Goal: Task Accomplishment & Management: Complete application form

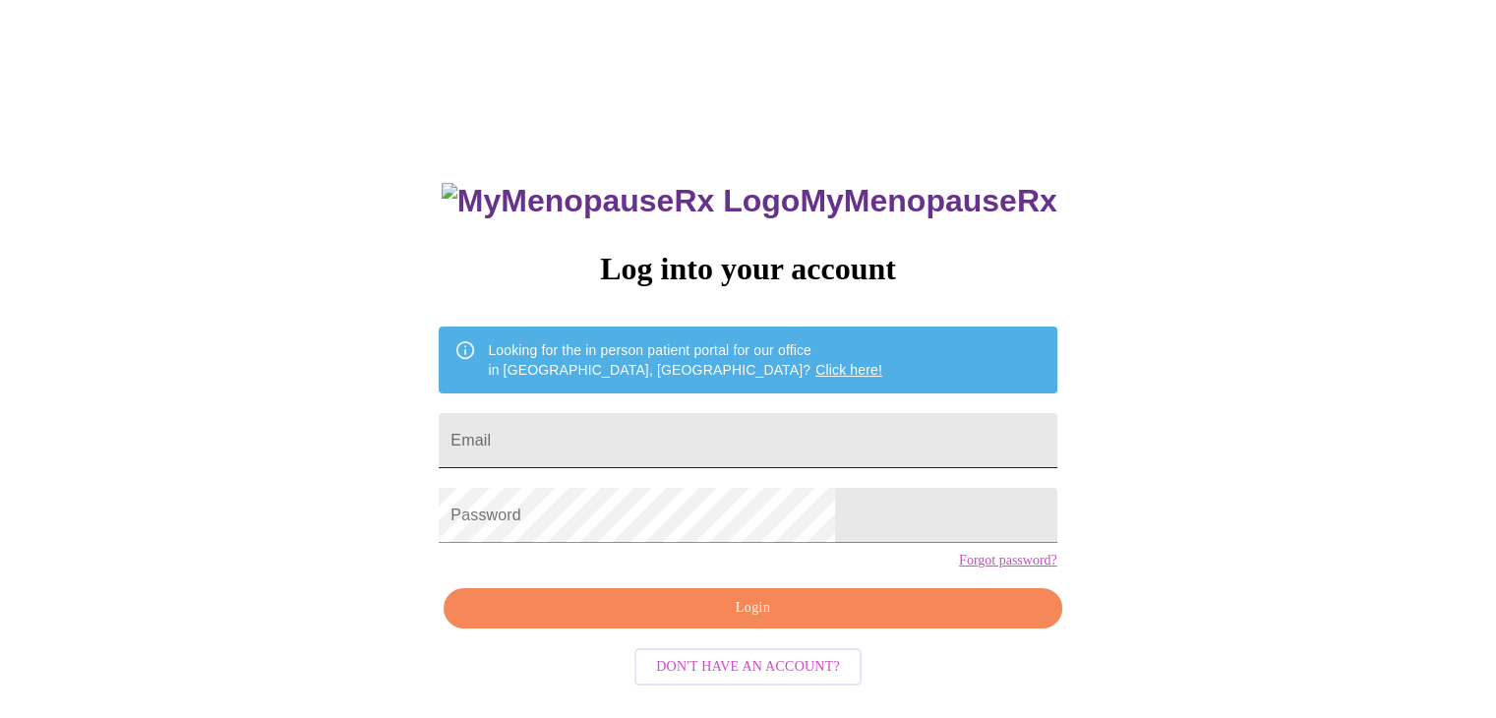
click at [729, 437] on input "Email" at bounding box center [748, 440] width 618 height 55
type input "shandaallison13@hotmail.com"
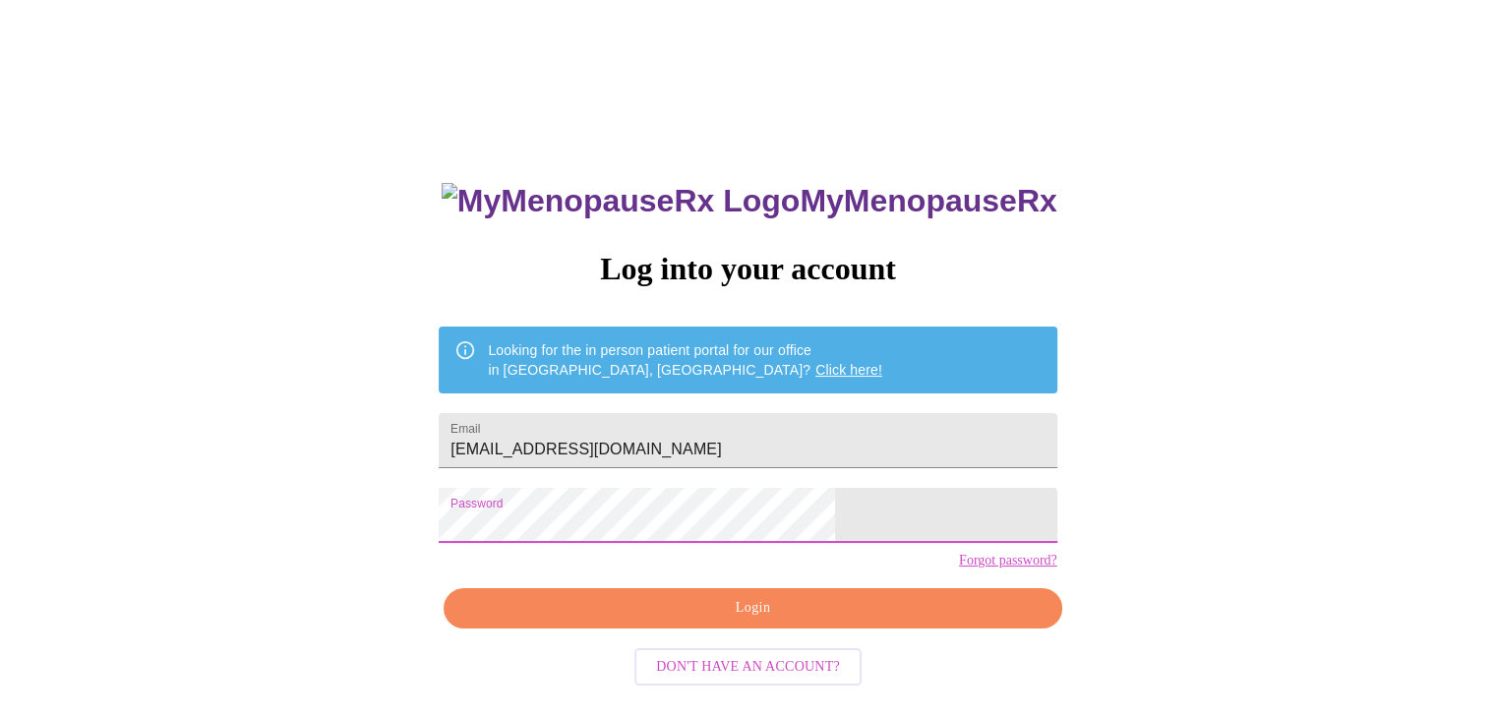
click at [665, 625] on button "Login" at bounding box center [752, 608] width 618 height 40
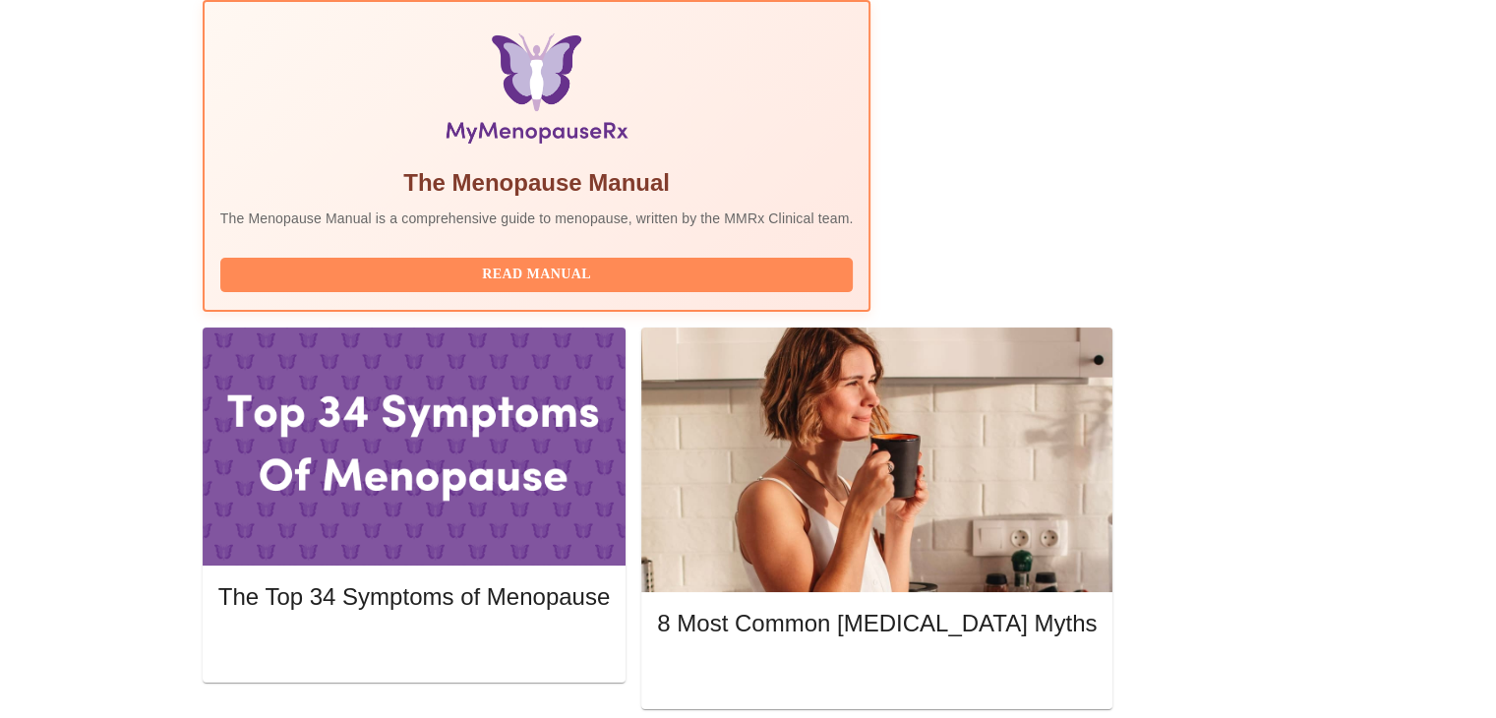
scroll to position [638, 0]
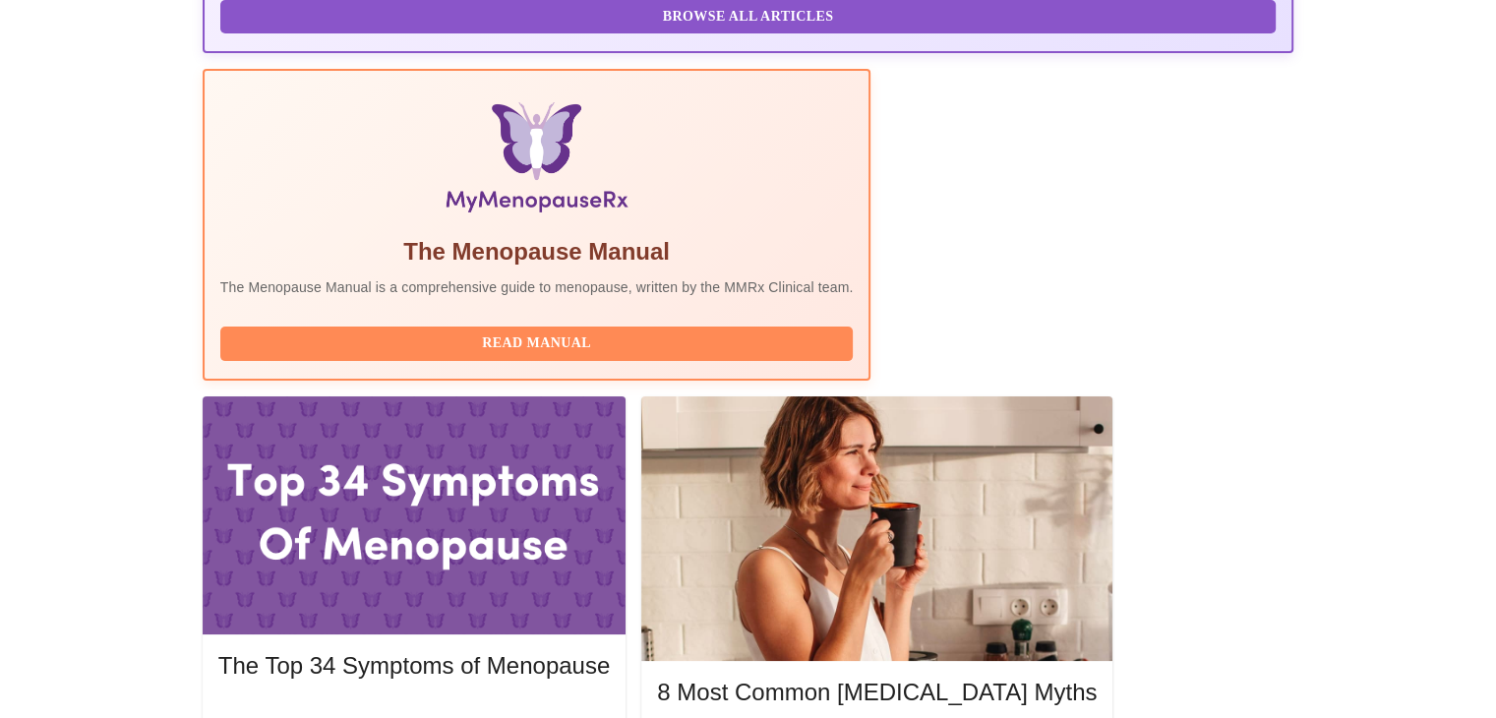
scroll to position [556, 0]
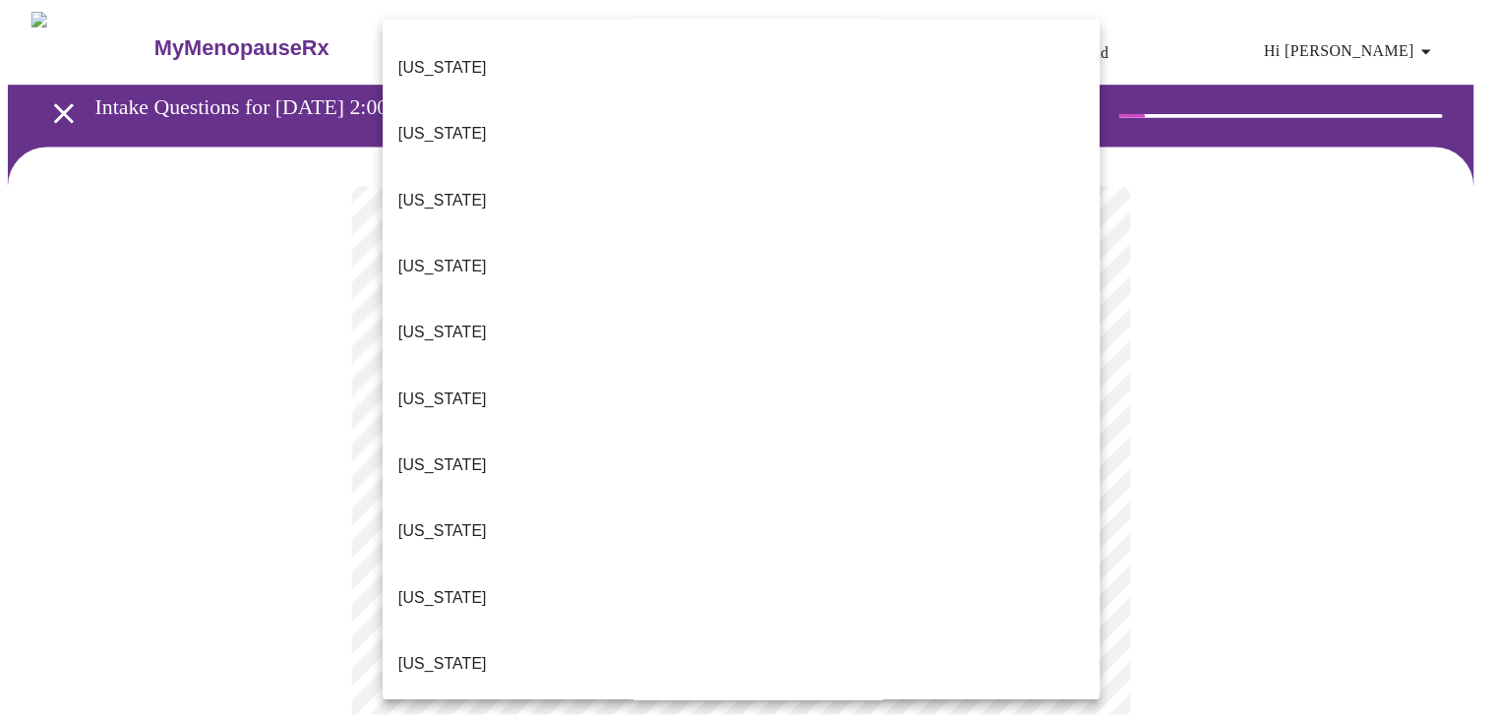
scroll to position [79, 0]
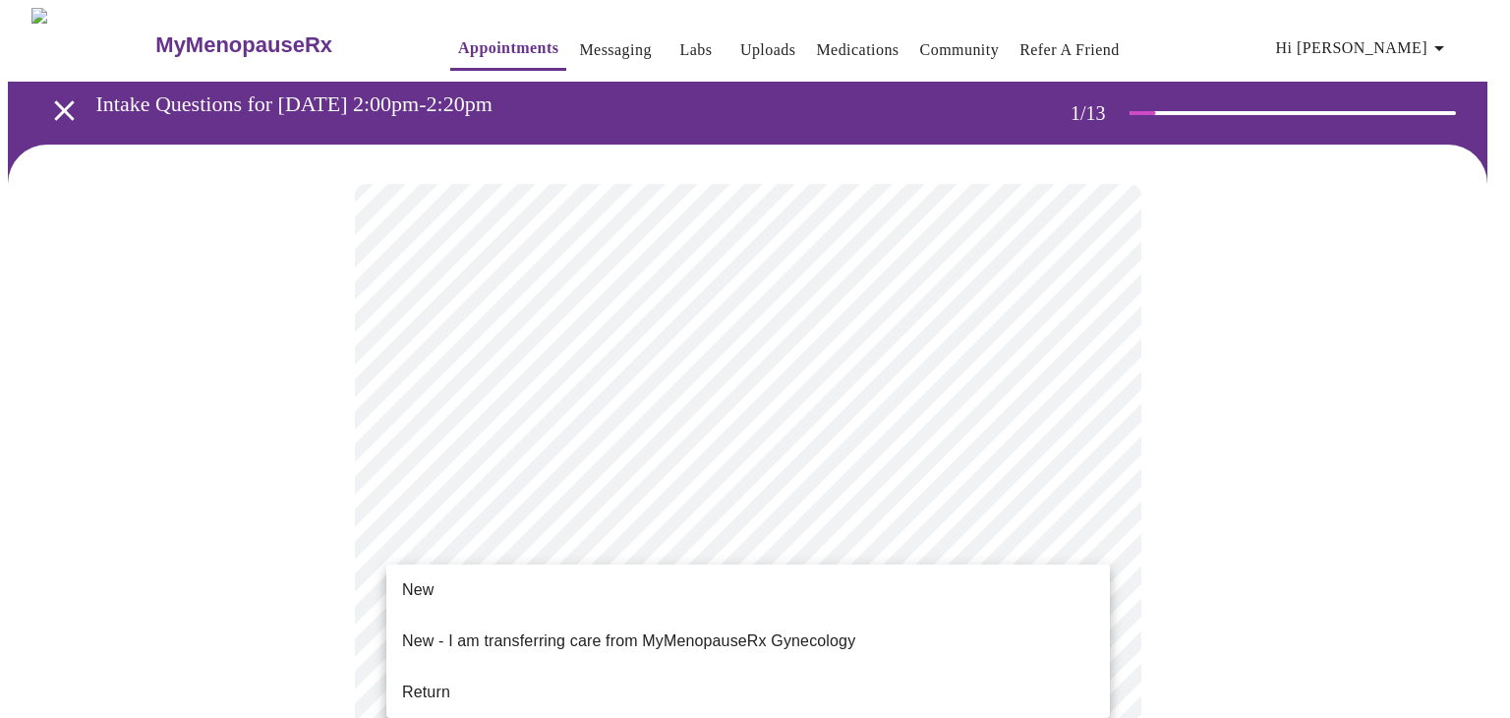
click at [424, 684] on span "Return" at bounding box center [426, 692] width 48 height 24
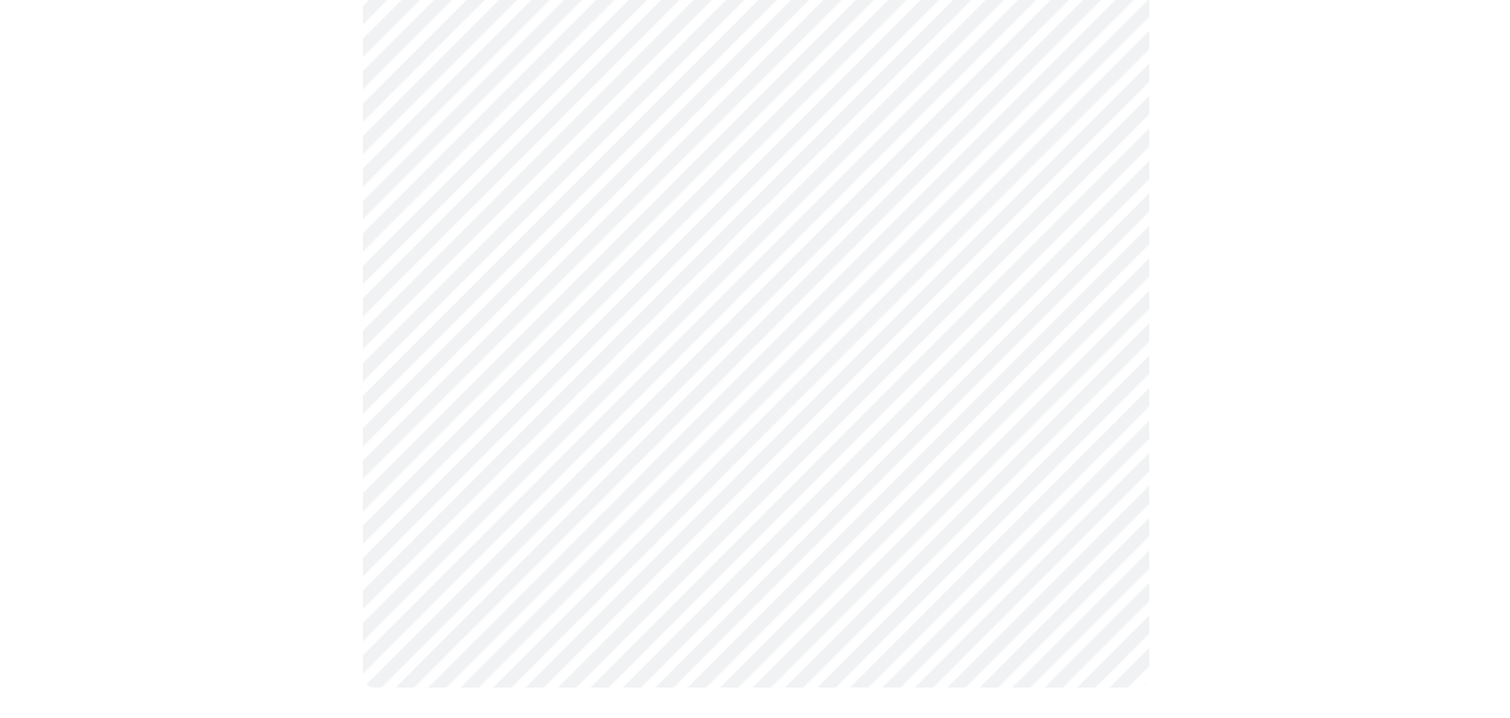
scroll to position [0, 0]
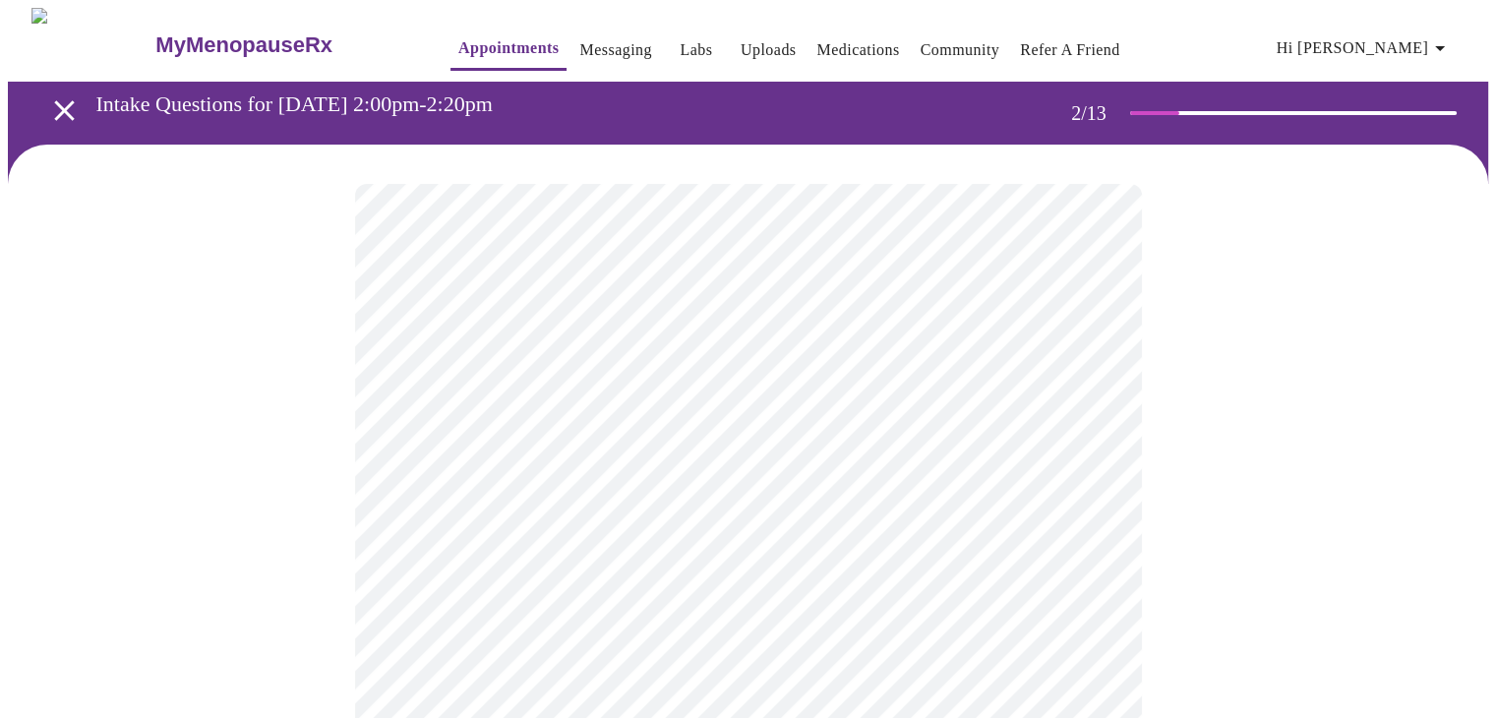
click at [1090, 413] on body "MyMenopauseRx Appointments Messaging Labs Uploads Medications Community Refer a…" at bounding box center [748, 689] width 1480 height 1363
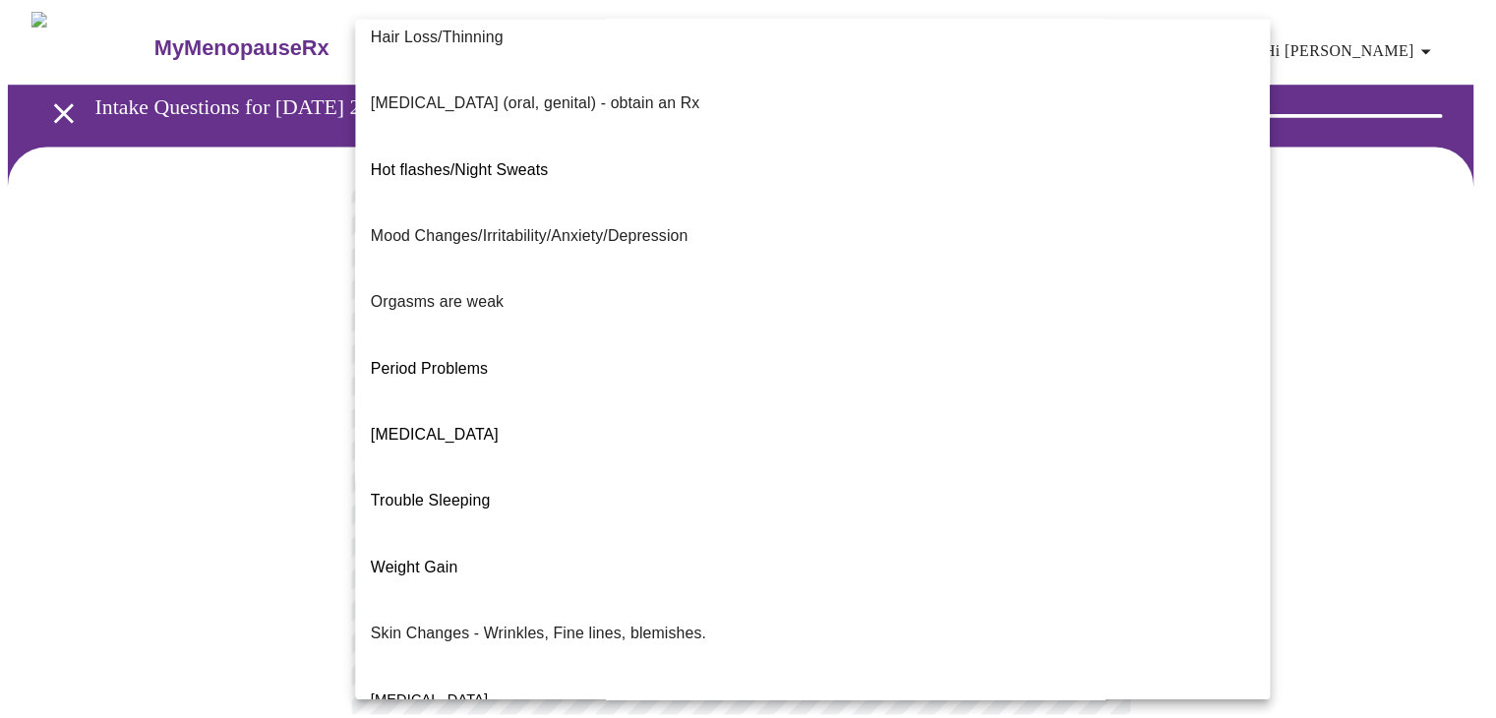
scroll to position [301, 0]
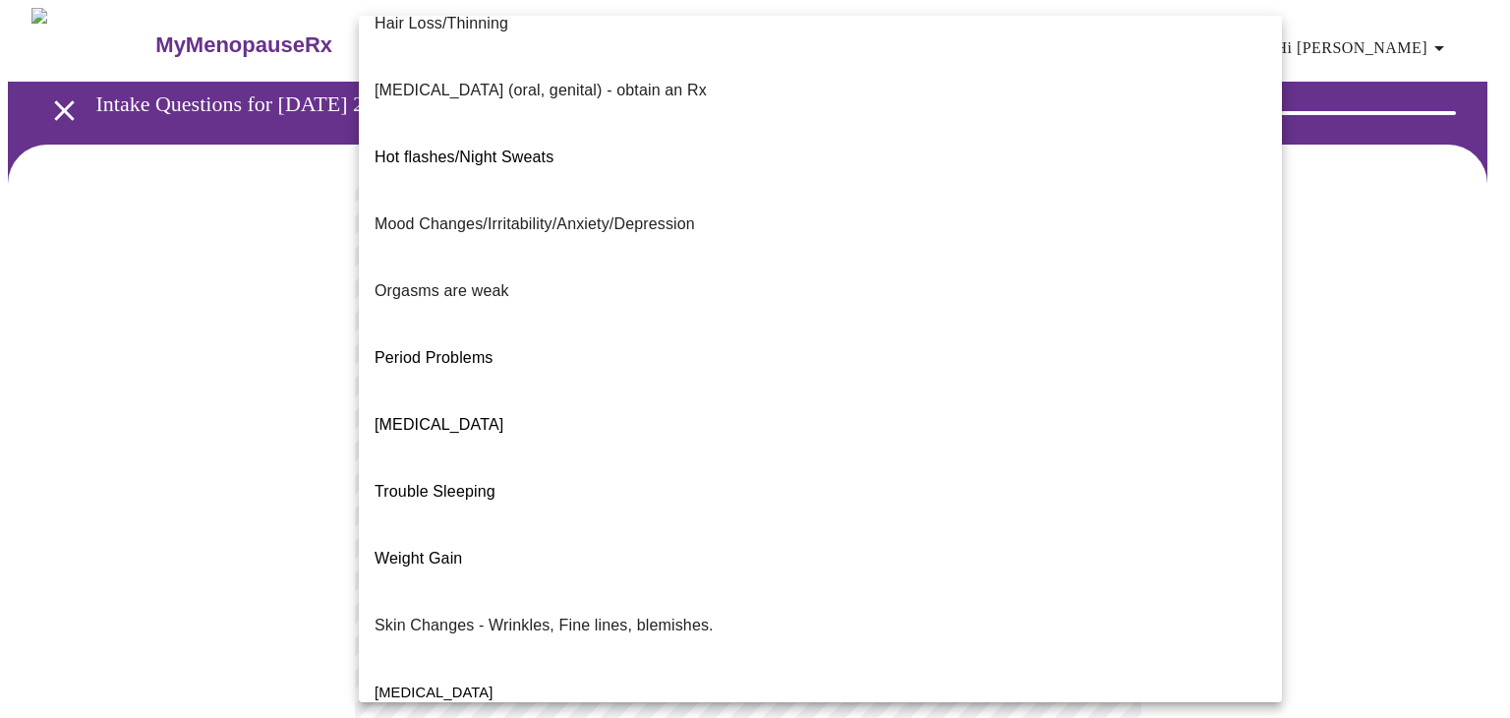
click at [405, 464] on span "Trouble Sleeping" at bounding box center [435, 491] width 121 height 55
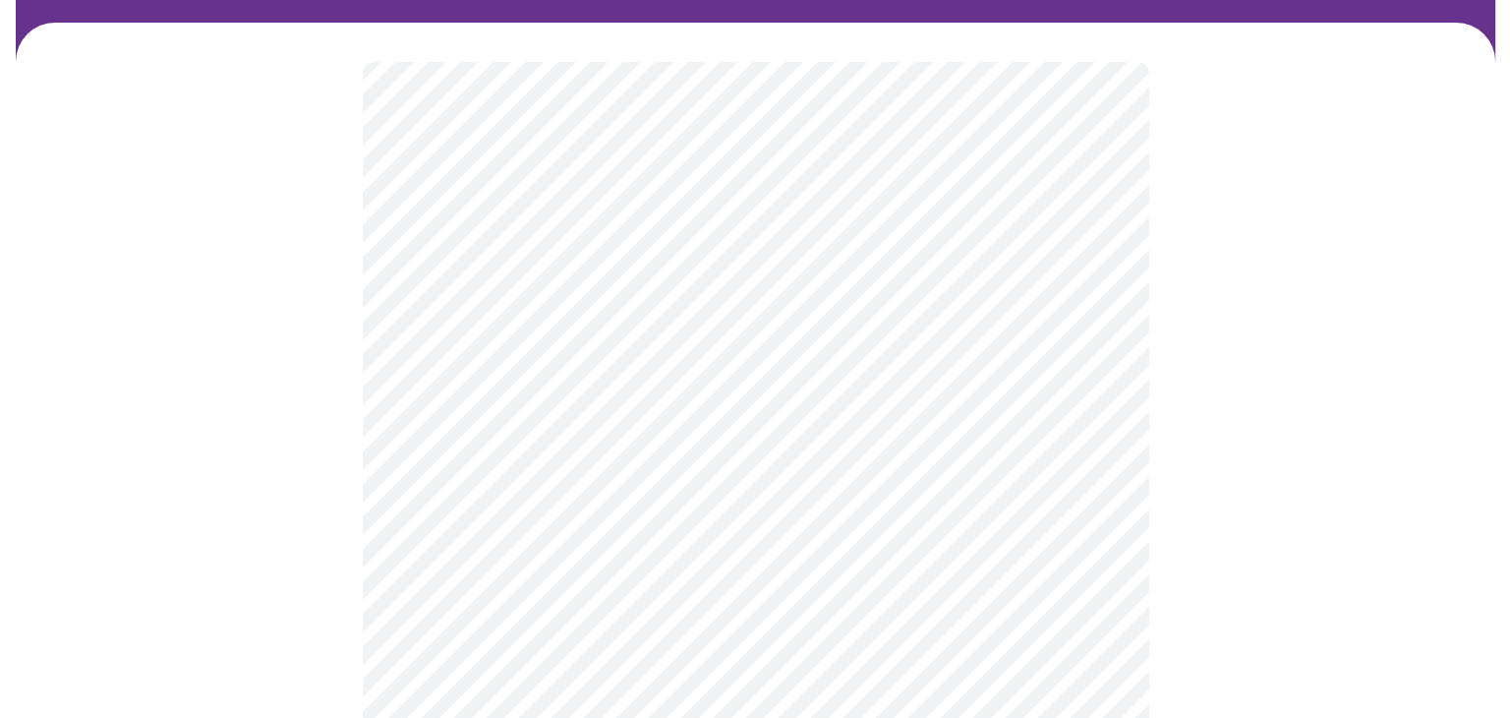
scroll to position [129, 0]
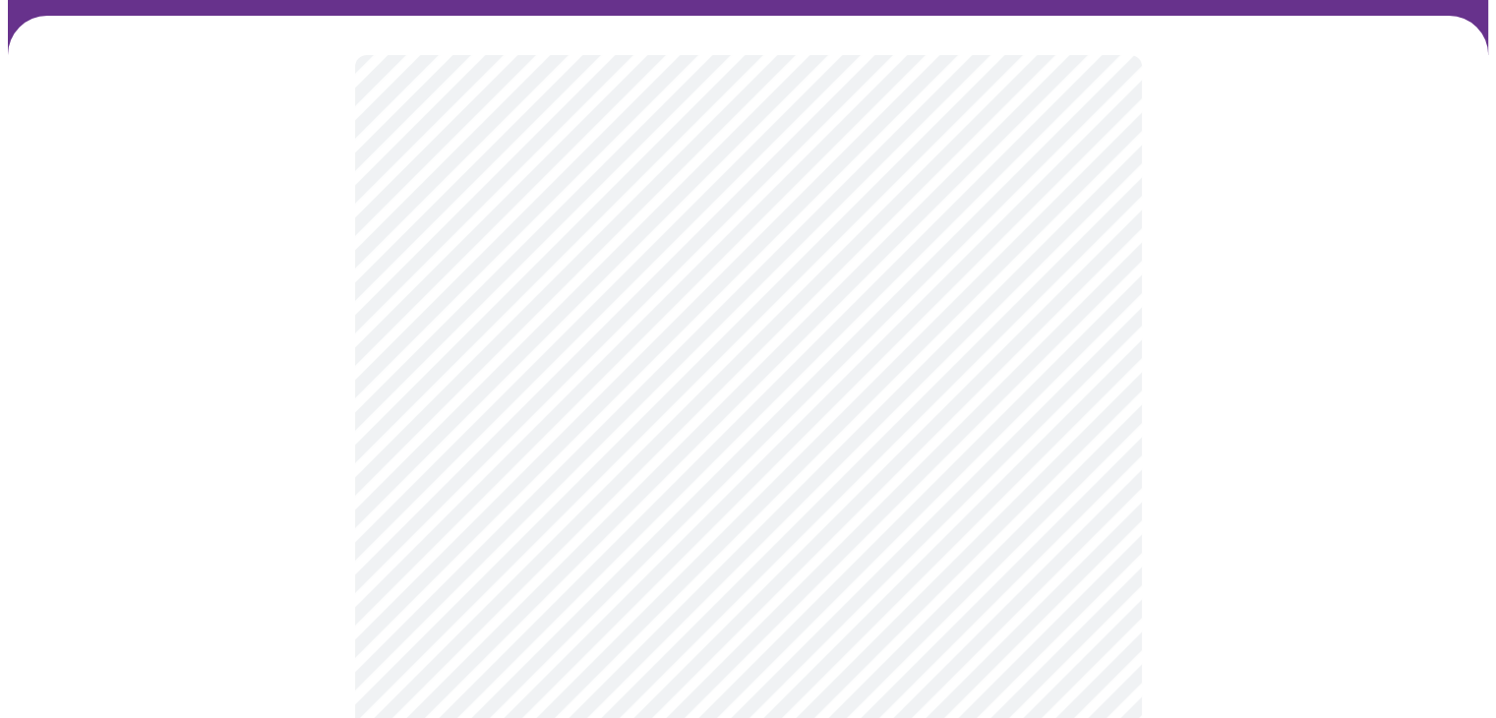
click at [445, 451] on body "MyMenopauseRx Appointments Messaging Labs Uploads Medications Community Refer a…" at bounding box center [748, 555] width 1480 height 1352
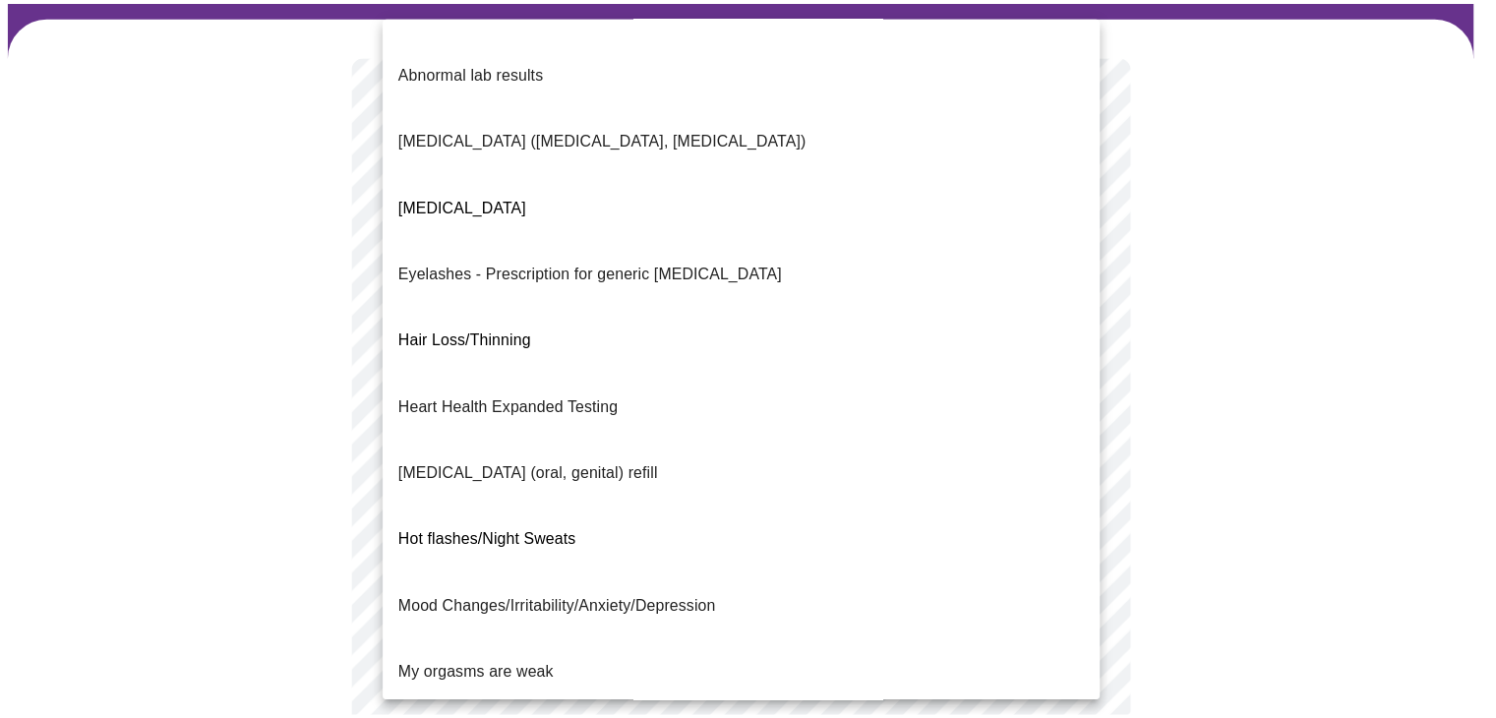
scroll to position [250, 0]
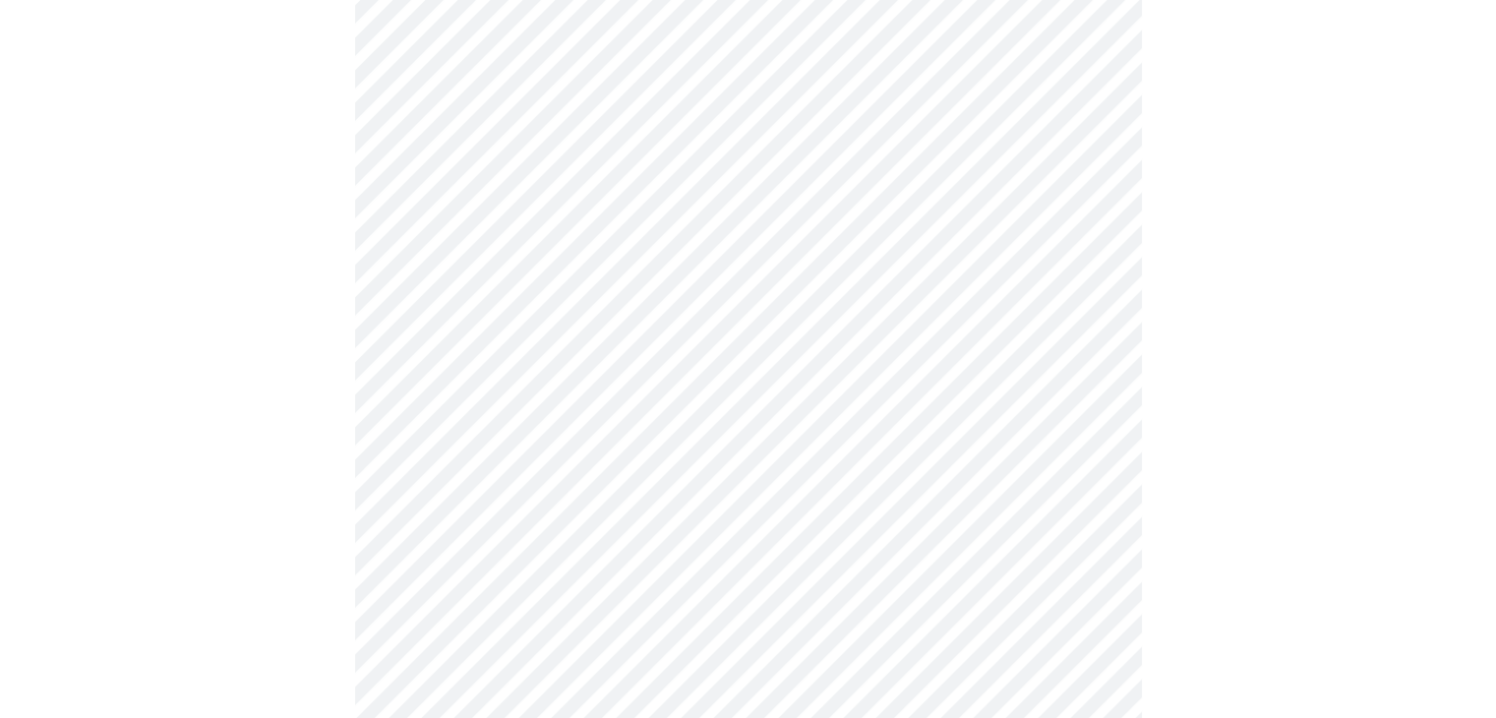
scroll to position [383, 0]
click at [437, 407] on body "MyMenopauseRx Appointments Messaging Labs Uploads Medications Community Refer a…" at bounding box center [748, 295] width 1480 height 1340
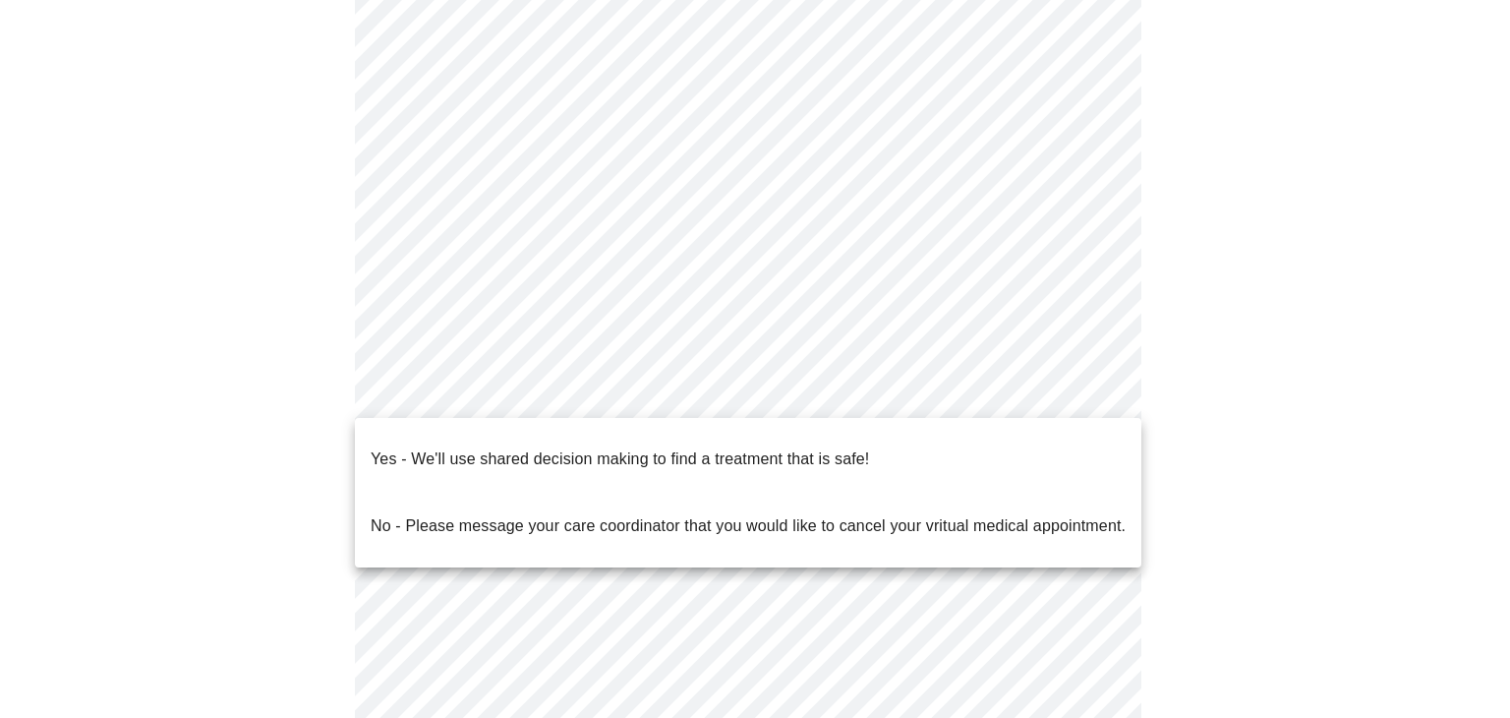
click at [370, 444] on li "Yes - We'll use shared decision making to find a treatment that is safe!" at bounding box center [748, 459] width 787 height 67
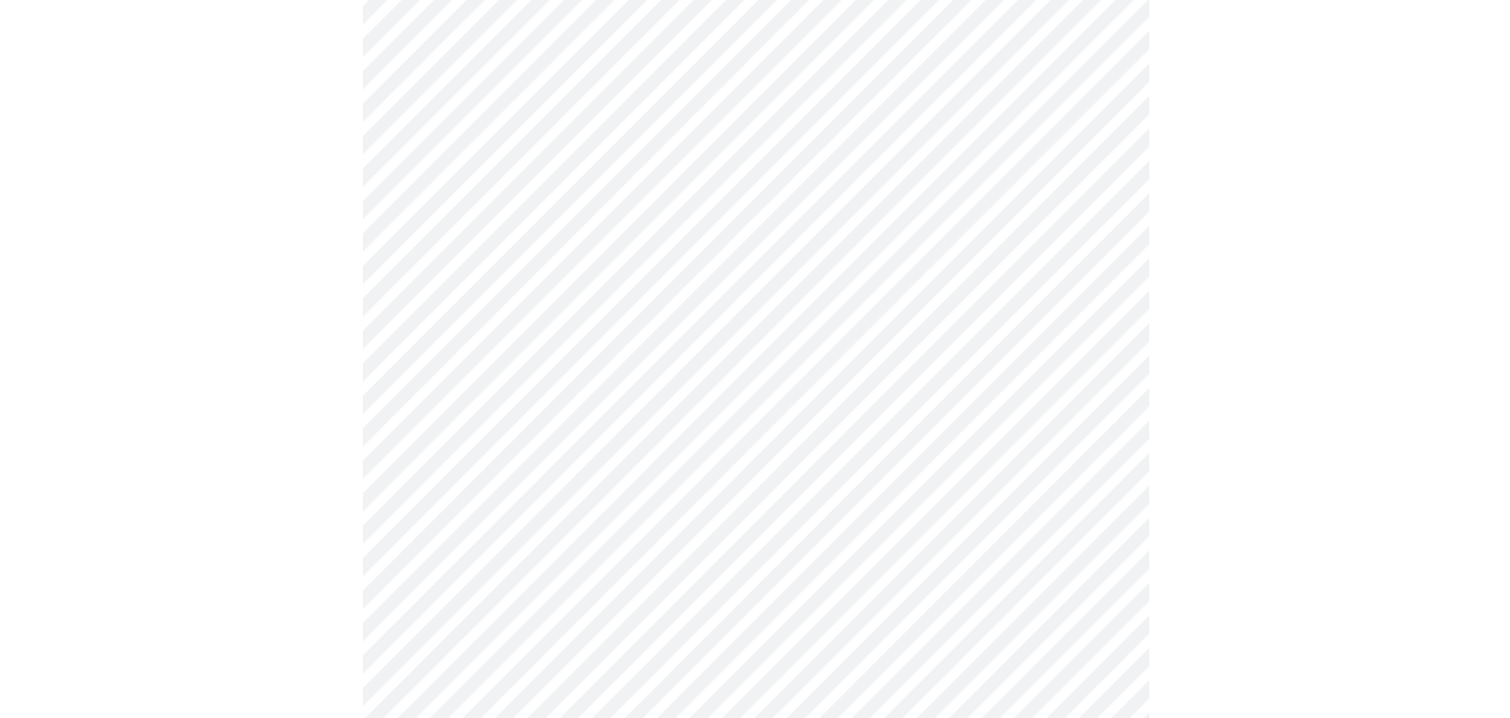
scroll to position [272, 0]
click at [1007, 323] on body "MyMenopauseRx Appointments Messaging Labs Uploads Medications Community Refer a…" at bounding box center [748, 378] width 1480 height 1286
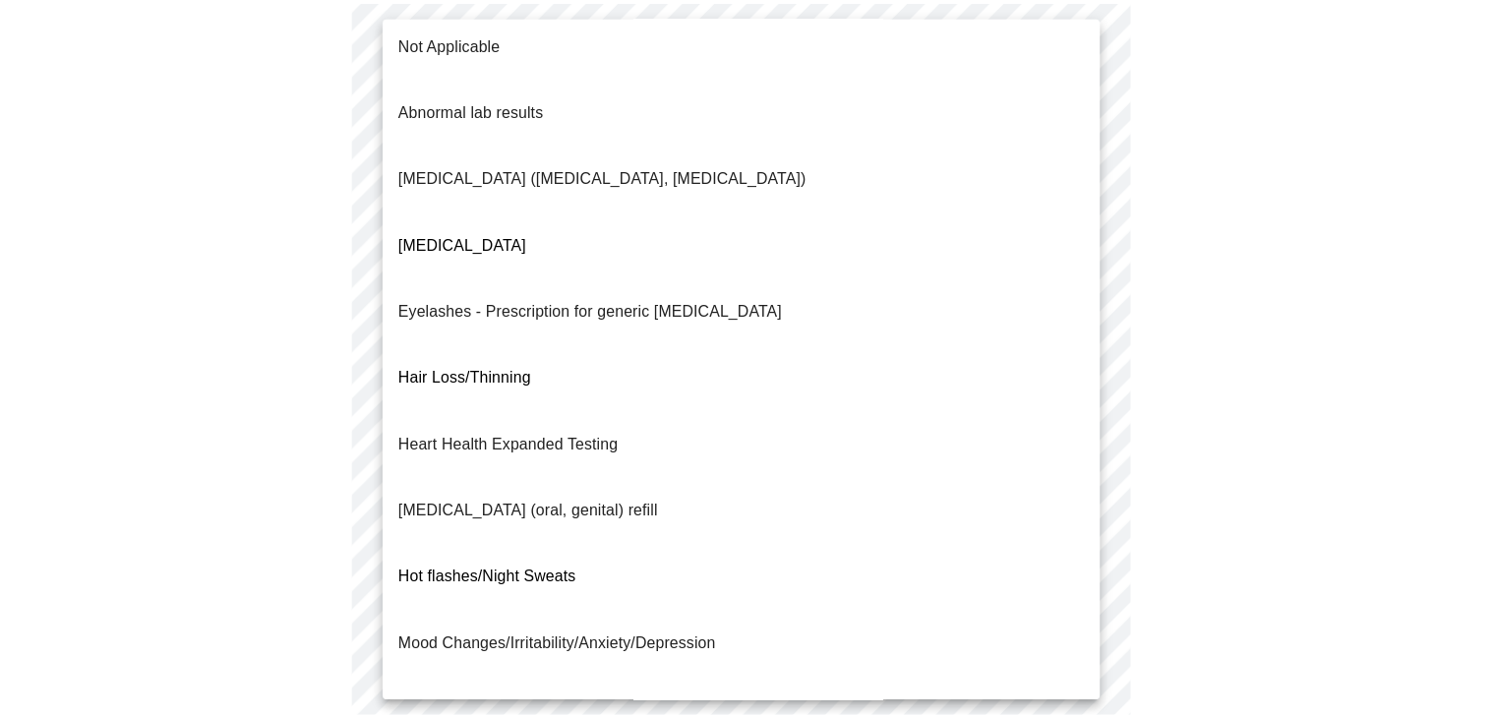
scroll to position [0, 0]
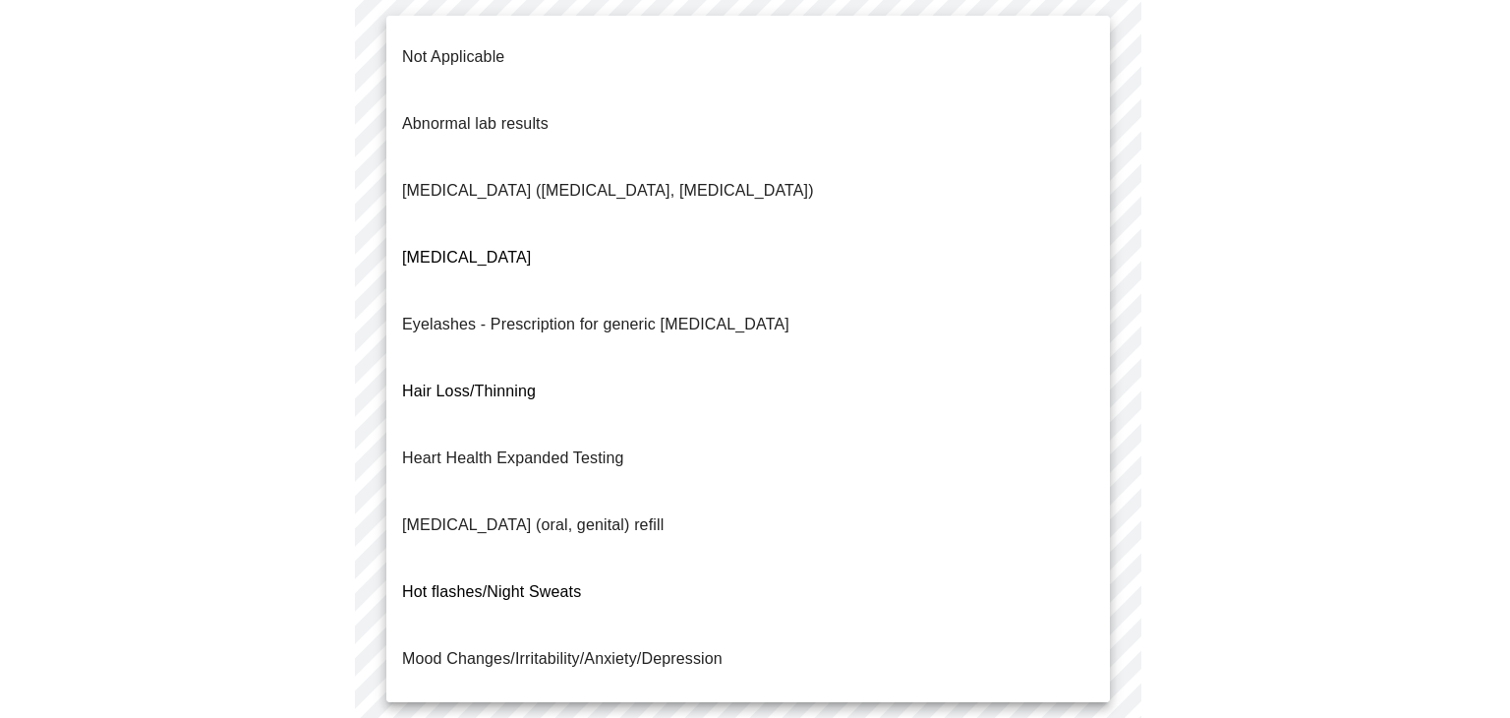
click at [1267, 283] on div at bounding box center [755, 359] width 1510 height 718
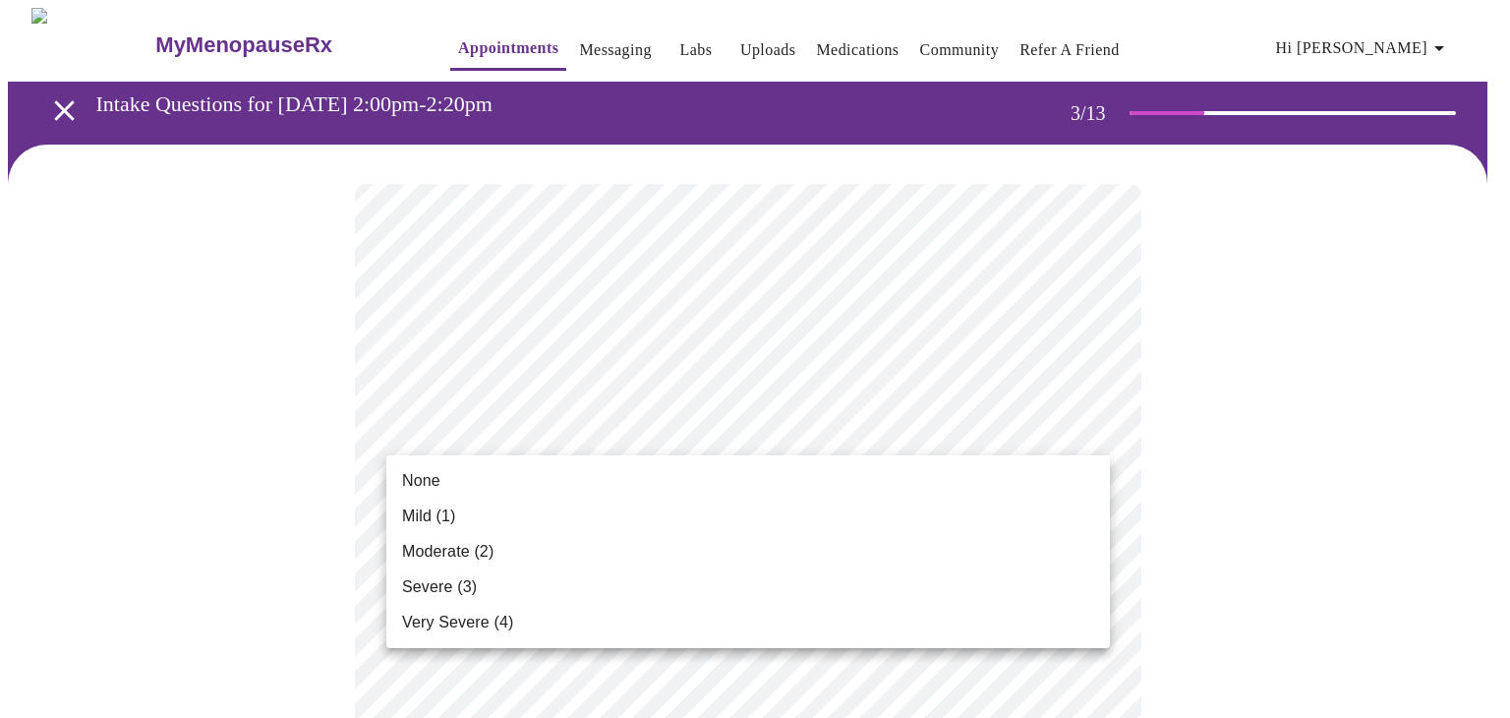
click at [421, 513] on span "Mild (1)" at bounding box center [429, 516] width 54 height 24
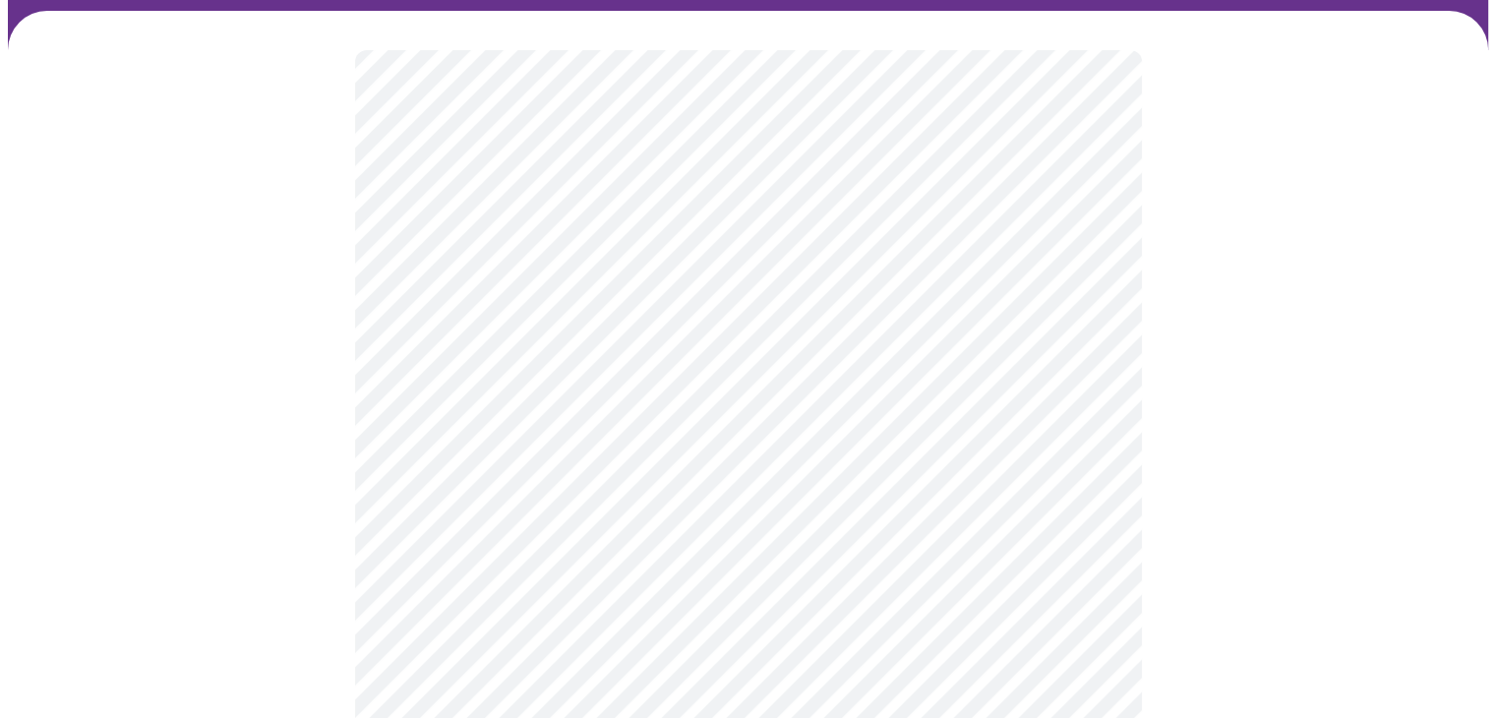
scroll to position [141, 0]
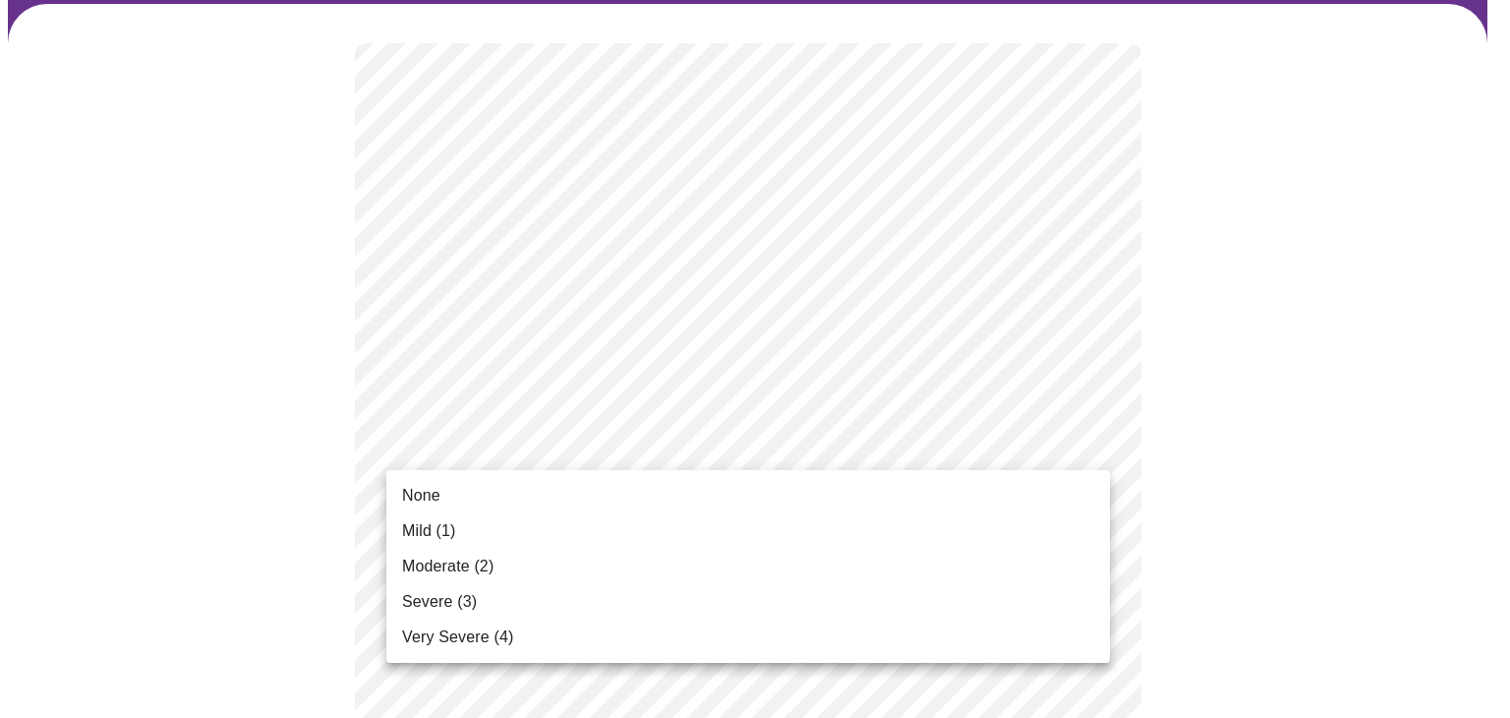
click at [418, 534] on span "Mild (1)" at bounding box center [429, 531] width 54 height 24
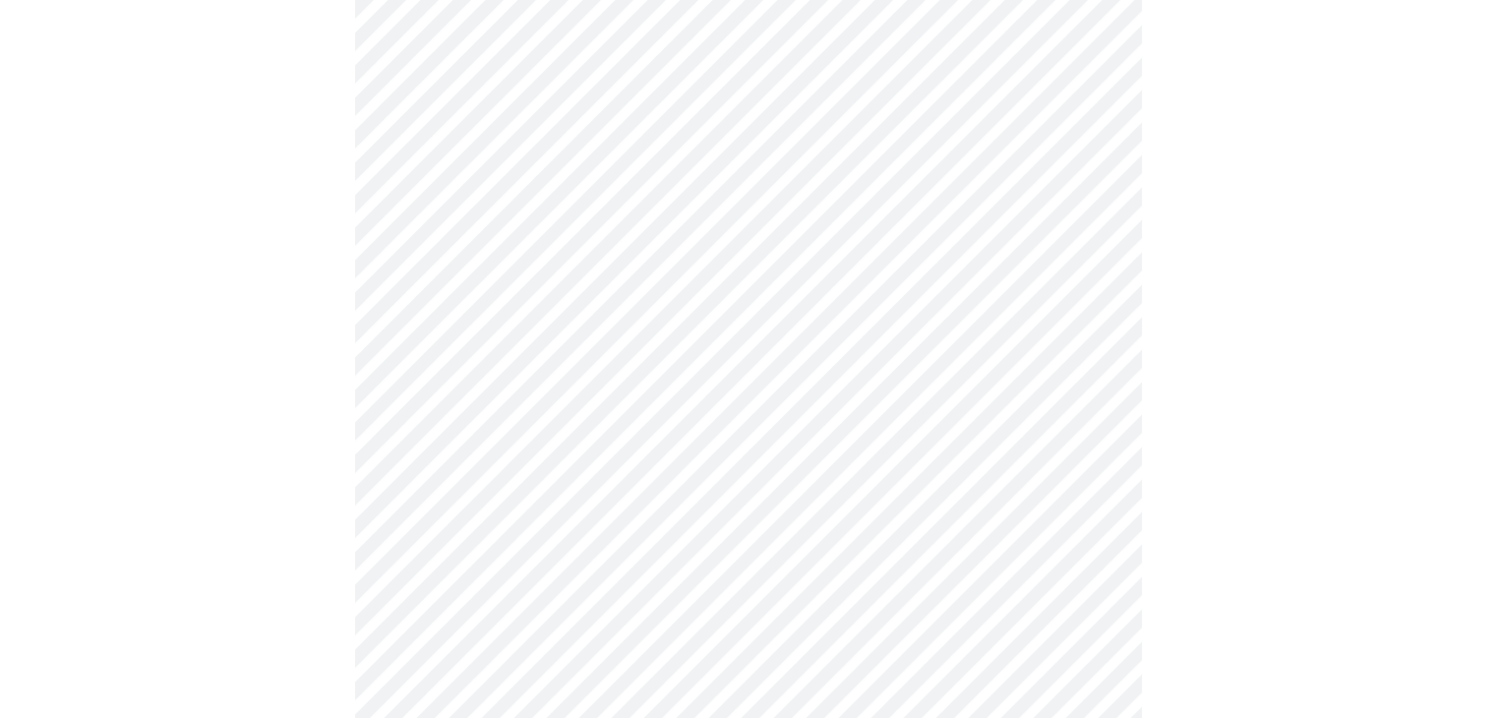
scroll to position [348, 0]
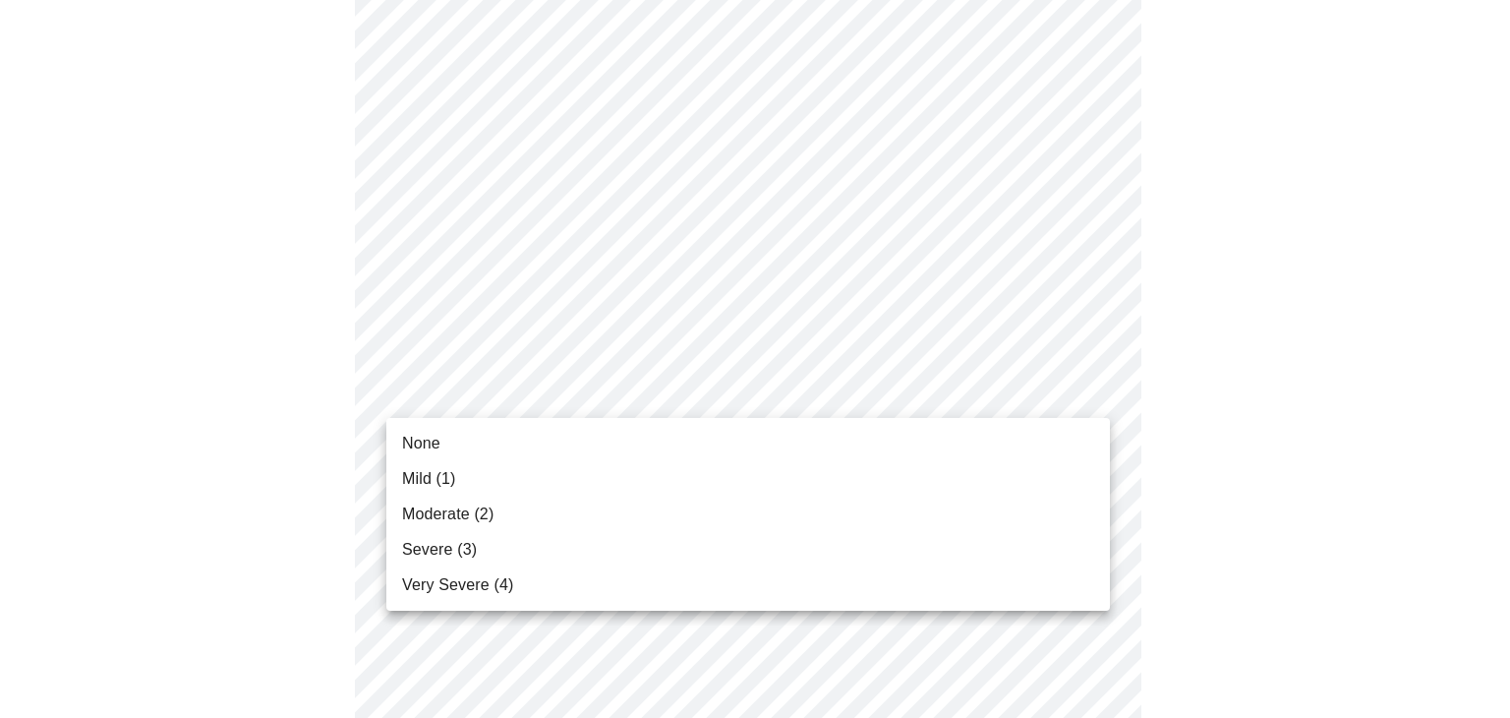
click at [419, 562] on li "Severe (3)" at bounding box center [748, 549] width 724 height 35
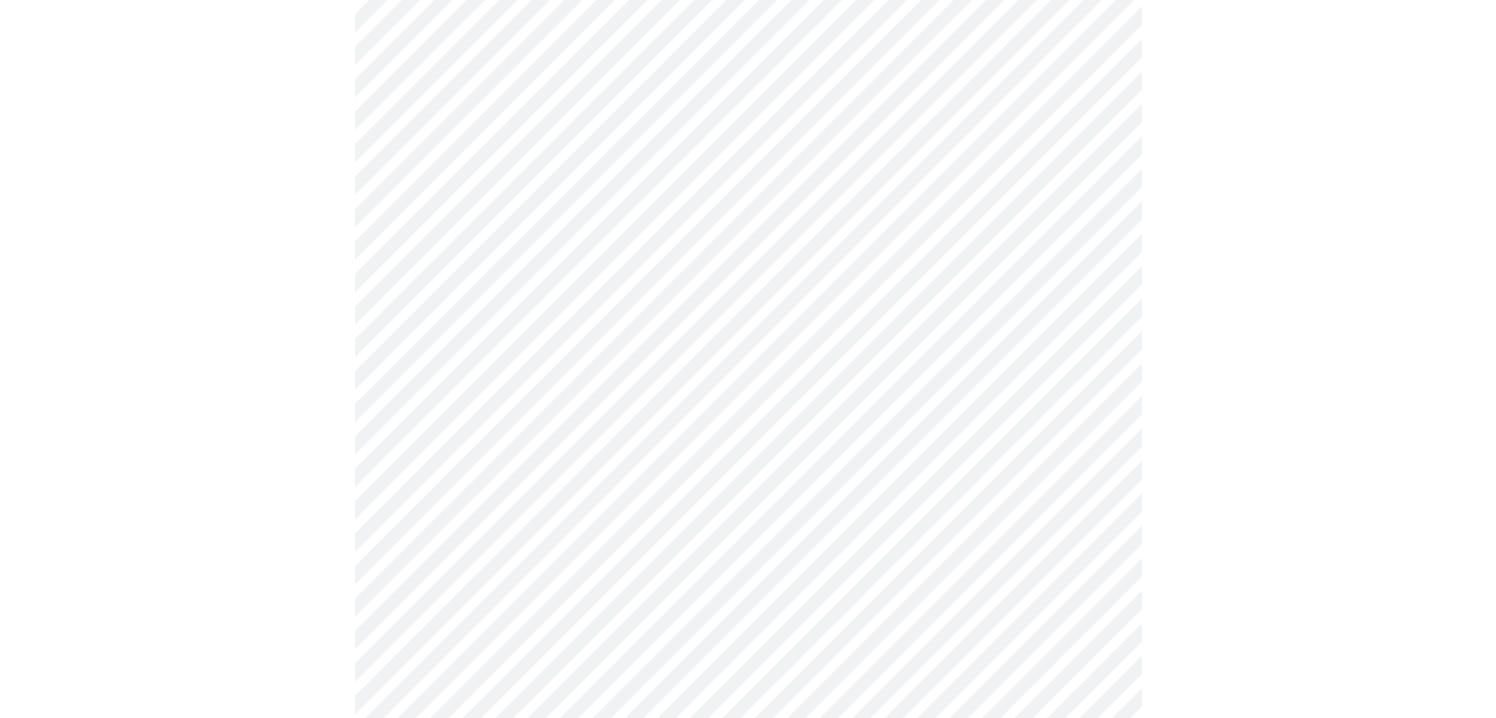
scroll to position [532, 0]
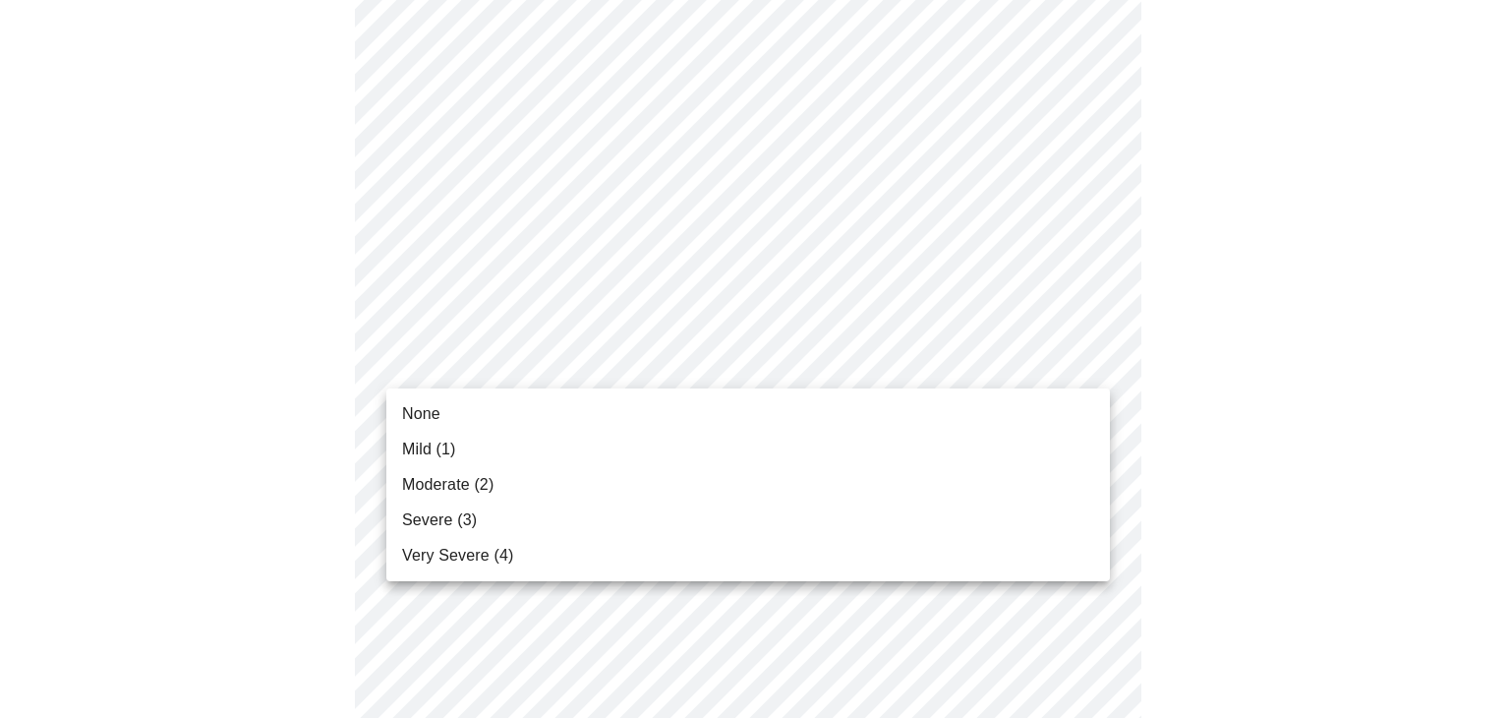
click at [415, 486] on span "Moderate (2)" at bounding box center [447, 485] width 91 height 24
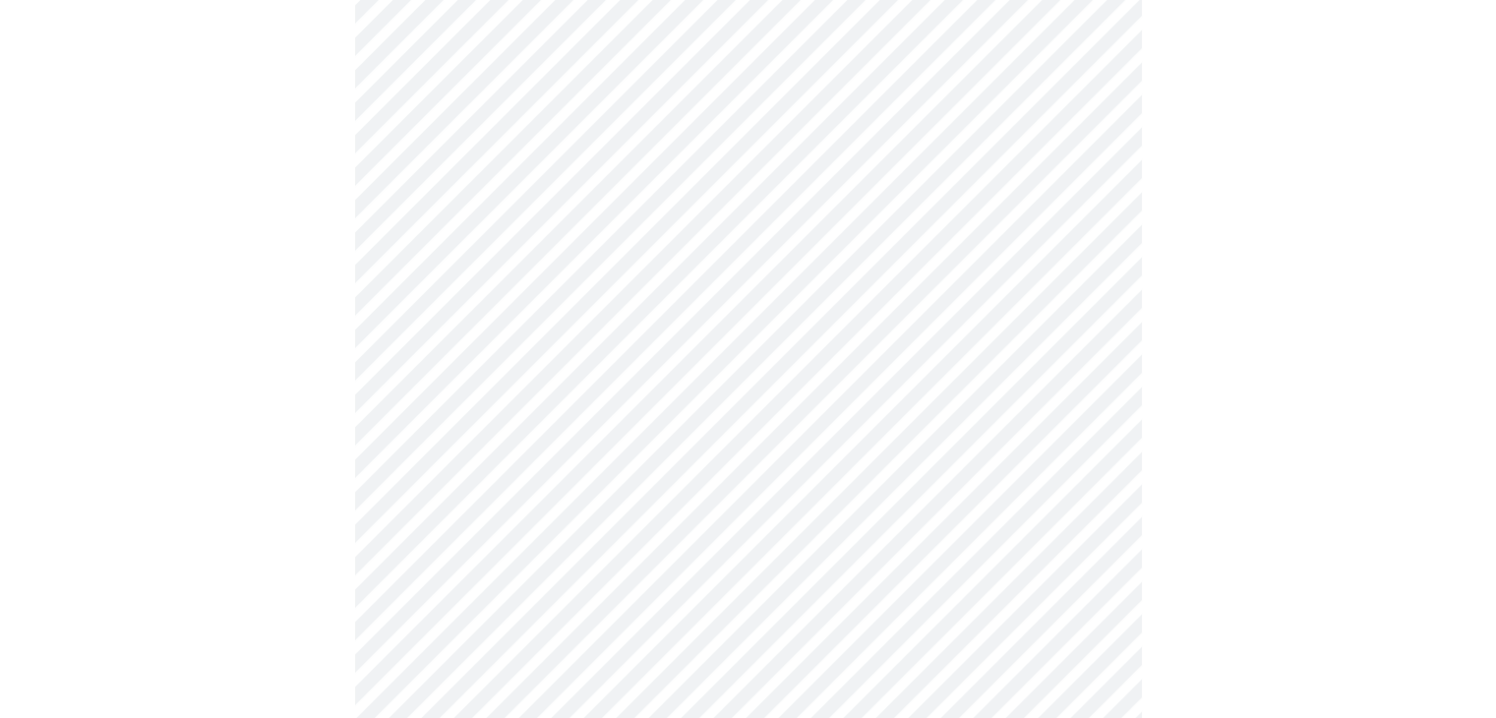
scroll to position [637, 0]
click at [411, 390] on body "MyMenopauseRx Appointments Messaging Labs Uploads Medications Community Refer a…" at bounding box center [748, 623] width 1480 height 2505
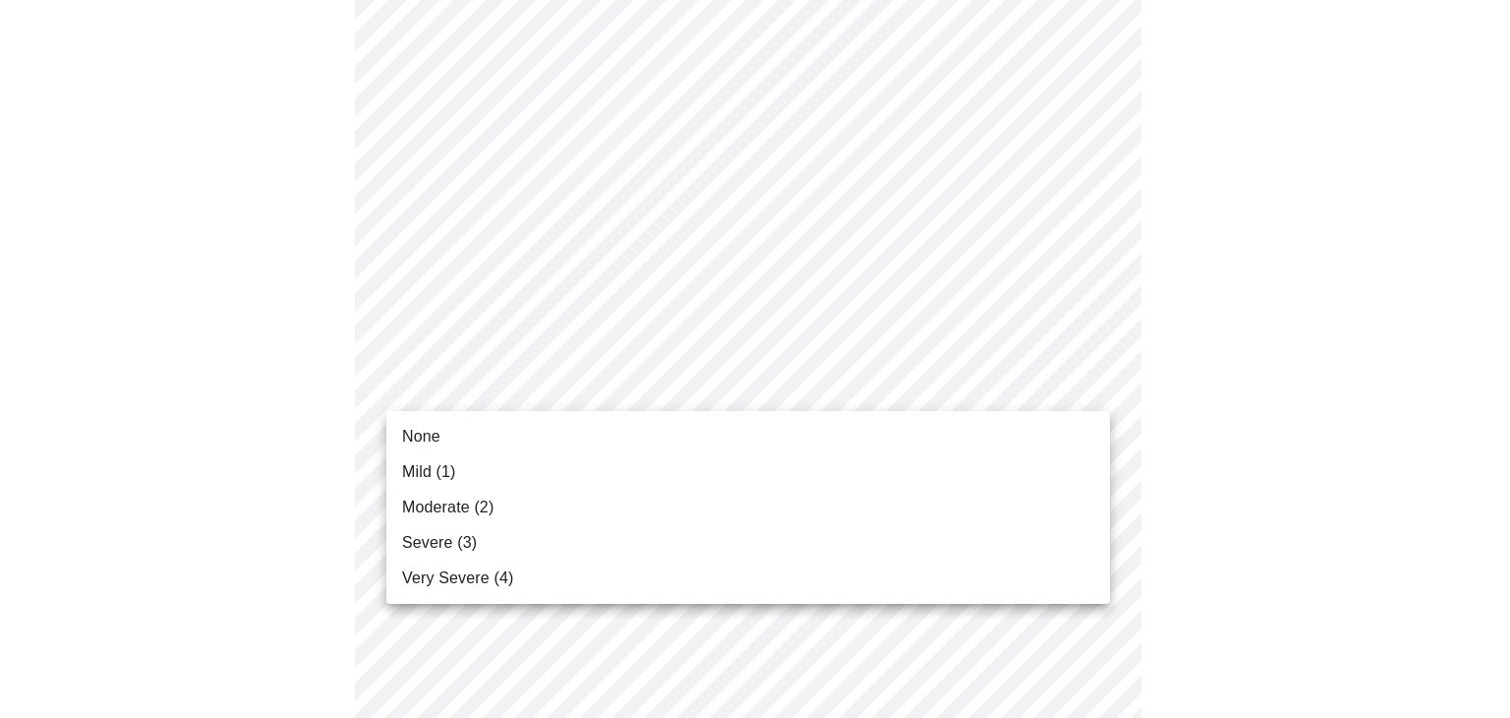
click at [413, 519] on li "Moderate (2)" at bounding box center [748, 507] width 724 height 35
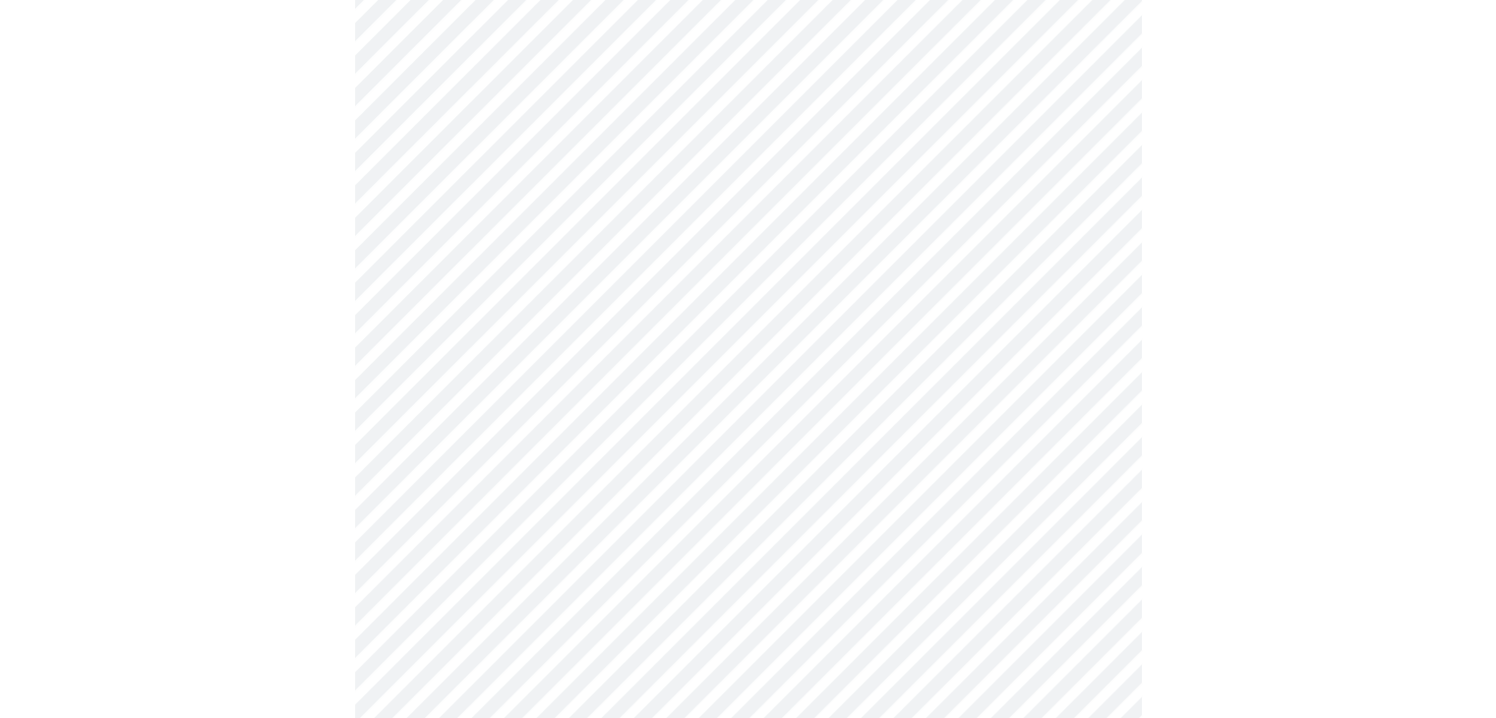
scroll to position [680, 0]
click at [410, 472] on body "MyMenopauseRx Appointments Messaging Labs Uploads Medications Community Refer a…" at bounding box center [748, 565] width 1480 height 2477
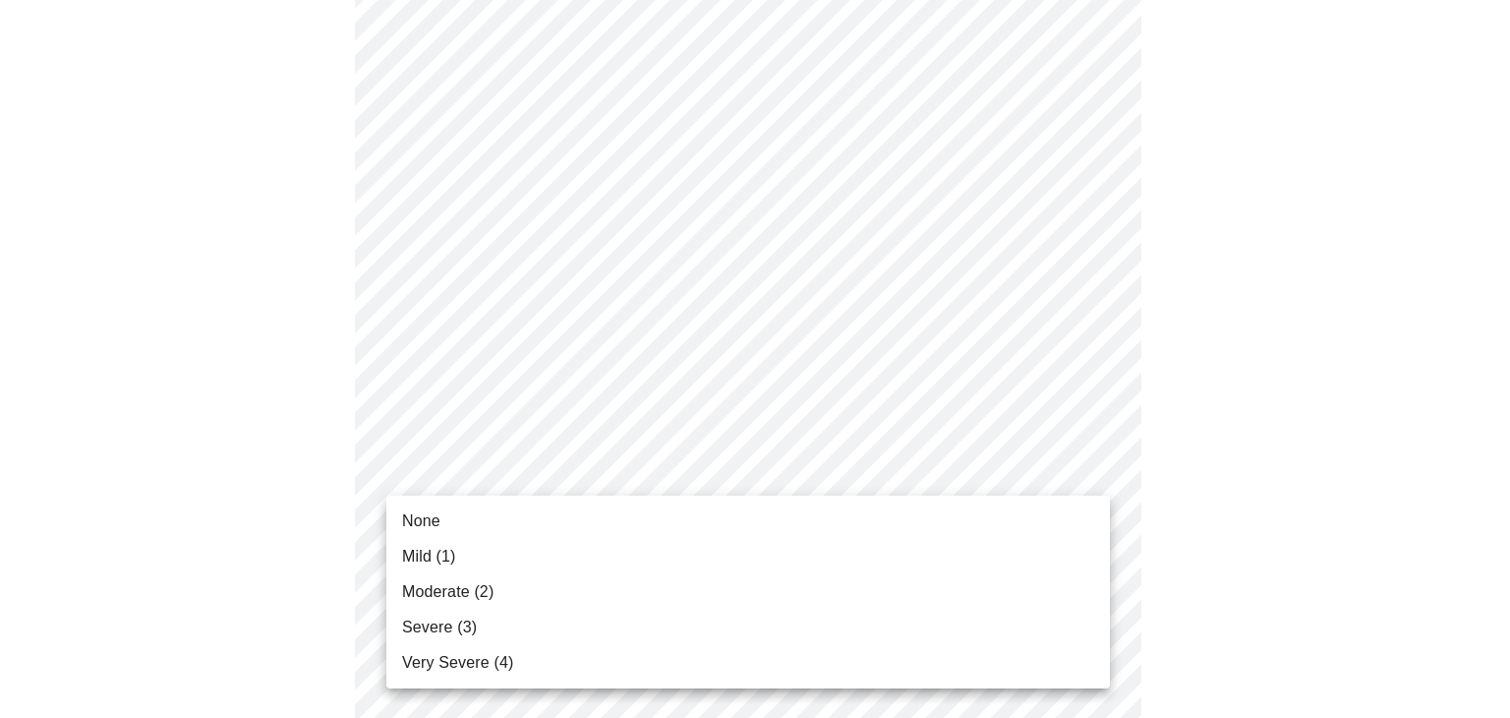
click at [411, 561] on span "Mild (1)" at bounding box center [429, 557] width 54 height 24
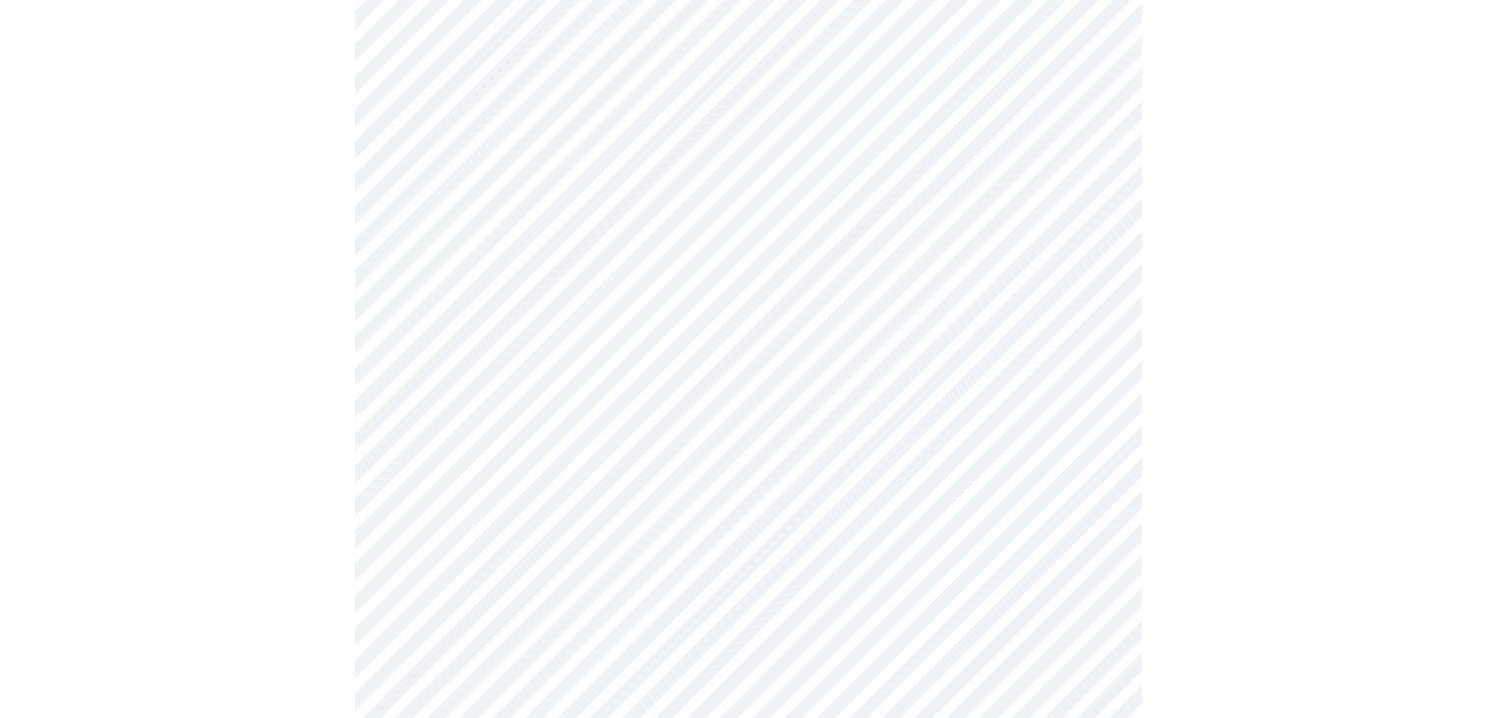
scroll to position [869, 0]
click at [401, 454] on body "MyMenopauseRx Appointments Messaging Labs Uploads Medications Community Refer a…" at bounding box center [748, 364] width 1480 height 2450
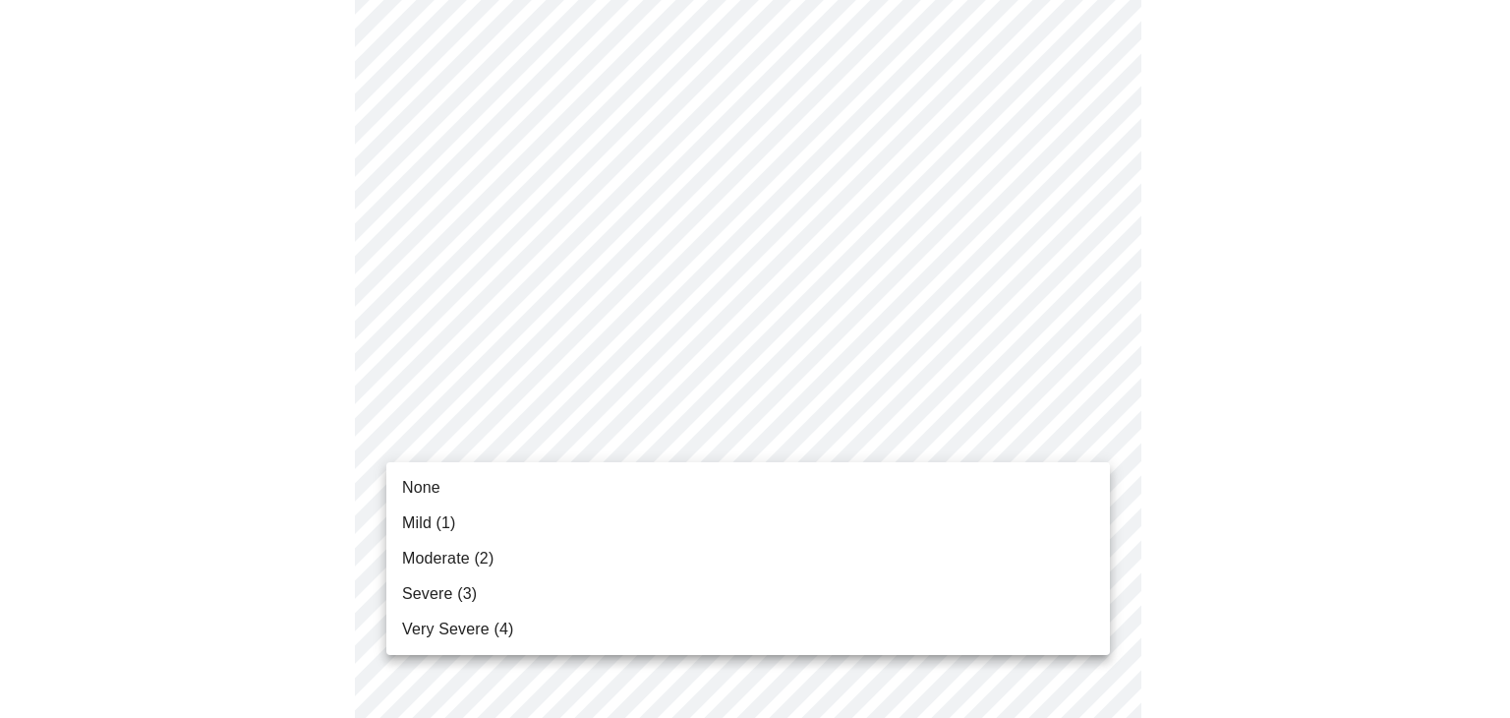
click at [411, 596] on span "Severe (3)" at bounding box center [439, 594] width 75 height 24
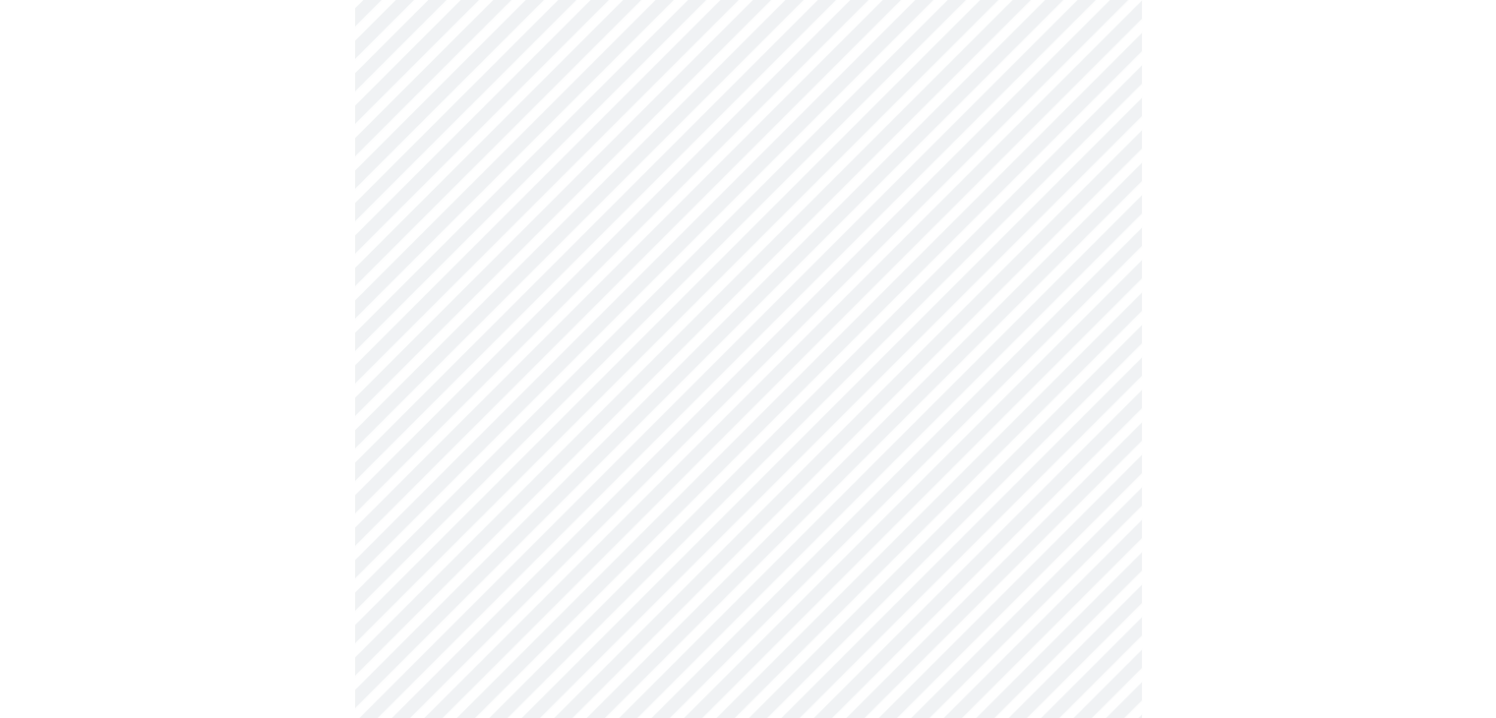
scroll to position [1091, 0]
click at [412, 376] on body "MyMenopauseRx Appointments Messaging Labs Uploads Medications Community Refer a…" at bounding box center [748, 128] width 1480 height 2422
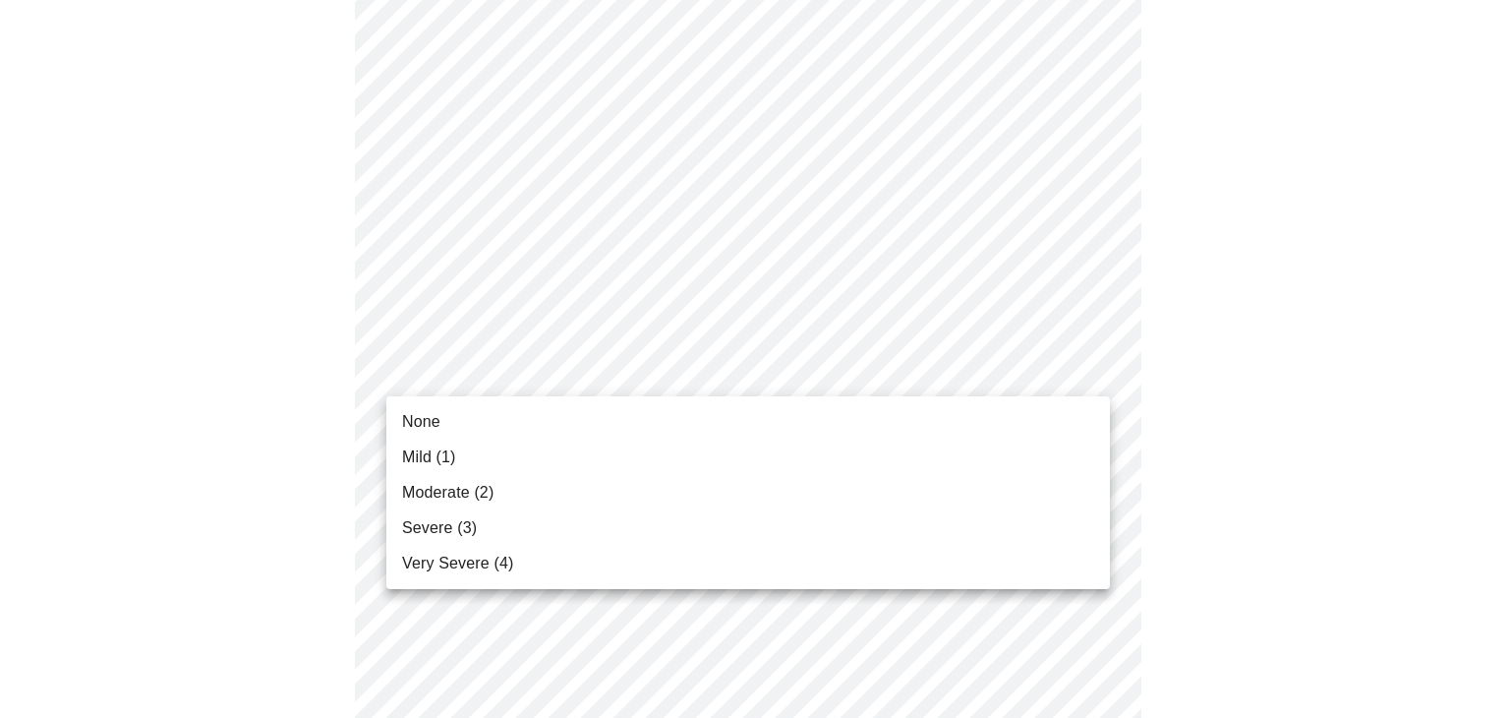
click at [417, 501] on span "Moderate (2)" at bounding box center [447, 493] width 91 height 24
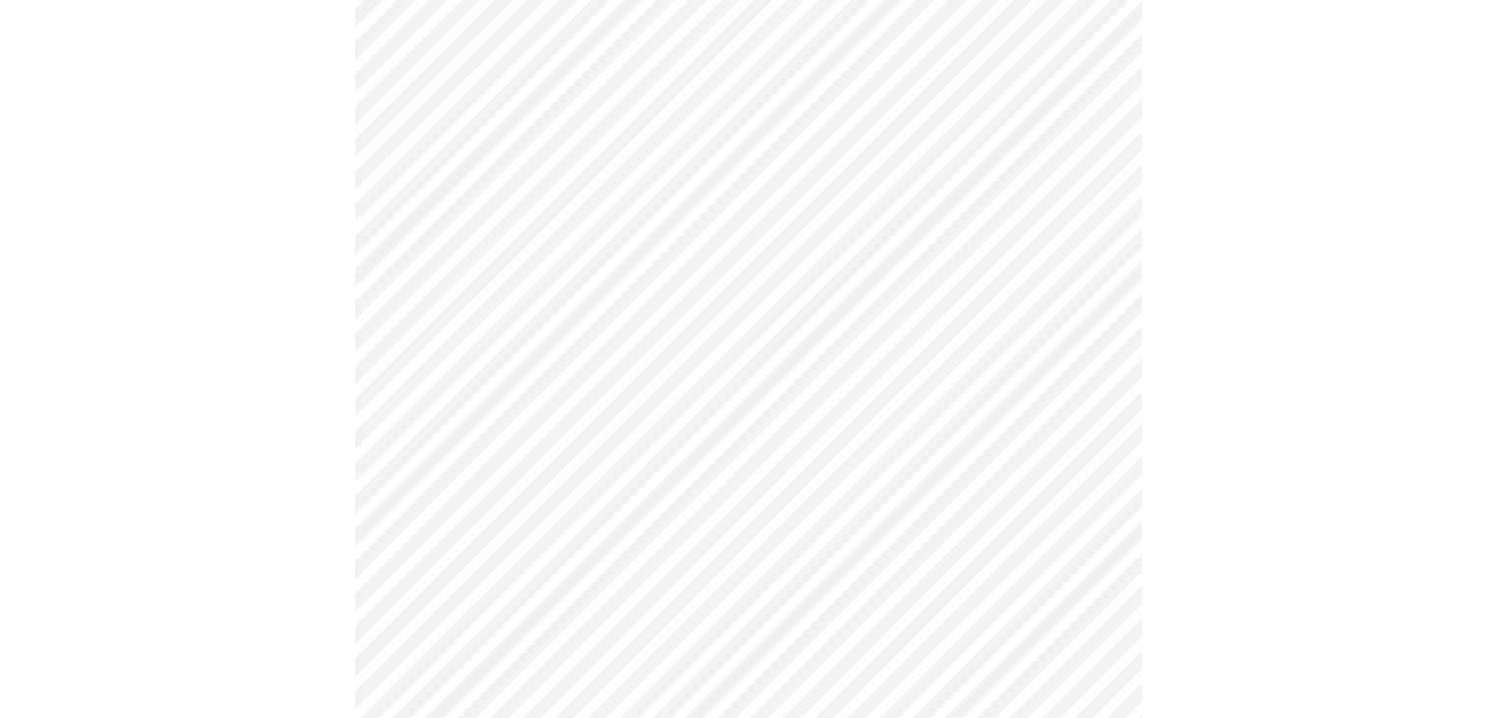
scroll to position [1224, 0]
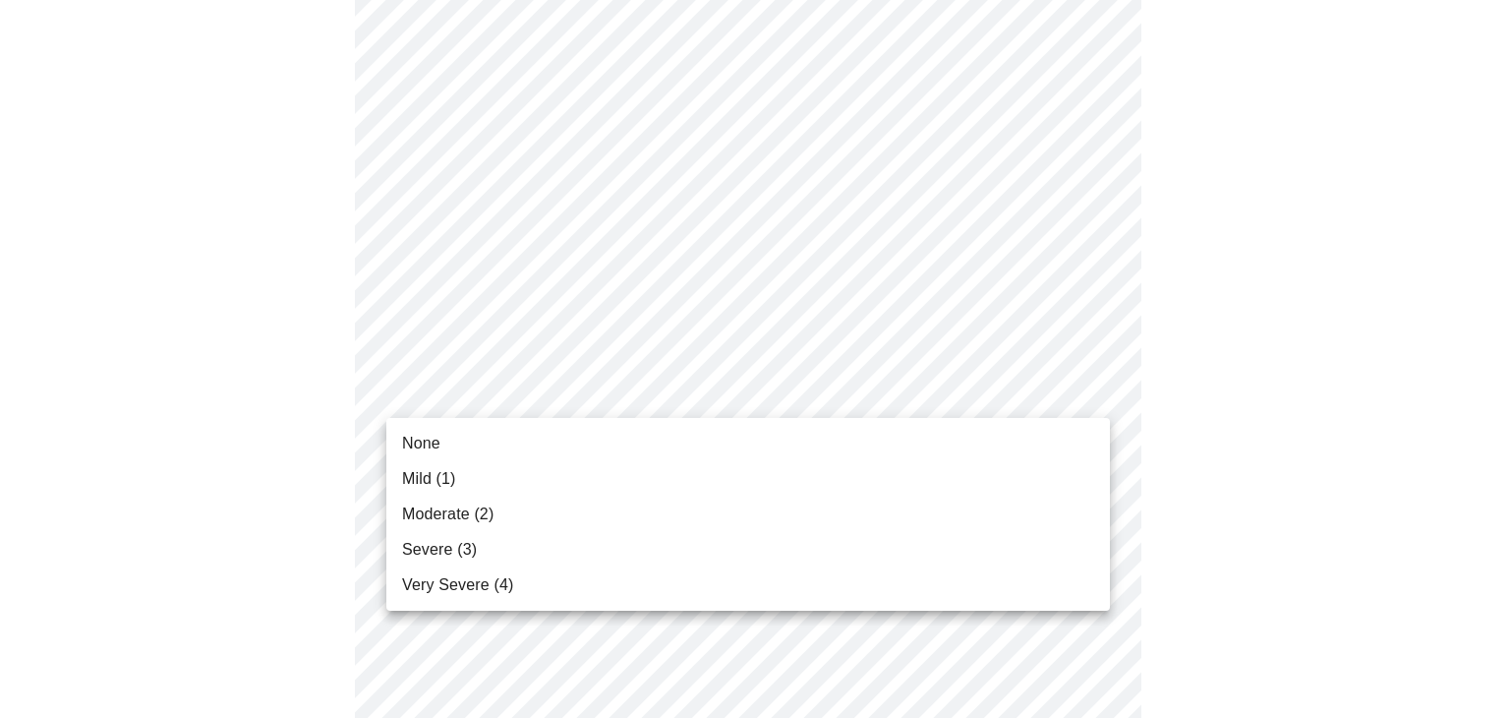
click at [410, 521] on span "Moderate (2)" at bounding box center [447, 515] width 91 height 24
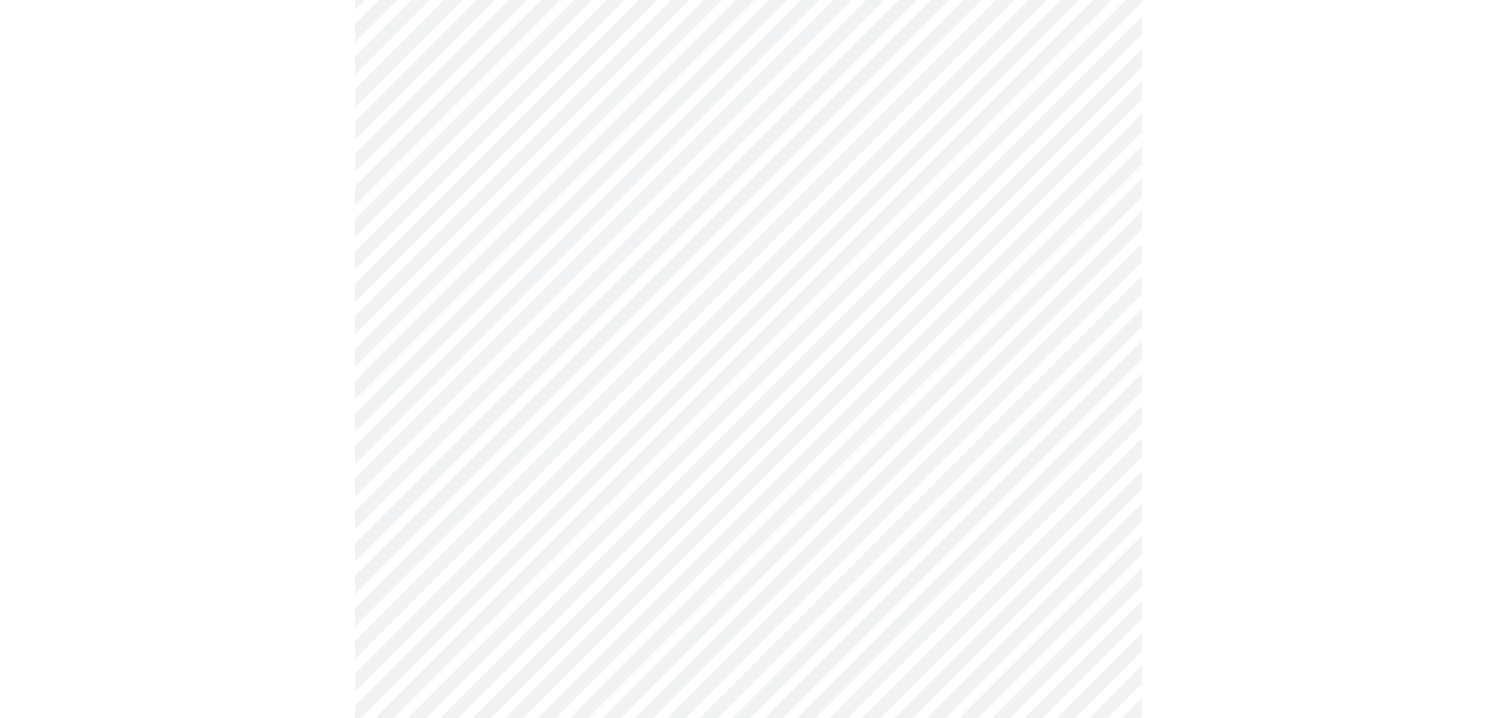
scroll to position [1330, 0]
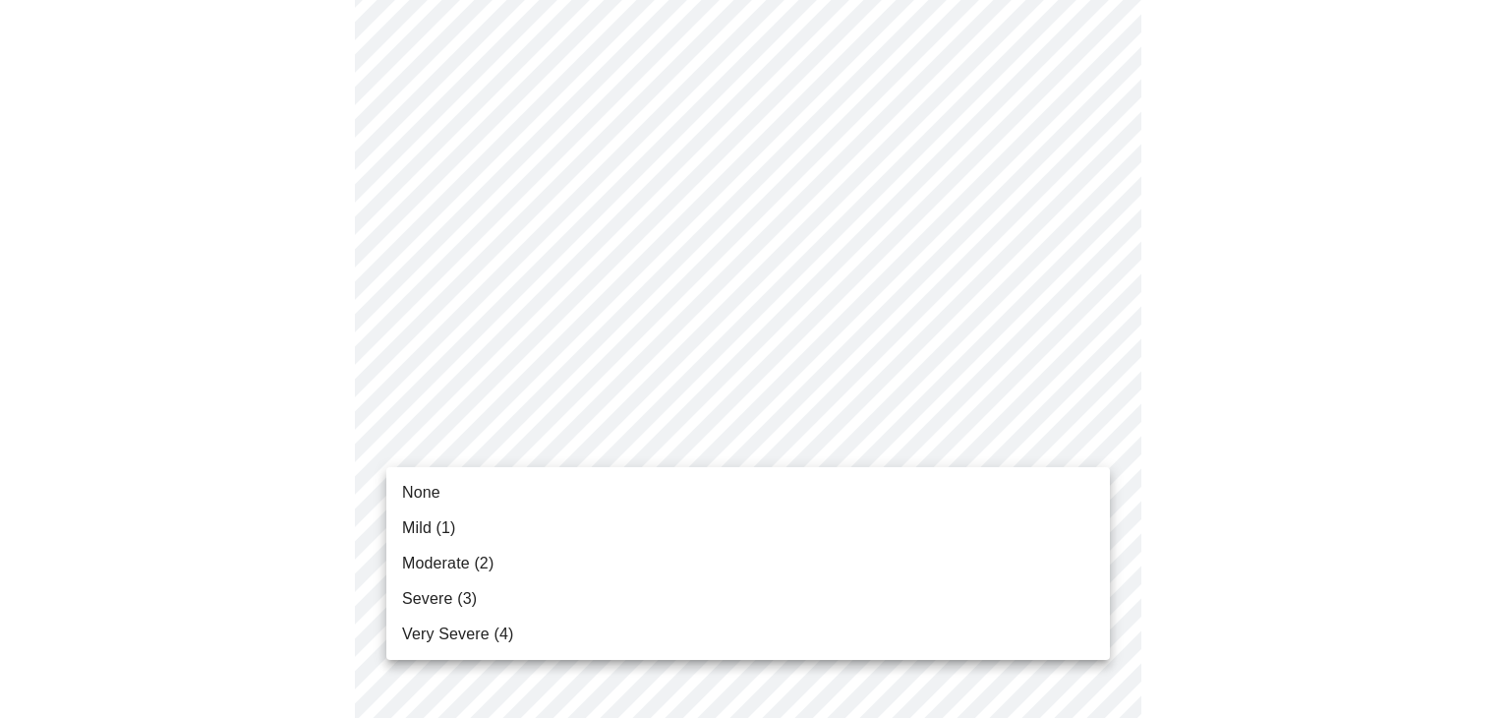
click at [411, 534] on span "Mild (1)" at bounding box center [429, 528] width 54 height 24
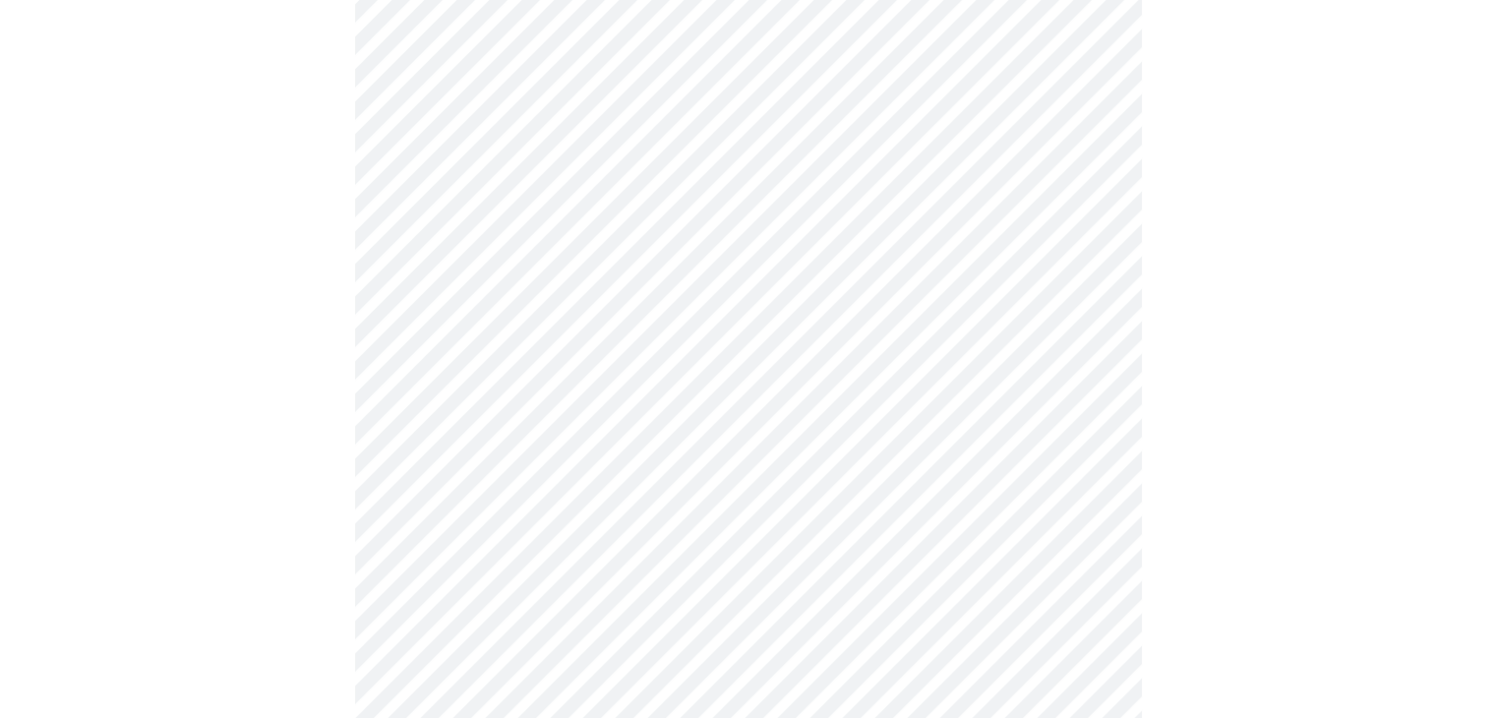
scroll to position [1576, 0]
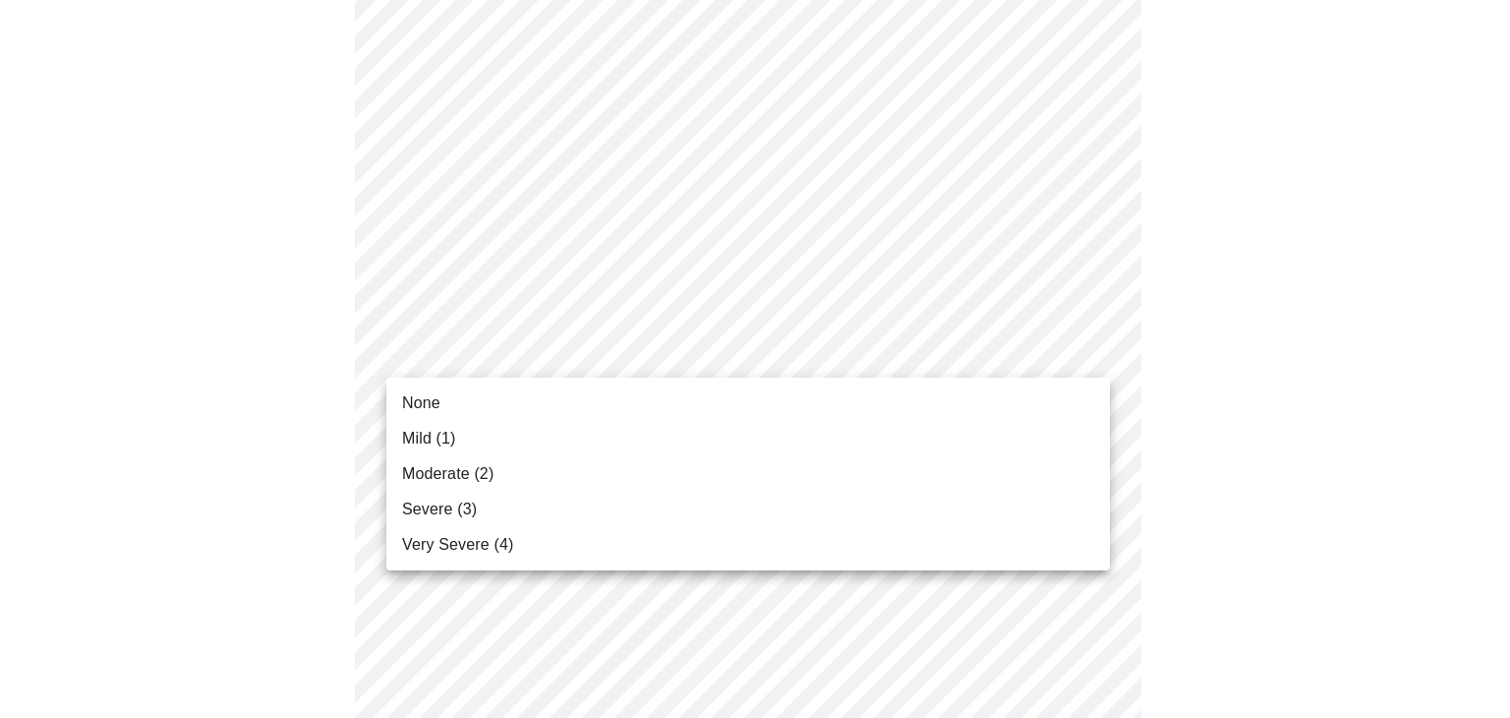
click at [413, 477] on span "Moderate (2)" at bounding box center [447, 474] width 91 height 24
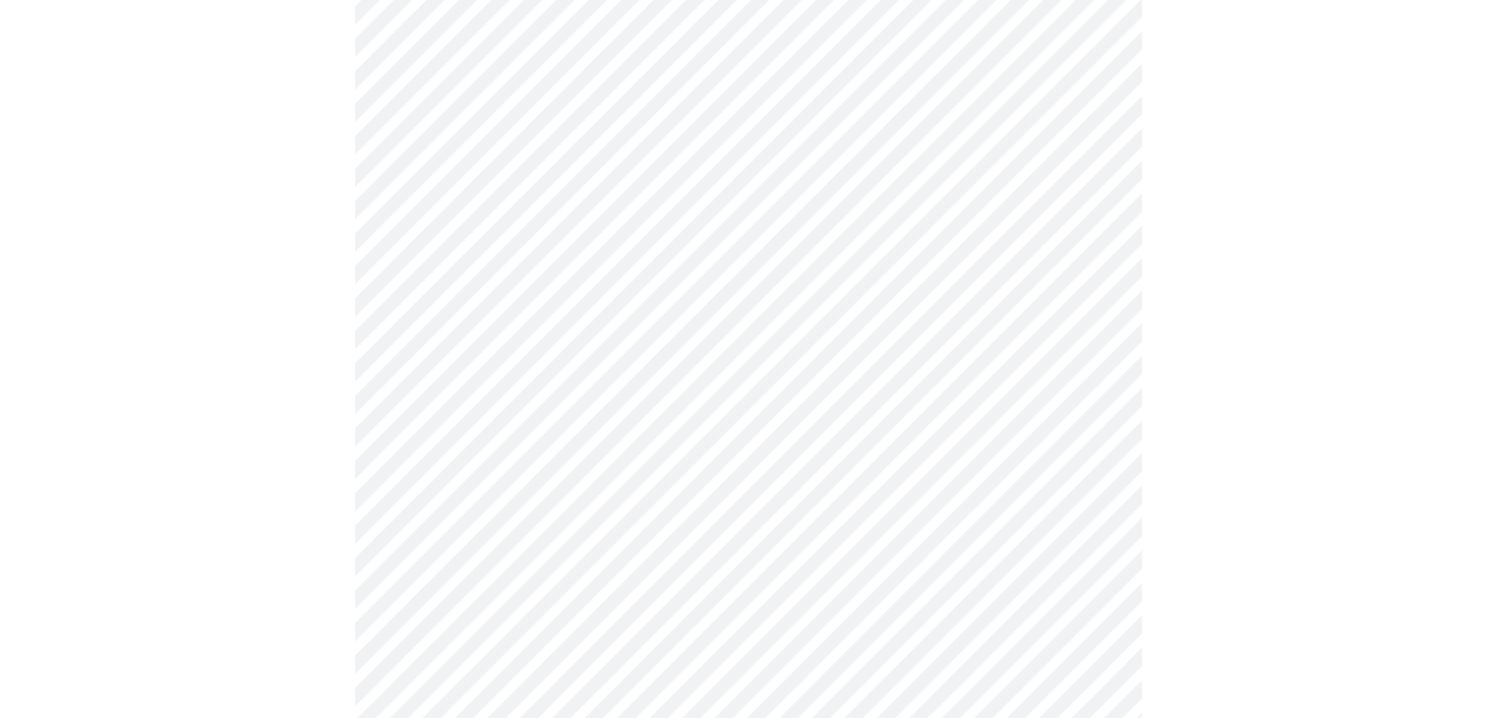
scroll to position [798, 0]
click at [408, 420] on body "MyMenopauseRx Appointments Messaging Labs Uploads Medications Community Refer a…" at bounding box center [748, 178] width 1480 height 1939
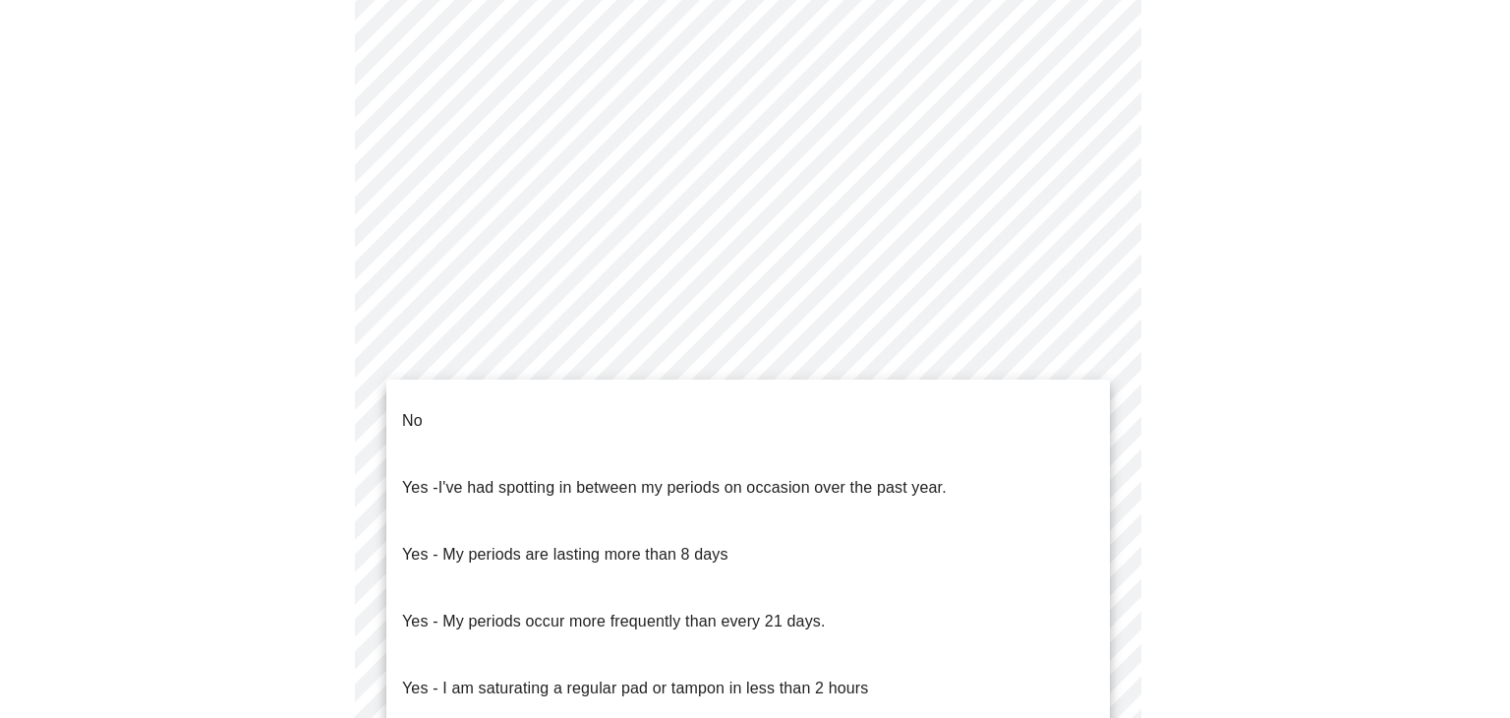
click at [408, 420] on span "No" at bounding box center [412, 420] width 21 height 55
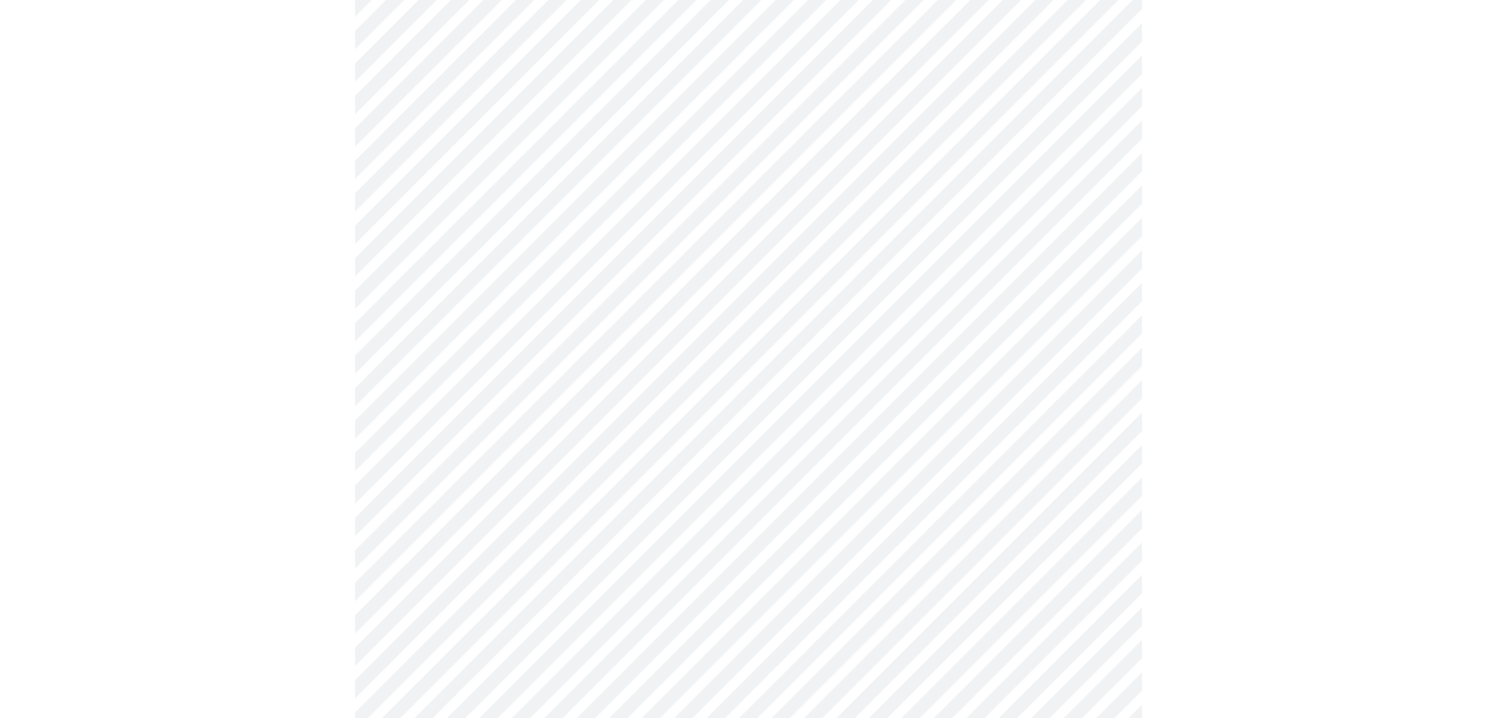
scroll to position [933, 0]
click at [412, 409] on body "MyMenopauseRx Appointments Messaging Labs Uploads Medications Community Refer a…" at bounding box center [748, 38] width 1480 height 1927
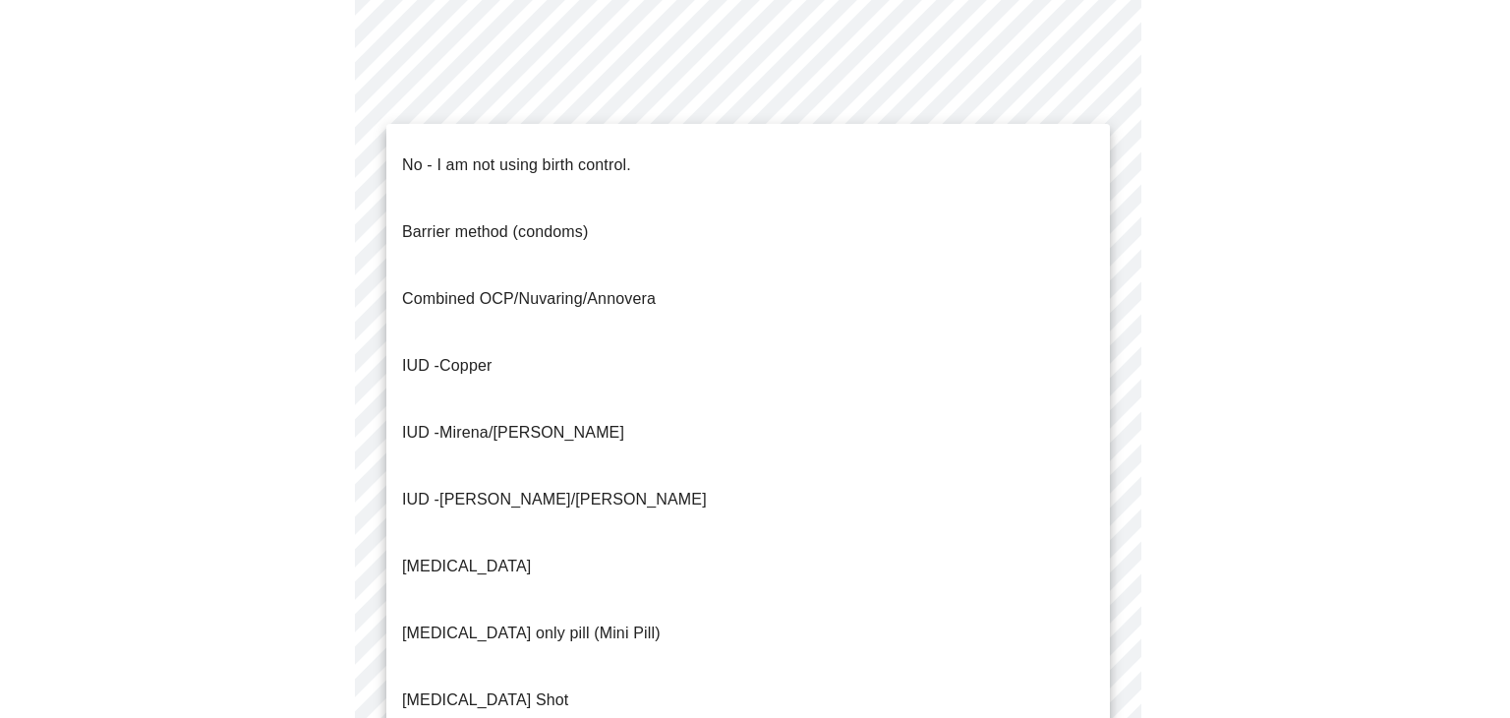
click at [421, 421] on p "IUD - Mirena/Liletta" at bounding box center [513, 433] width 222 height 24
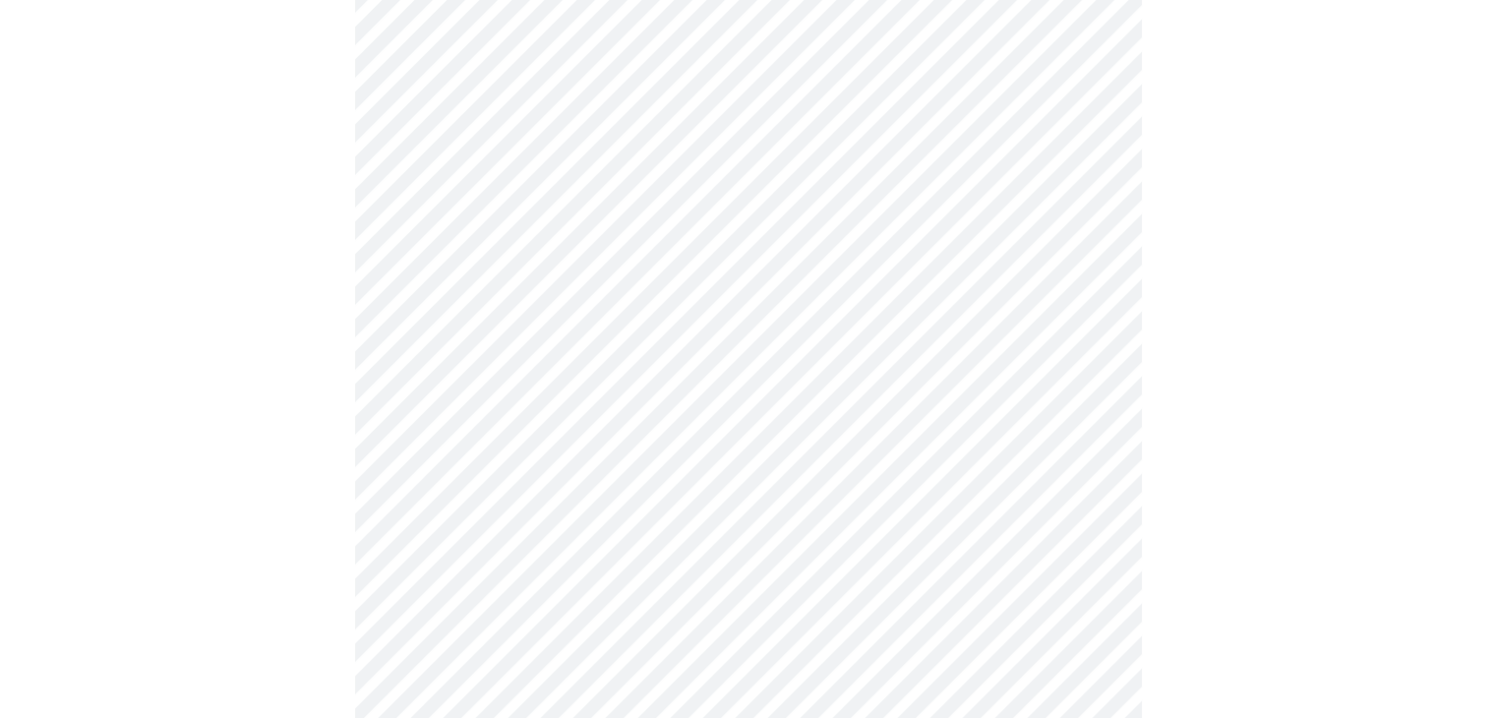
scroll to position [1067, 0]
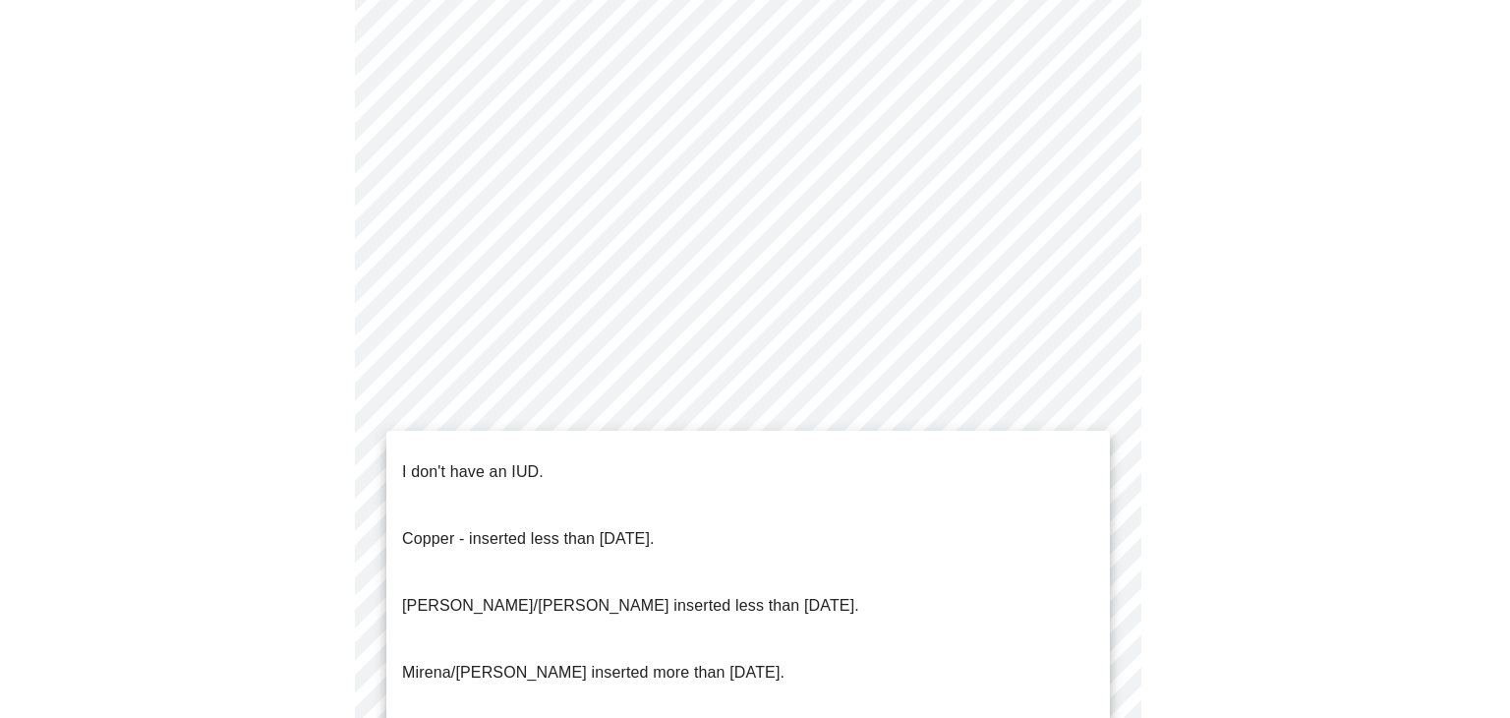
click at [436, 594] on p "Mirena/Liletta inserted less than 5 years ago." at bounding box center [630, 606] width 457 height 24
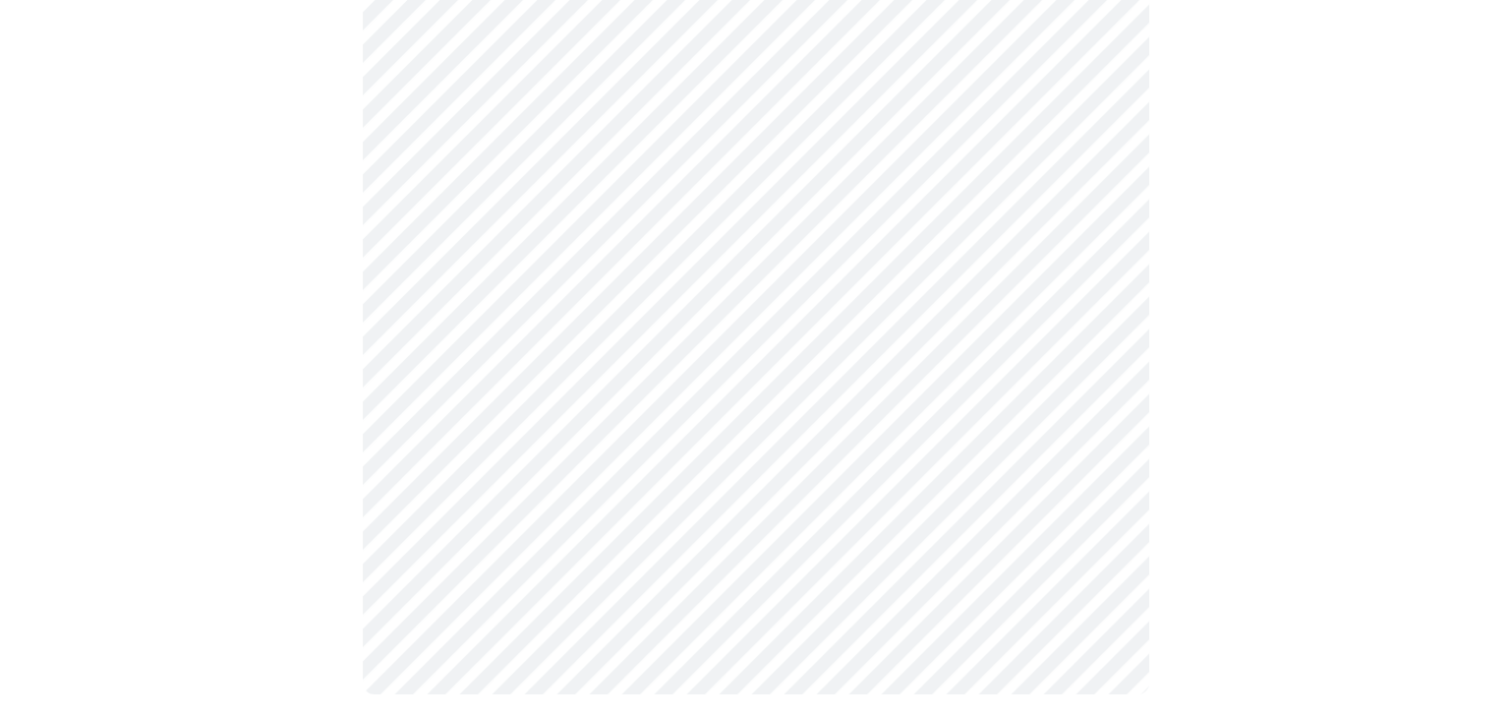
scroll to position [1186, 0]
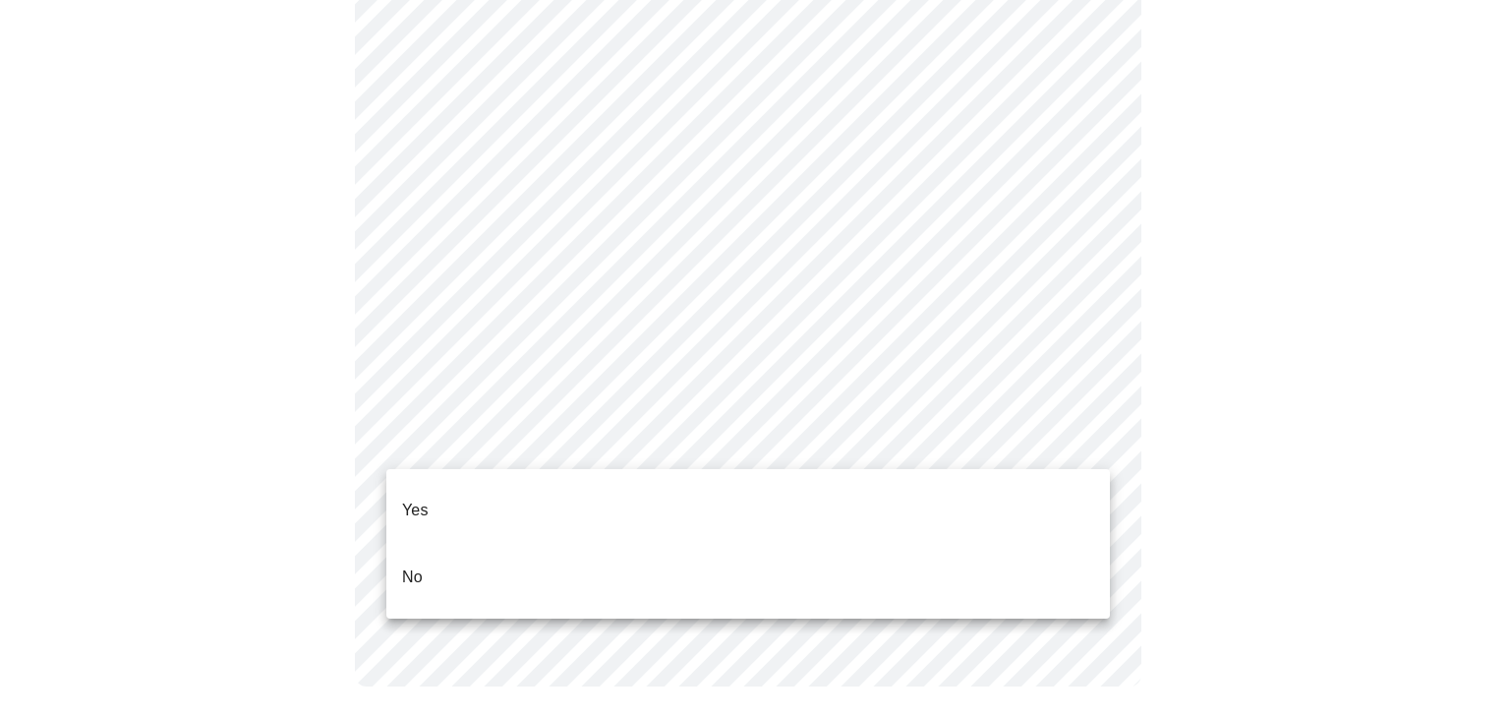
click at [405, 503] on p "Yes" at bounding box center [415, 511] width 27 height 24
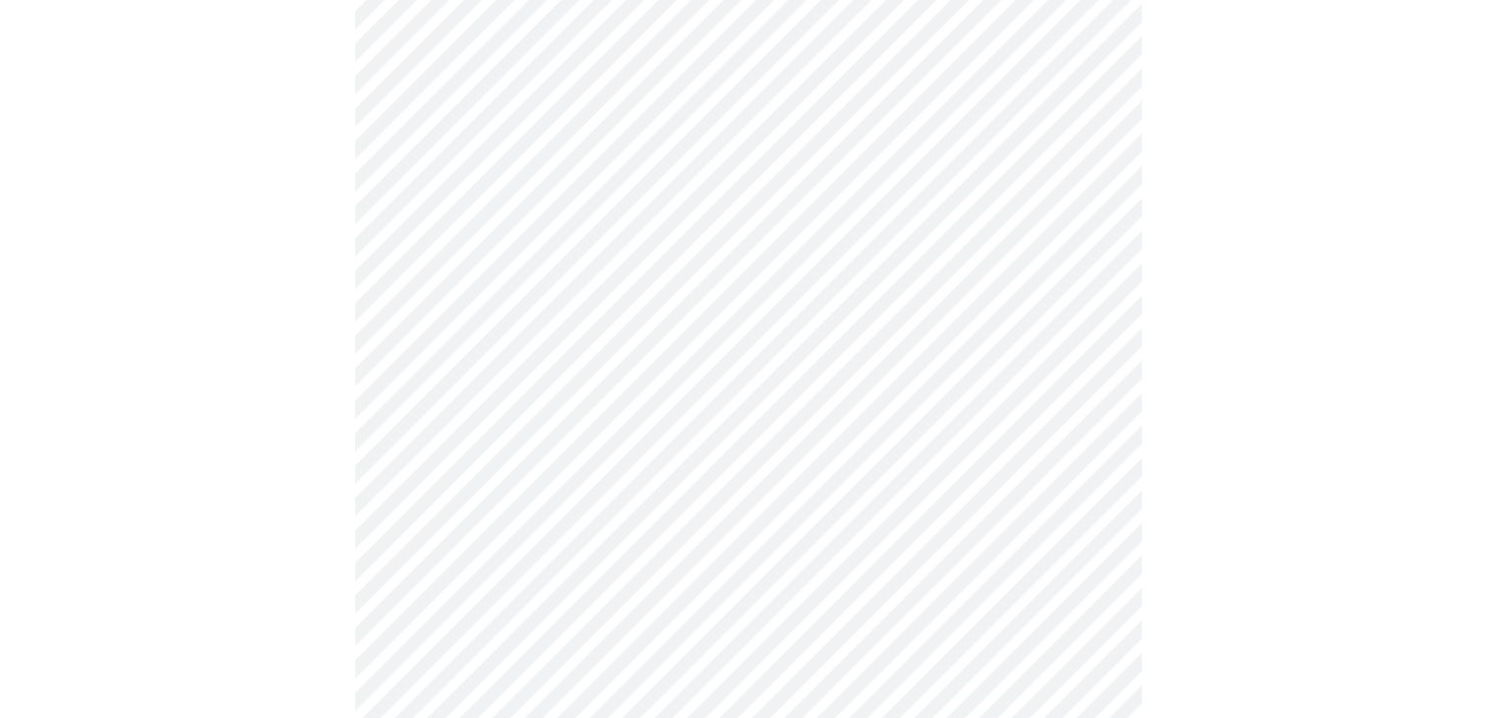
scroll to position [274, 0]
click at [422, 409] on body "MyMenopauseRx Appointments Messaging Labs Uploads Medications Community Refer a…" at bounding box center [748, 460] width 1480 height 1452
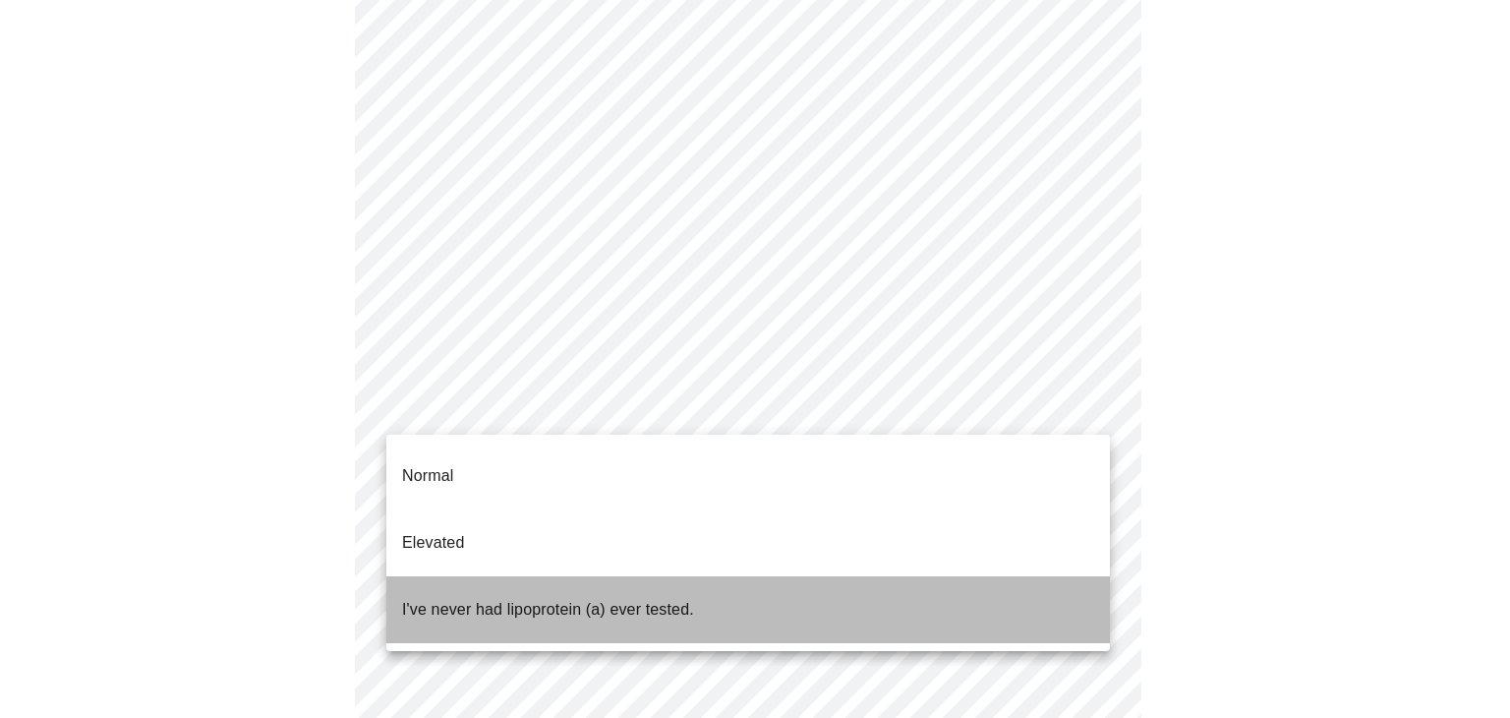
click at [437, 598] on p "I've never had lipoprotein (a) ever tested." at bounding box center [548, 610] width 292 height 24
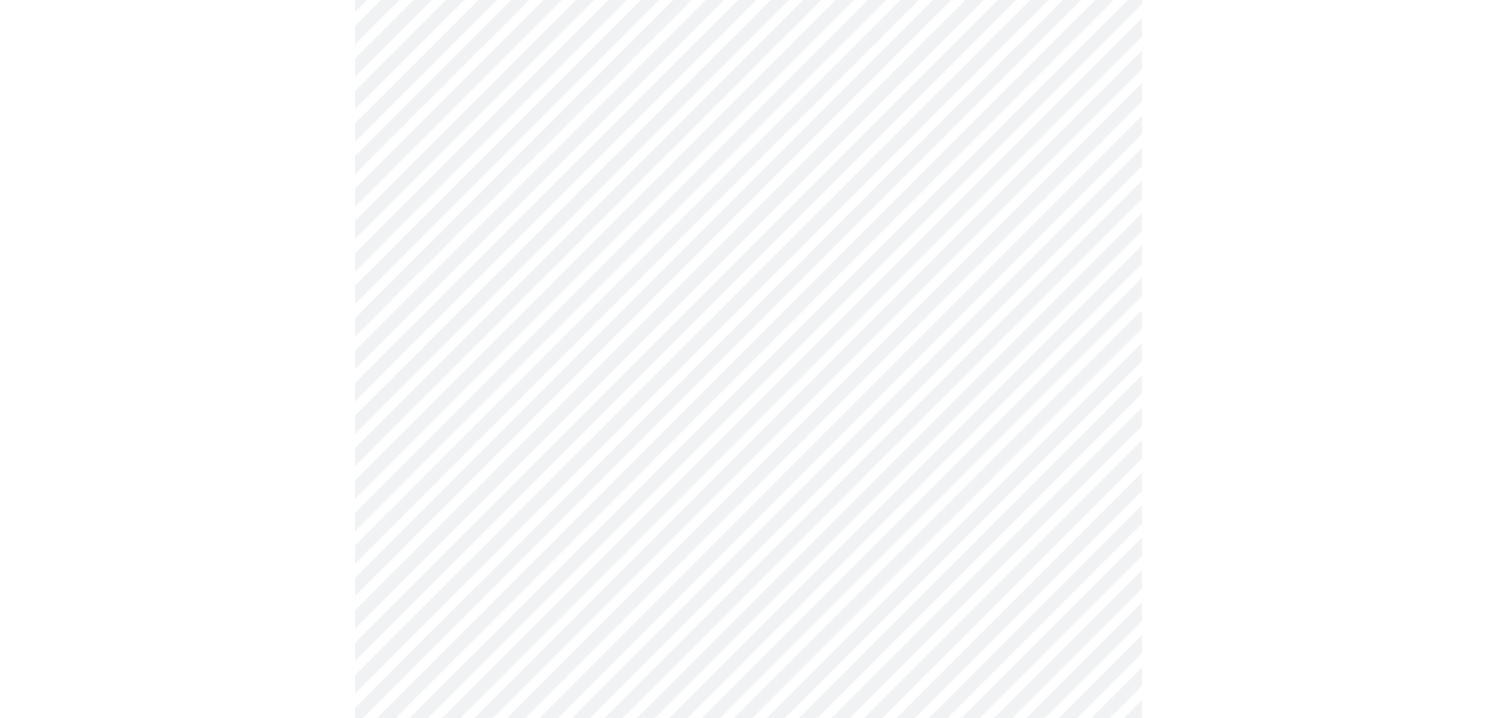
scroll to position [5192, 0]
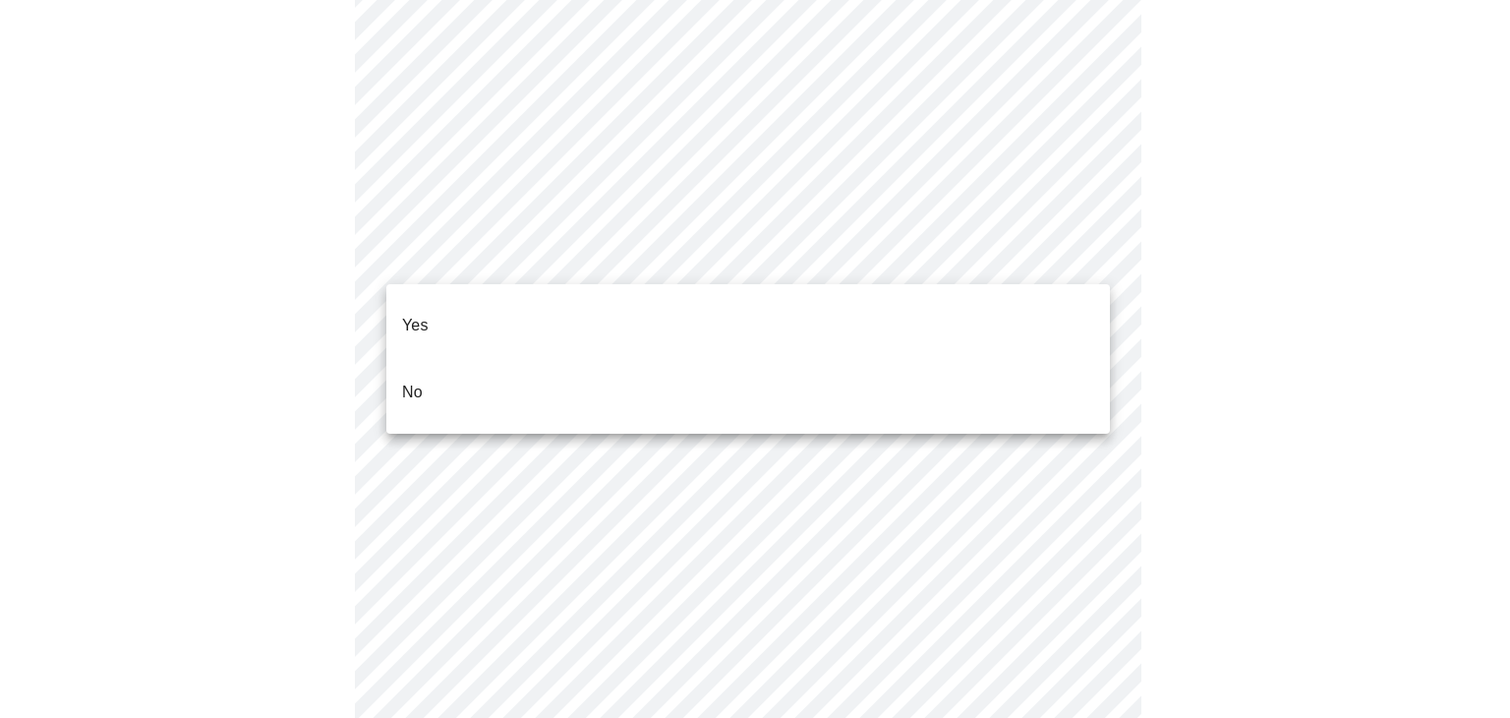
click at [411, 381] on p "No" at bounding box center [412, 393] width 21 height 24
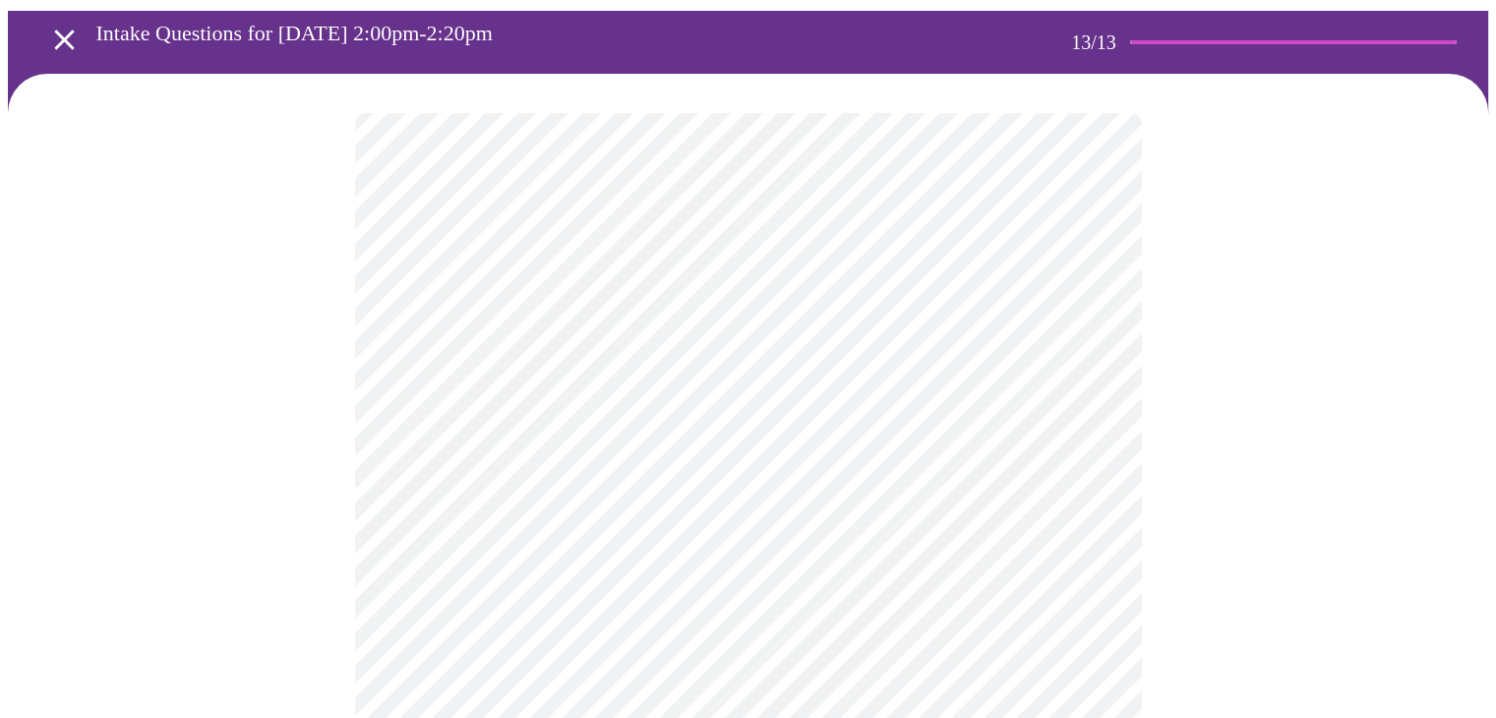
scroll to position [47, 0]
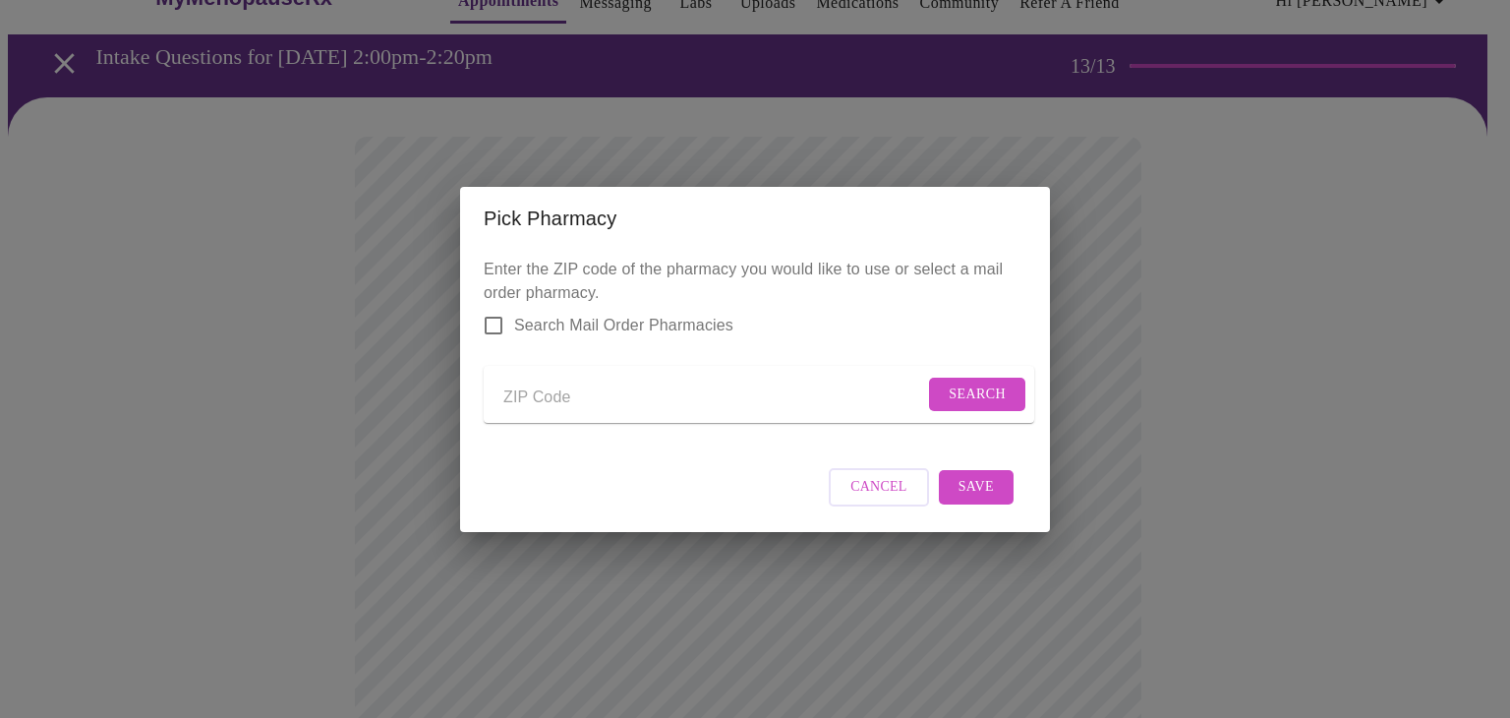
click at [882, 496] on span "Cancel" at bounding box center [879, 487] width 57 height 25
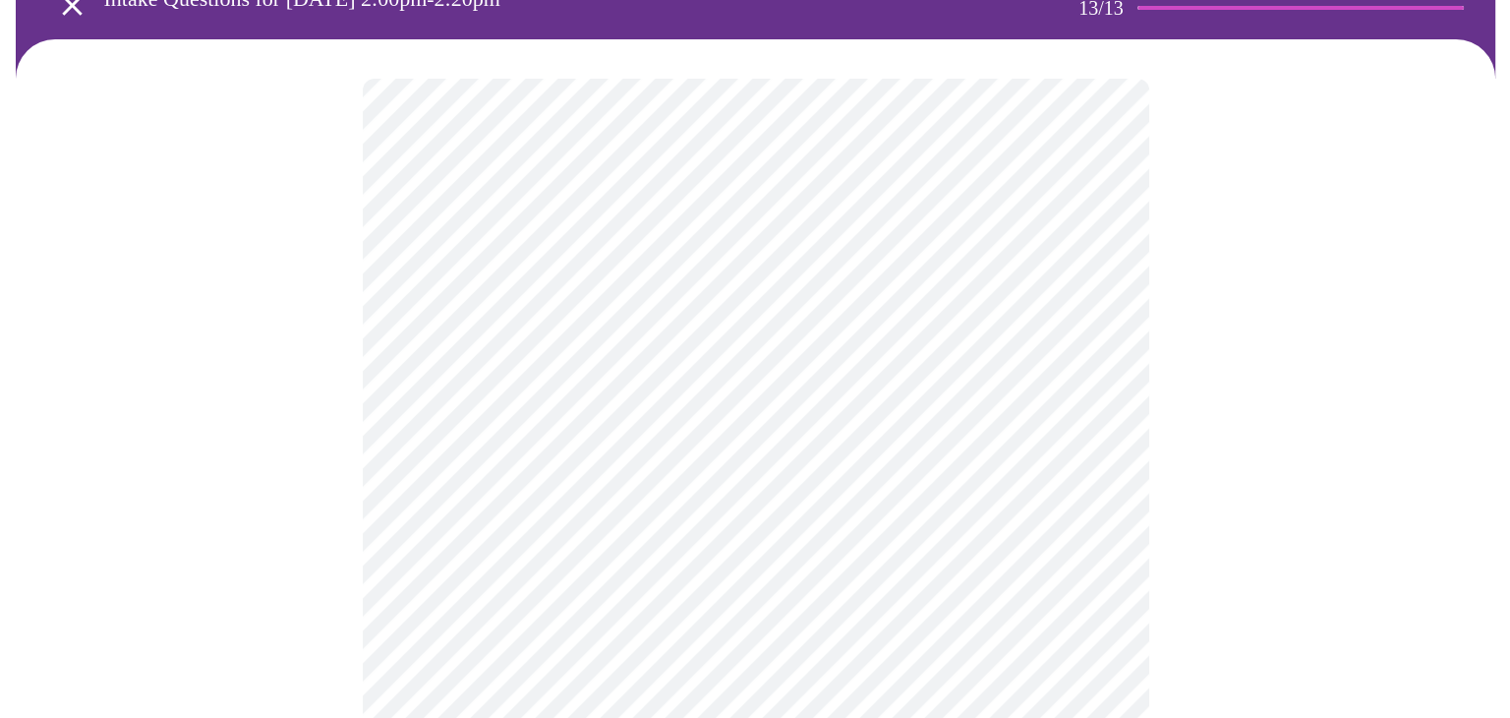
scroll to position [98, 0]
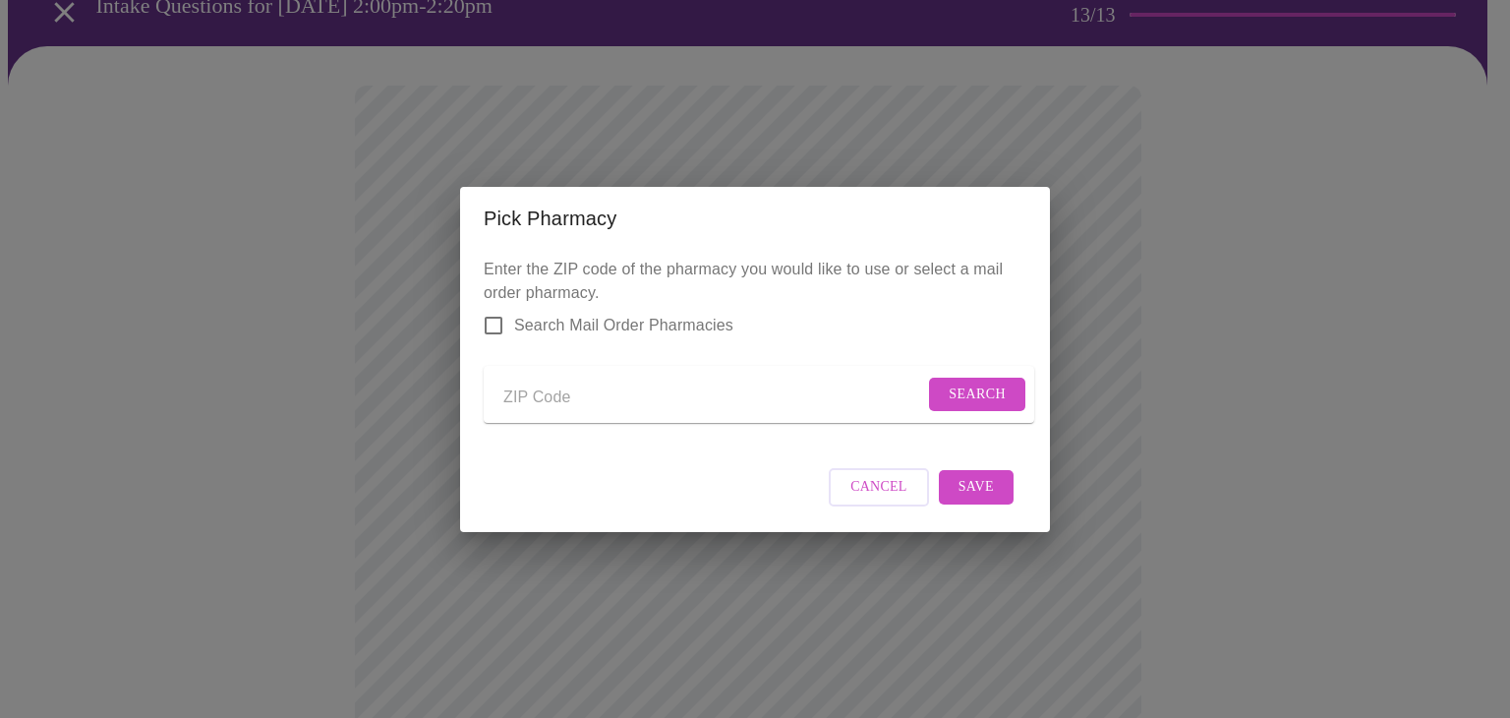
click at [564, 393] on input "Send a message to your care team" at bounding box center [713, 398] width 421 height 31
click at [960, 383] on span "Search" at bounding box center [977, 395] width 57 height 25
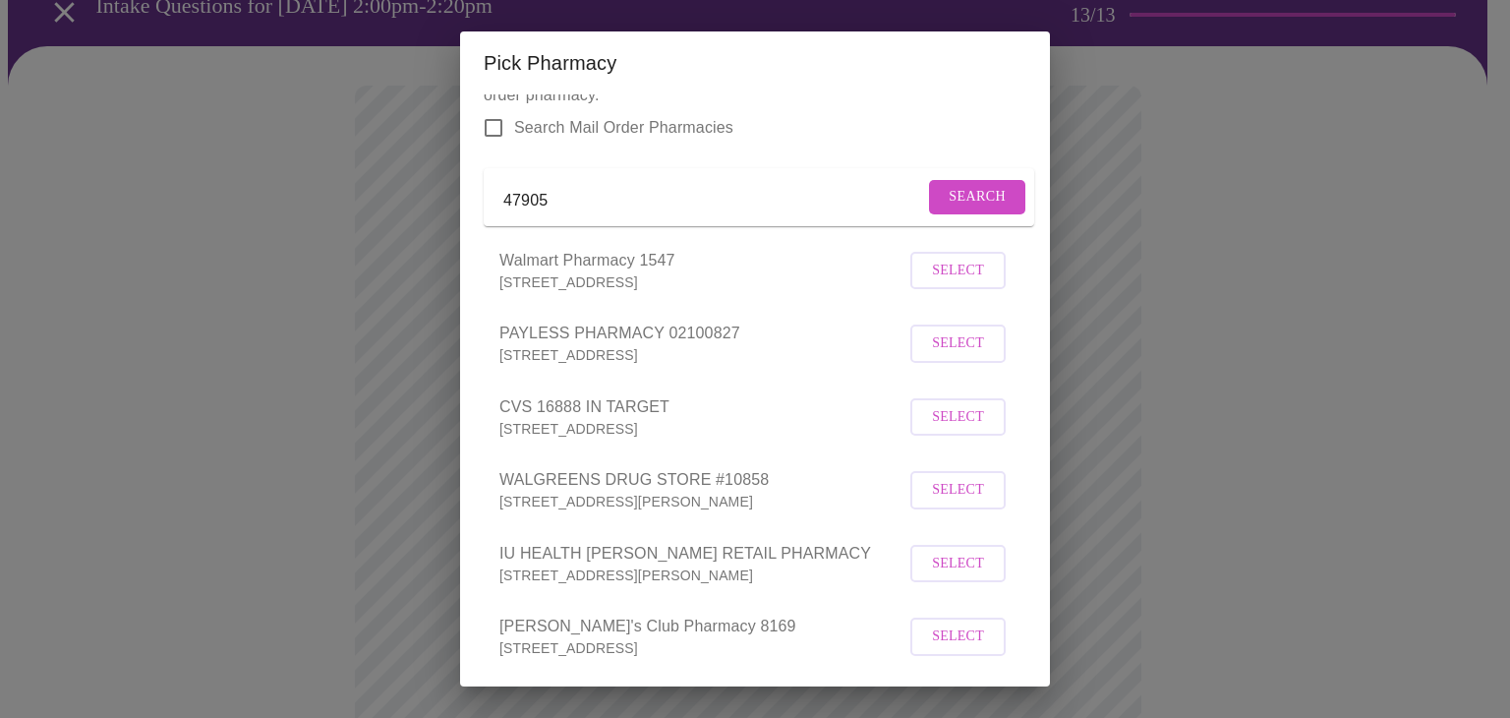
scroll to position [0, 0]
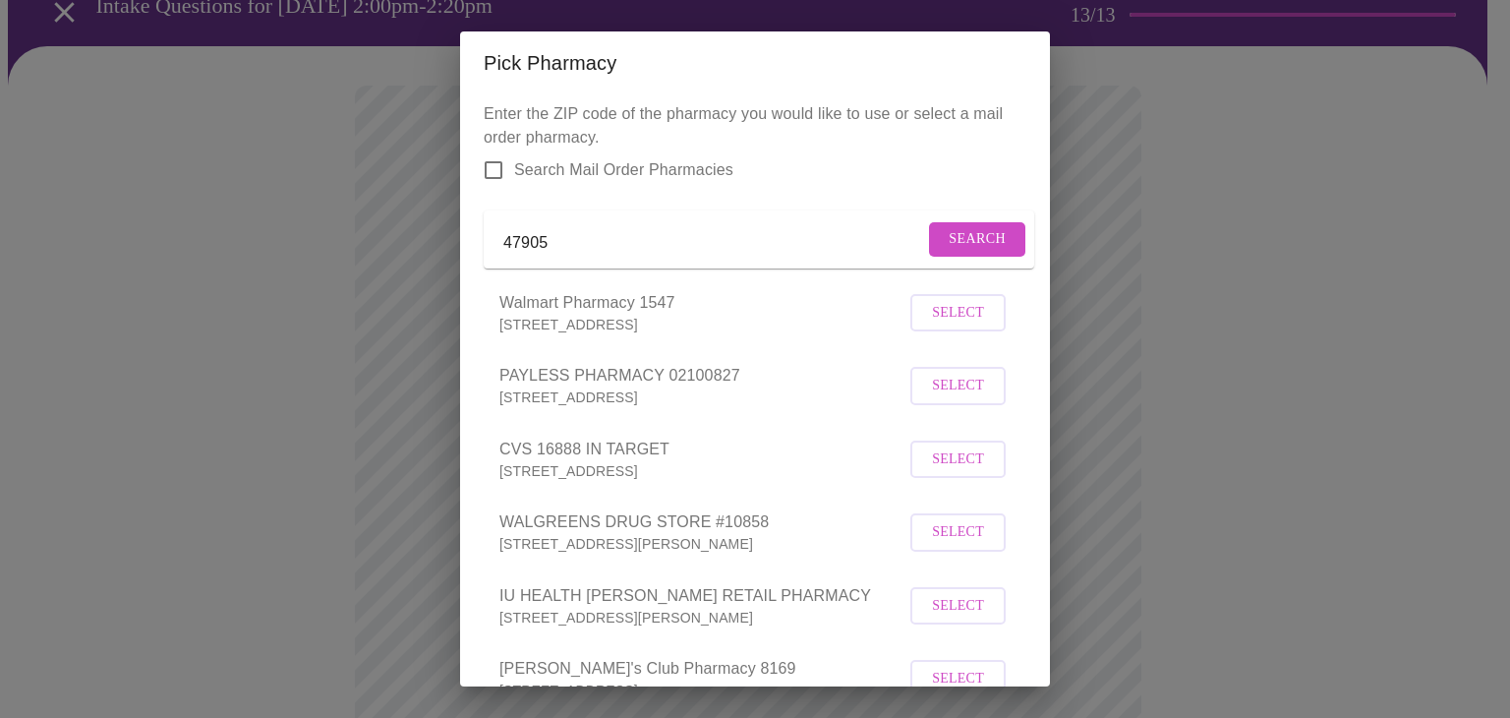
click at [590, 257] on input "47905" at bounding box center [713, 242] width 421 height 31
click at [949, 235] on span "Search" at bounding box center [977, 239] width 57 height 25
click at [591, 257] on input "47905" at bounding box center [713, 242] width 421 height 31
type input "47906"
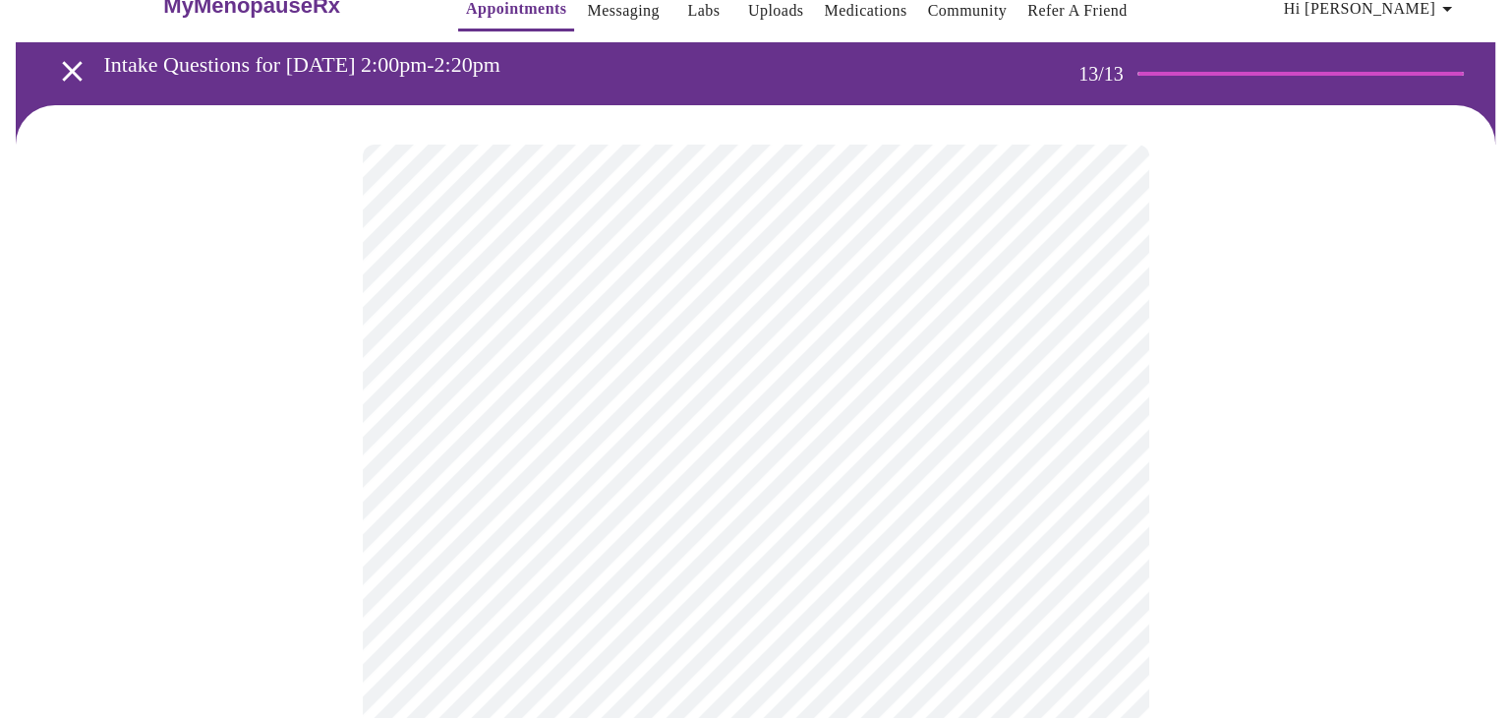
scroll to position [52, 0]
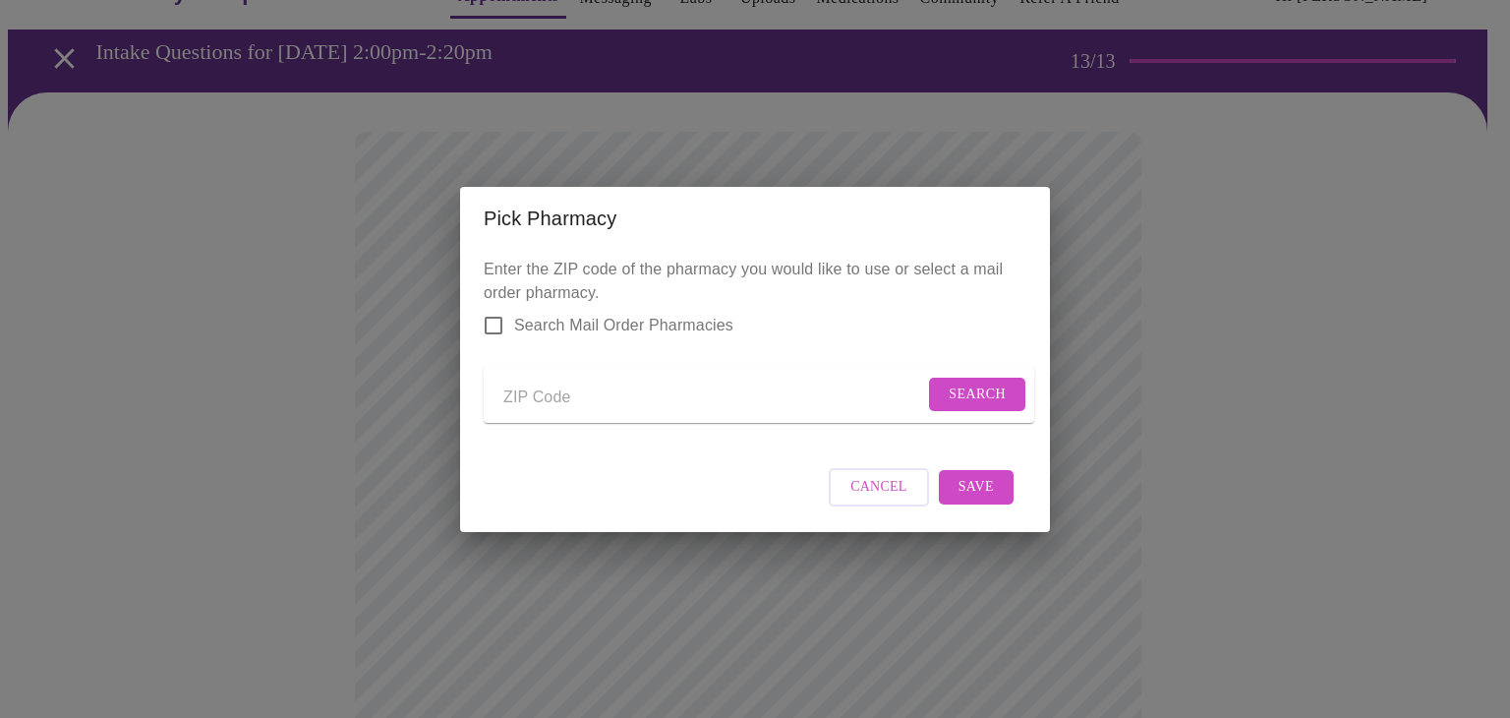
click at [559, 398] on input "Send a message to your care team" at bounding box center [713, 398] width 421 height 31
click at [941, 379] on button "Search" at bounding box center [977, 395] width 96 height 34
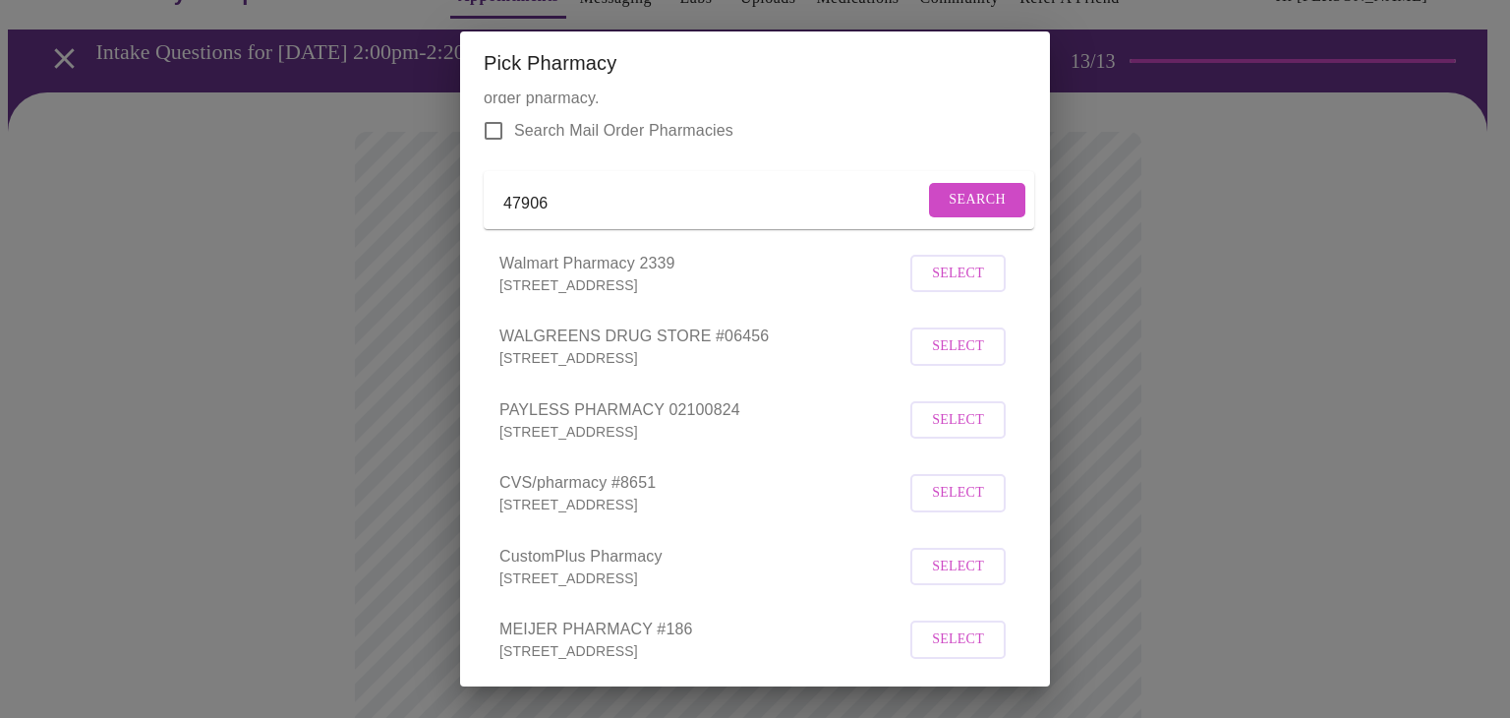
scroll to position [0, 0]
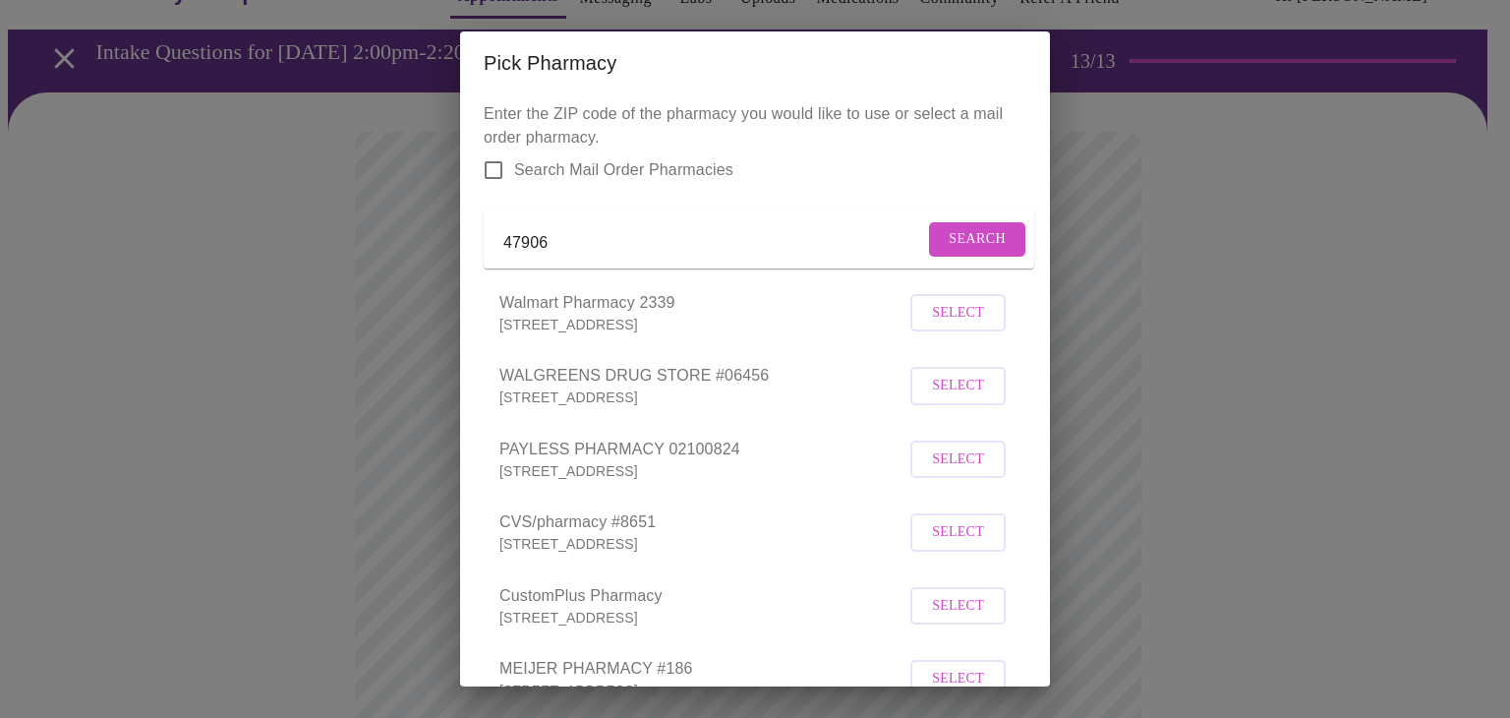
click at [580, 252] on input "47906" at bounding box center [713, 242] width 421 height 31
click at [949, 250] on span "Search" at bounding box center [977, 239] width 57 height 25
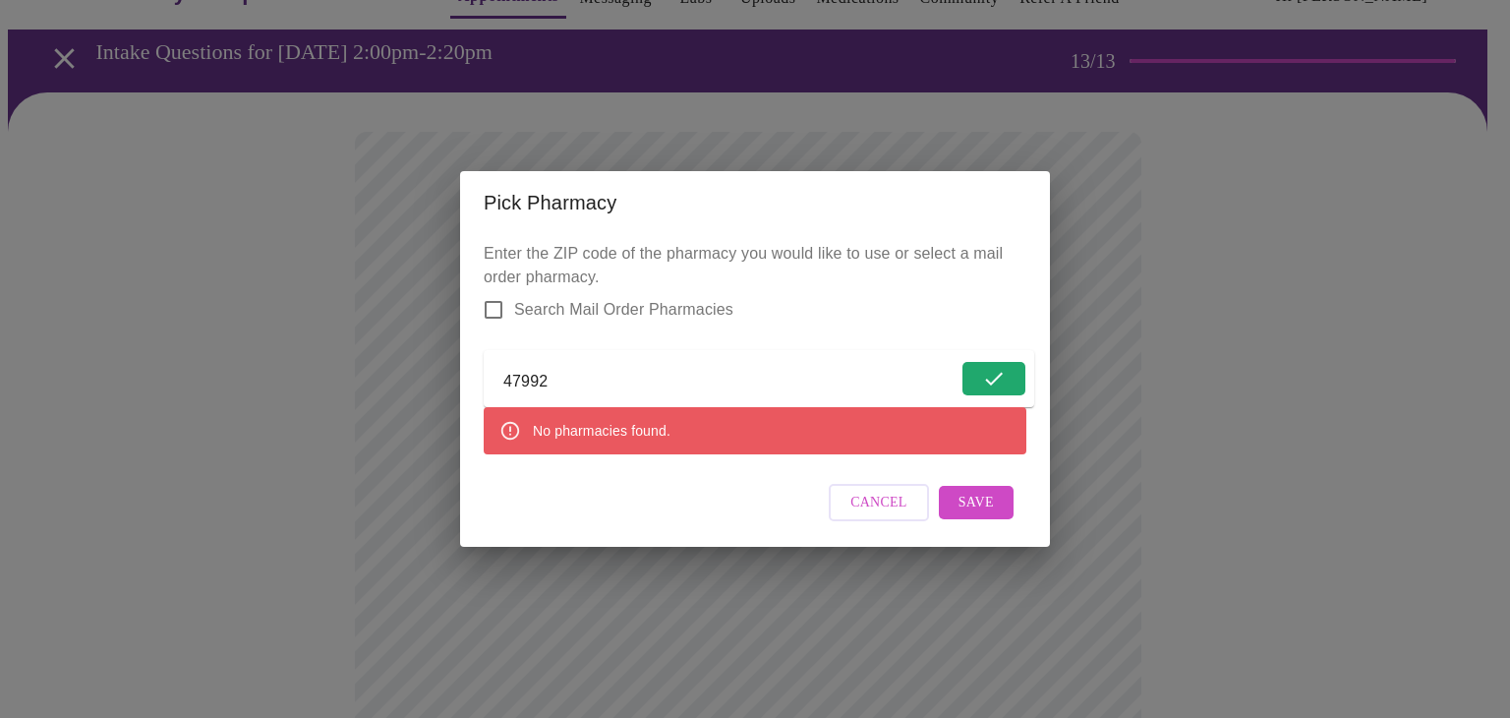
click at [622, 369] on input "47992" at bounding box center [730, 382] width 454 height 31
type input "47906"
click at [968, 378] on span "Search" at bounding box center [977, 378] width 57 height 25
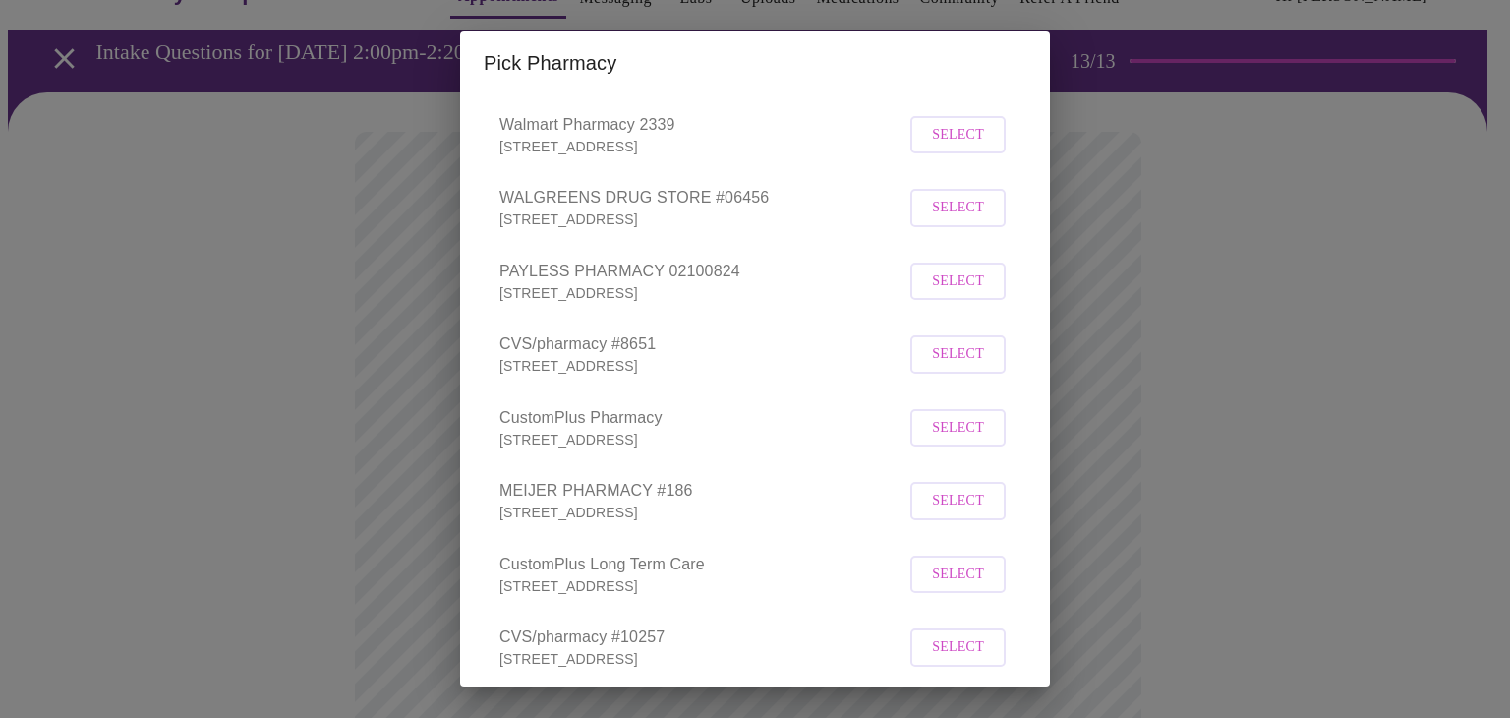
scroll to position [151, 0]
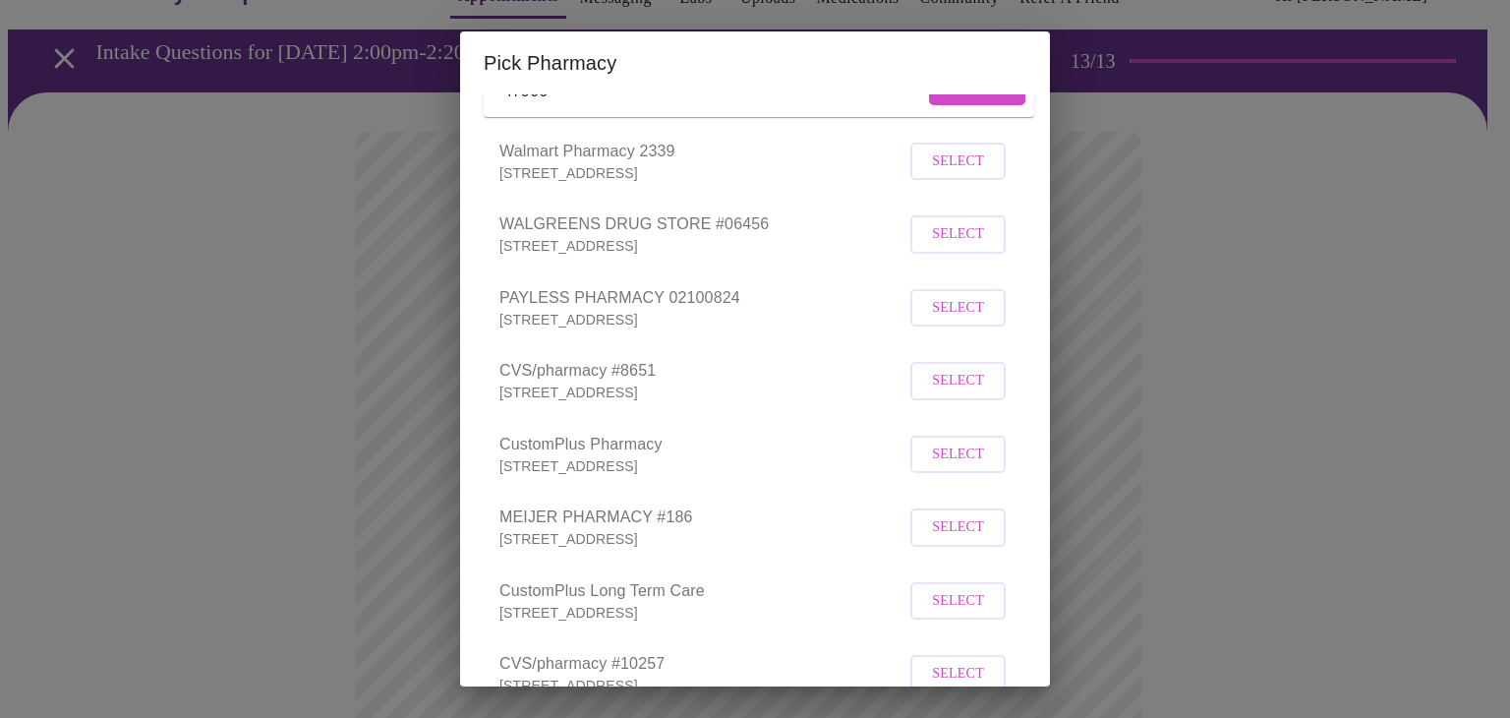
click at [940, 393] on span "Select" at bounding box center [958, 381] width 52 height 25
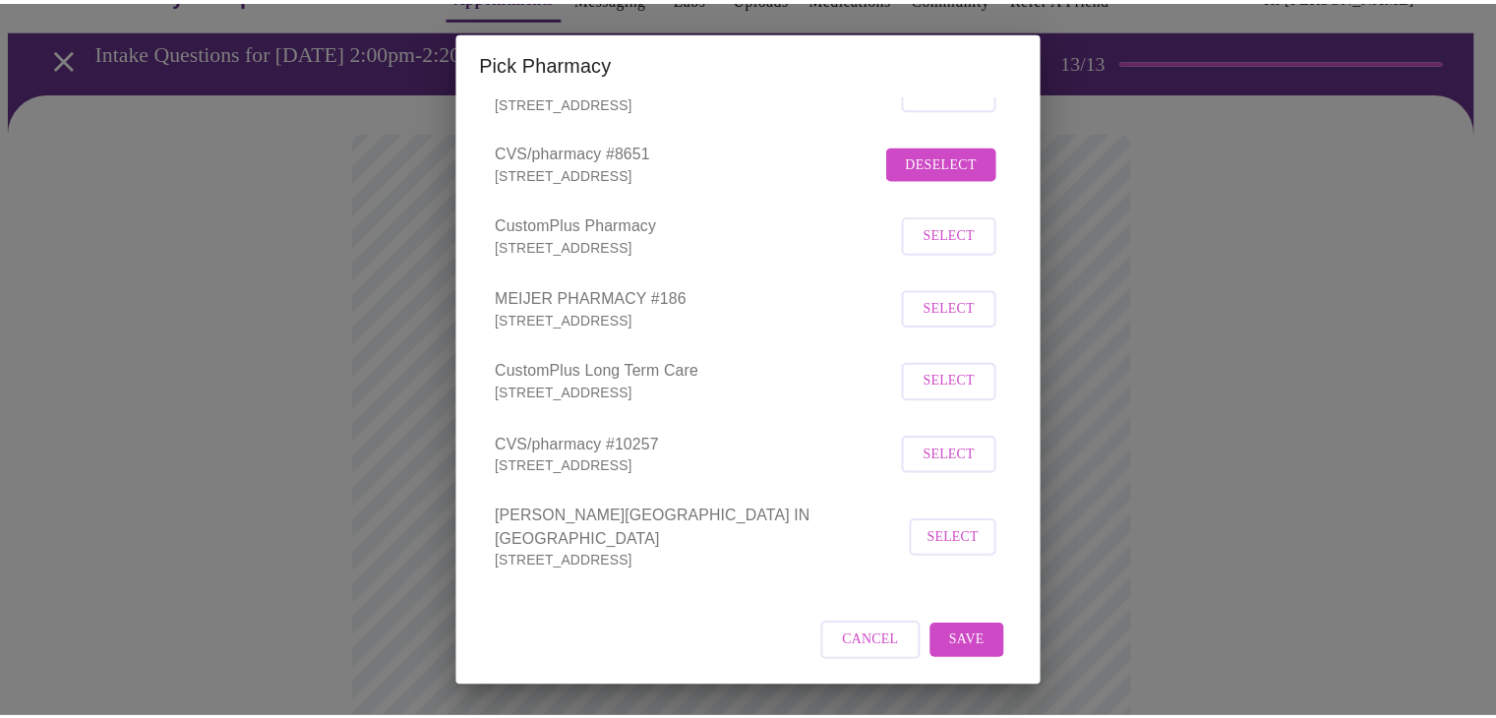
scroll to position [385, 0]
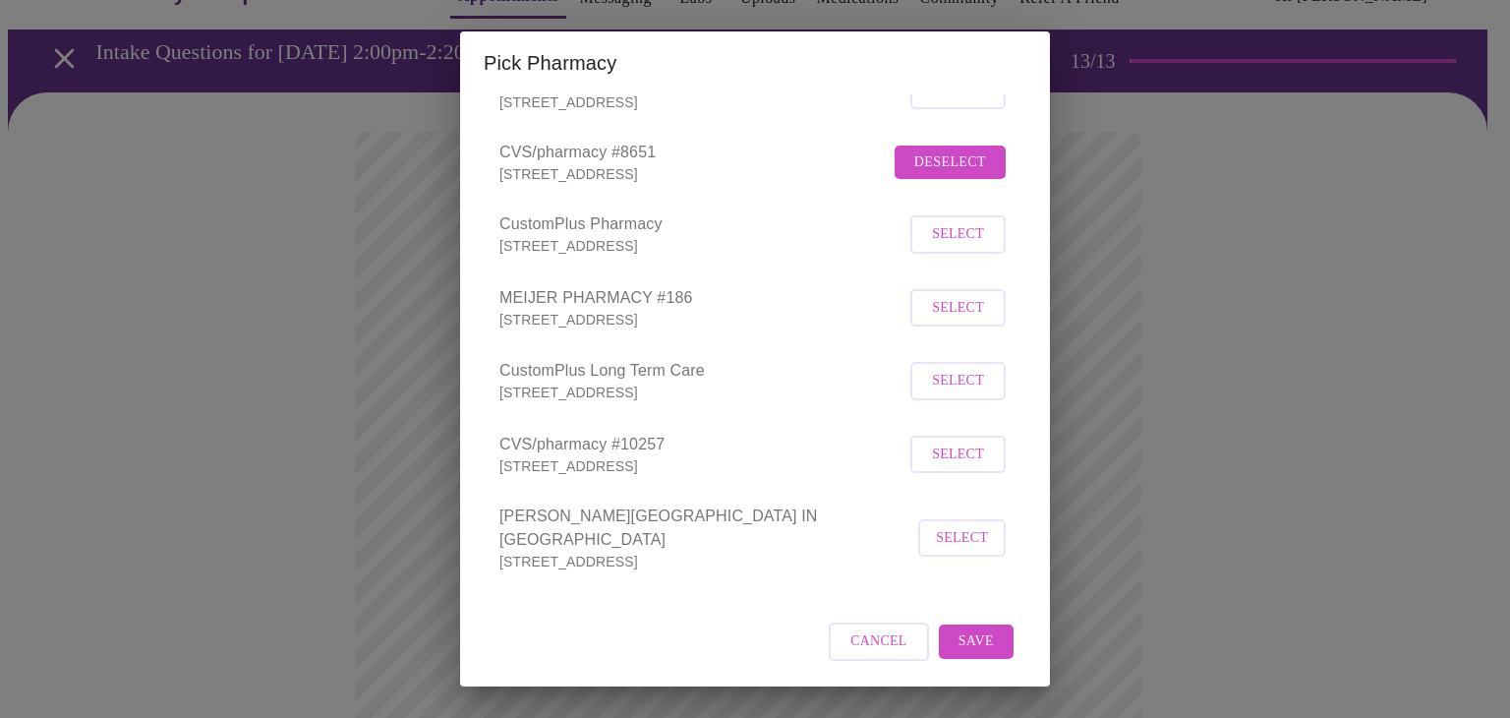
click at [966, 653] on span "Save" at bounding box center [976, 641] width 35 height 25
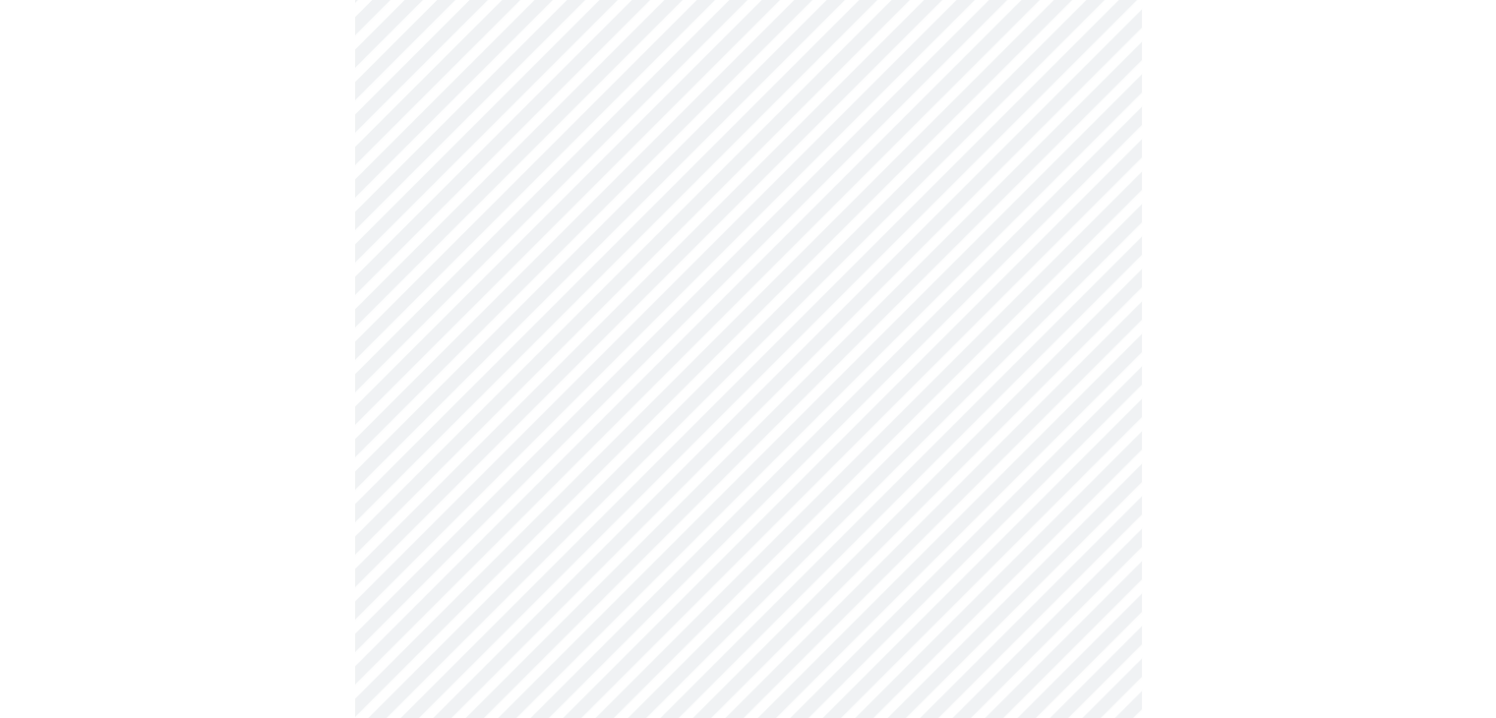
scroll to position [1088, 0]
